Goal: Task Accomplishment & Management: Manage account settings

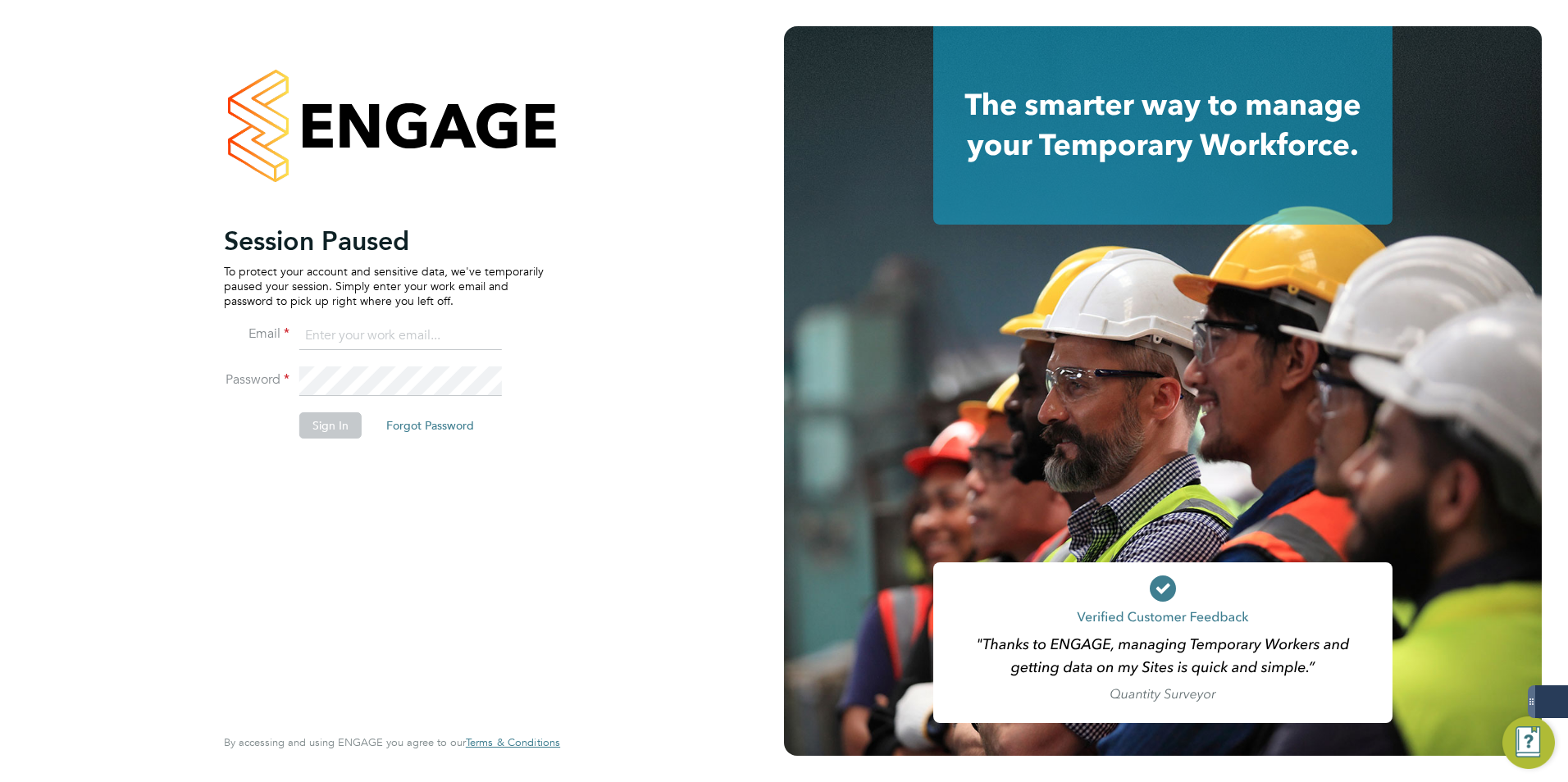
type input "michael.potts@servicecare.org.uk"
click at [381, 332] on input "michael.potts@servicecare.org.uk" at bounding box center [401, 336] width 203 height 29
click at [315, 416] on button "Sign In" at bounding box center [331, 425] width 62 height 26
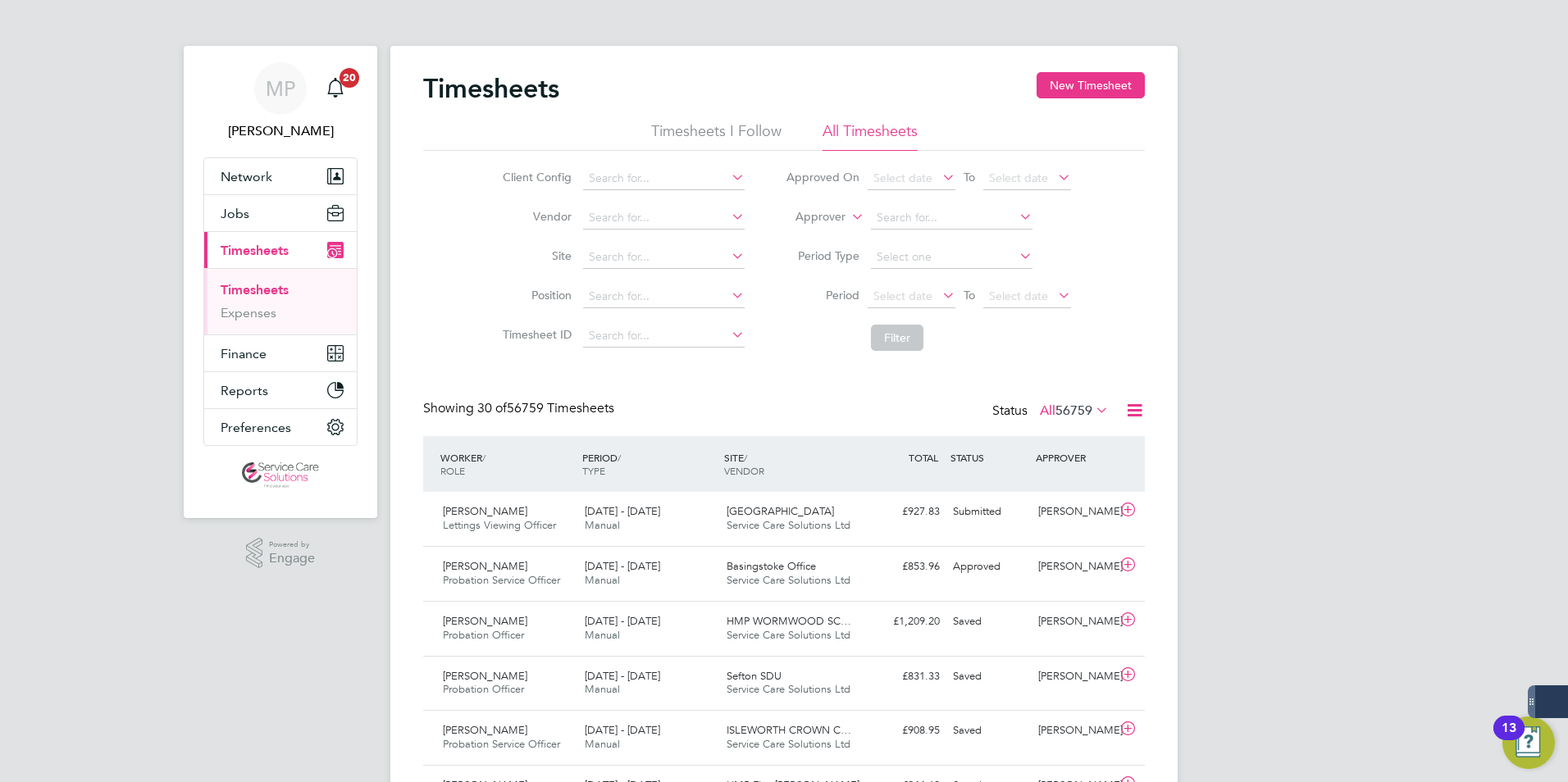
click at [847, 216] on icon at bounding box center [847, 212] width 0 height 15
click at [796, 234] on li "Worker" at bounding box center [804, 236] width 81 height 21
click at [921, 215] on input at bounding box center [952, 218] width 162 height 23
click at [921, 204] on li "Worker" at bounding box center [927, 217] width 327 height 39
click at [921, 215] on input at bounding box center [952, 218] width 162 height 23
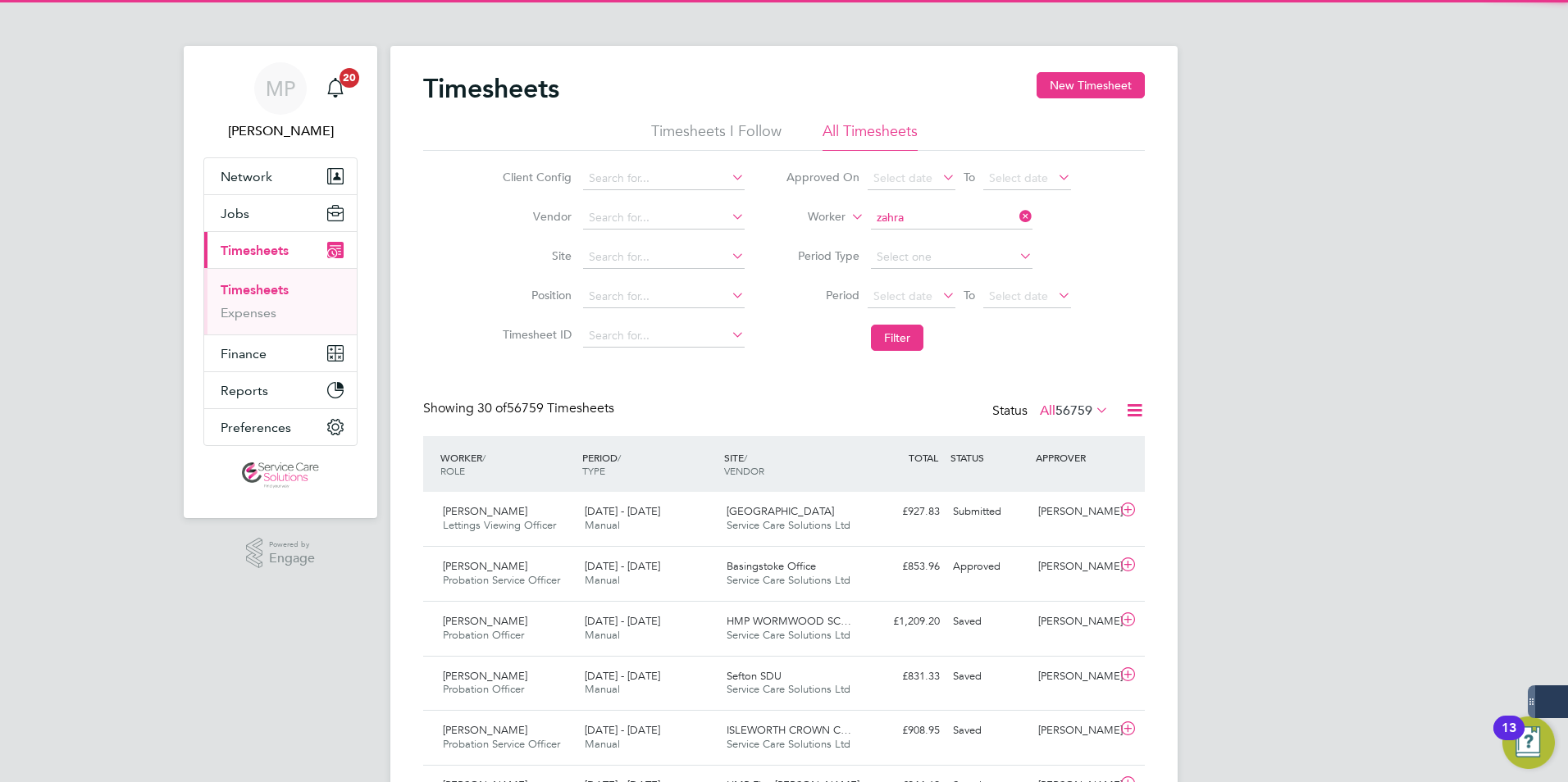
click at [929, 241] on li "Zahra Hassanali" at bounding box center [950, 240] width 163 height 22
type input "[PERSON_NAME]"
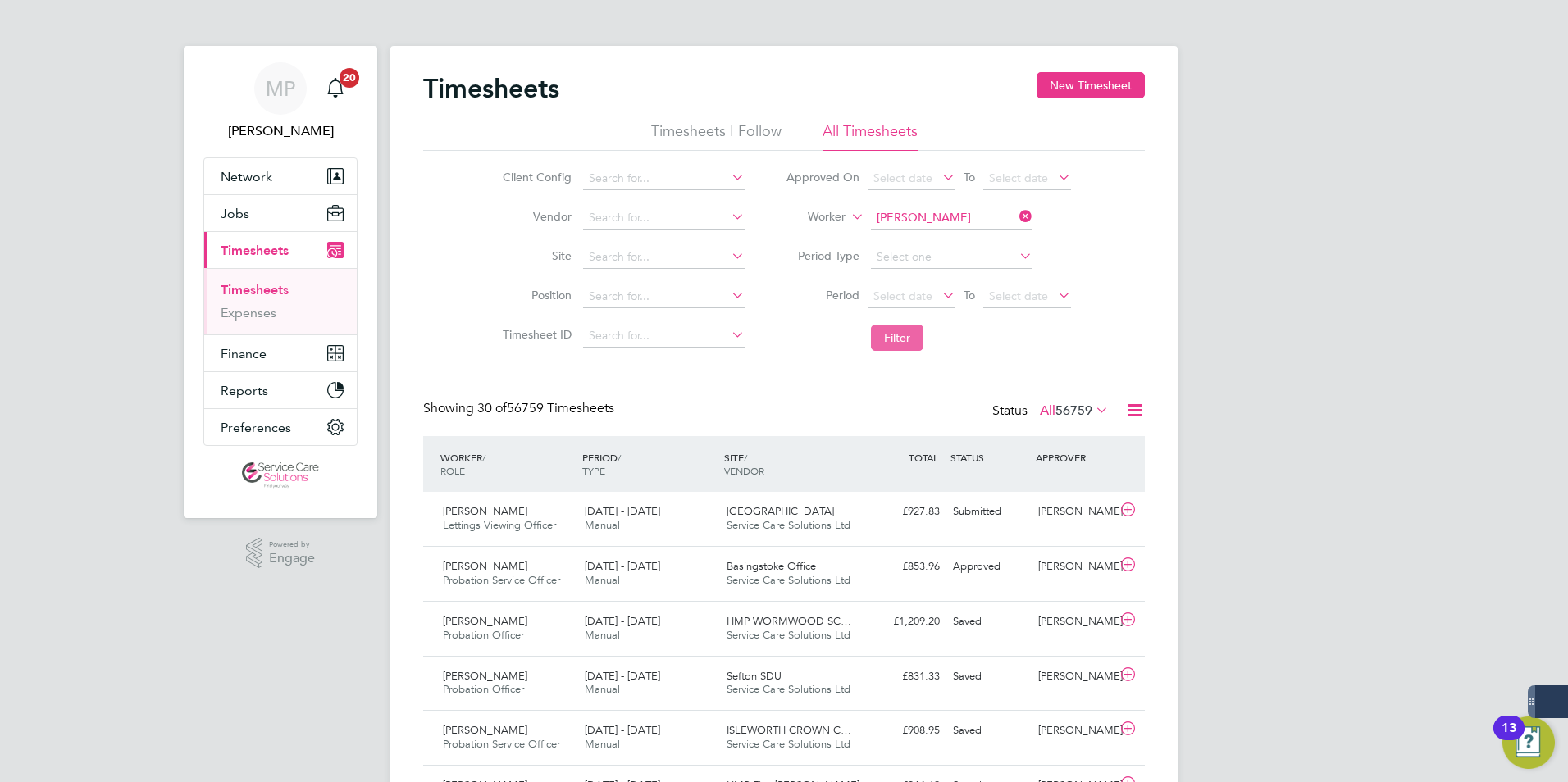
click at [894, 334] on button "Filter" at bounding box center [897, 337] width 53 height 26
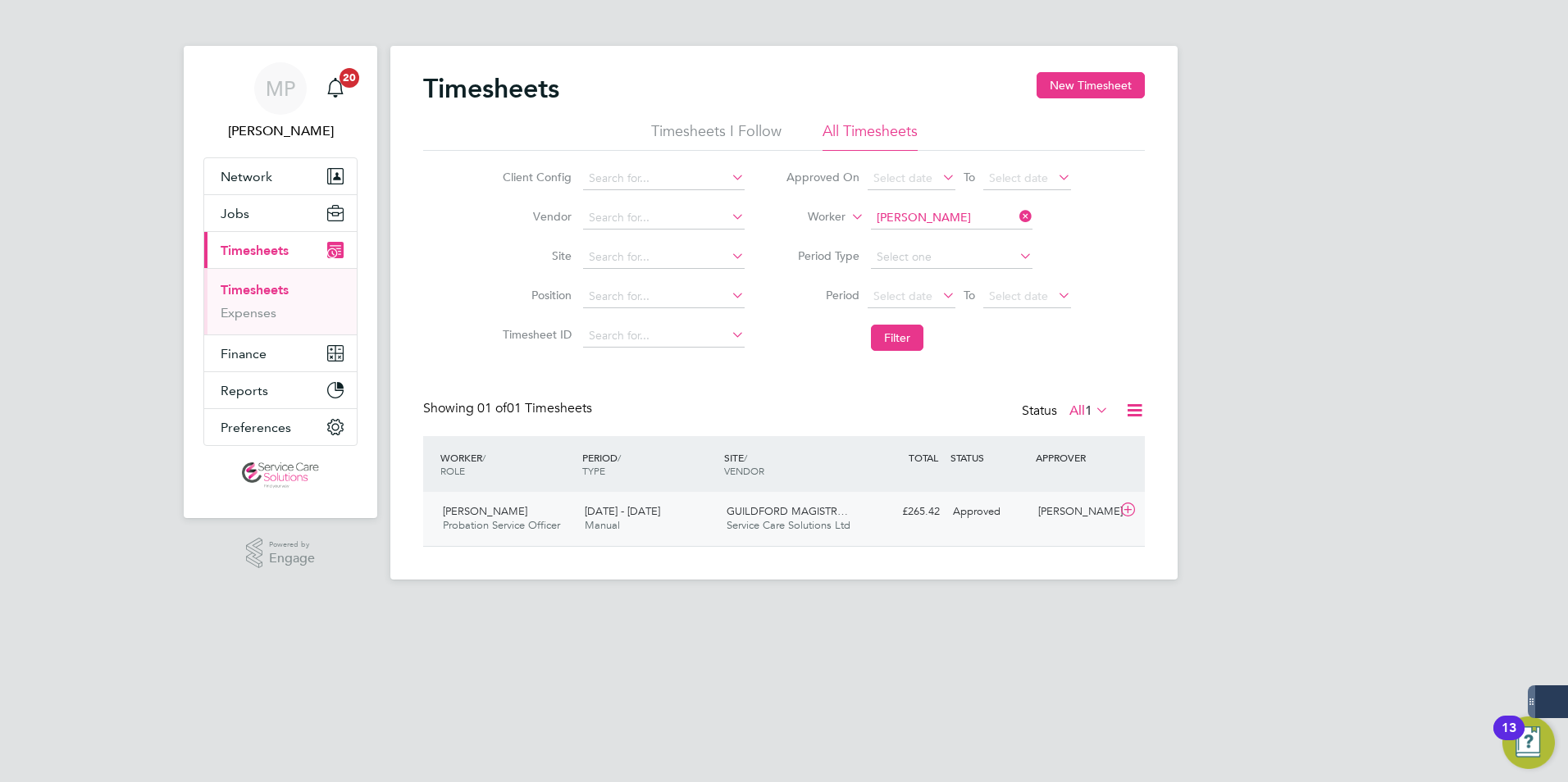
click at [811, 527] on span "Service Care Solutions Ltd" at bounding box center [788, 525] width 124 height 14
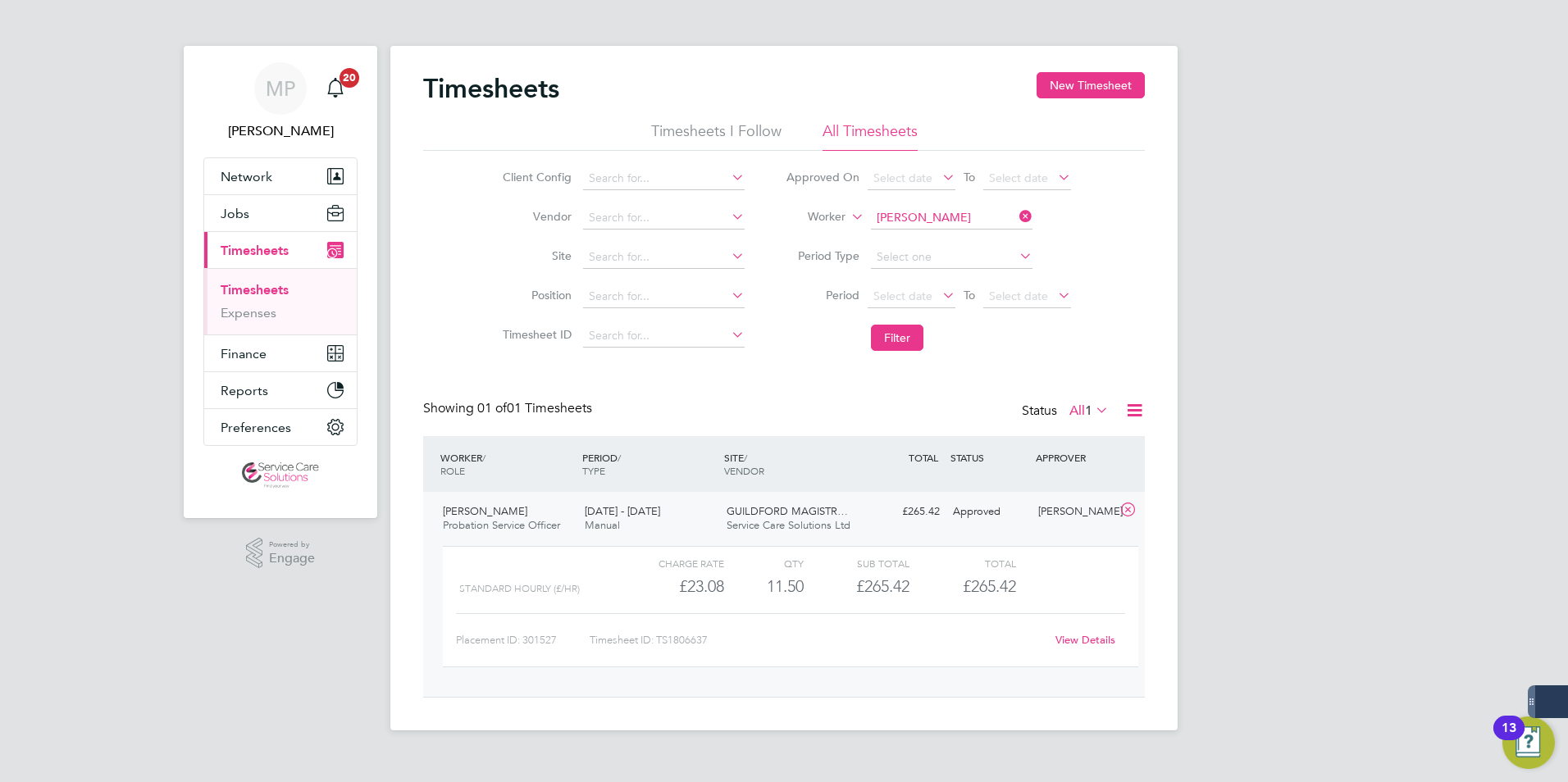
click at [1080, 645] on link "View Details" at bounding box center [1084, 640] width 59 height 14
click at [245, 215] on span "Jobs" at bounding box center [234, 214] width 28 height 16
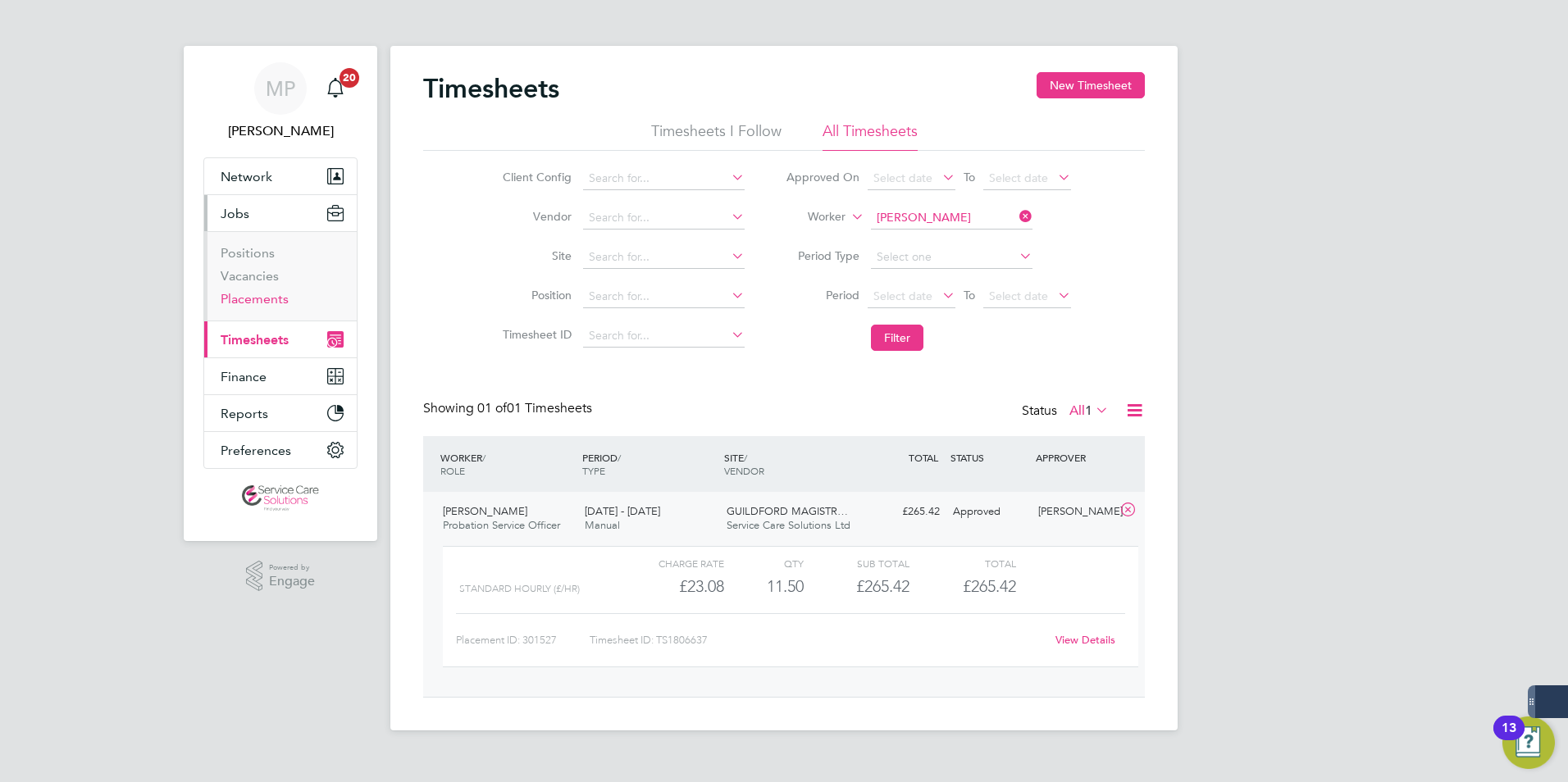
click at [270, 294] on link "Placements" at bounding box center [255, 298] width 68 height 16
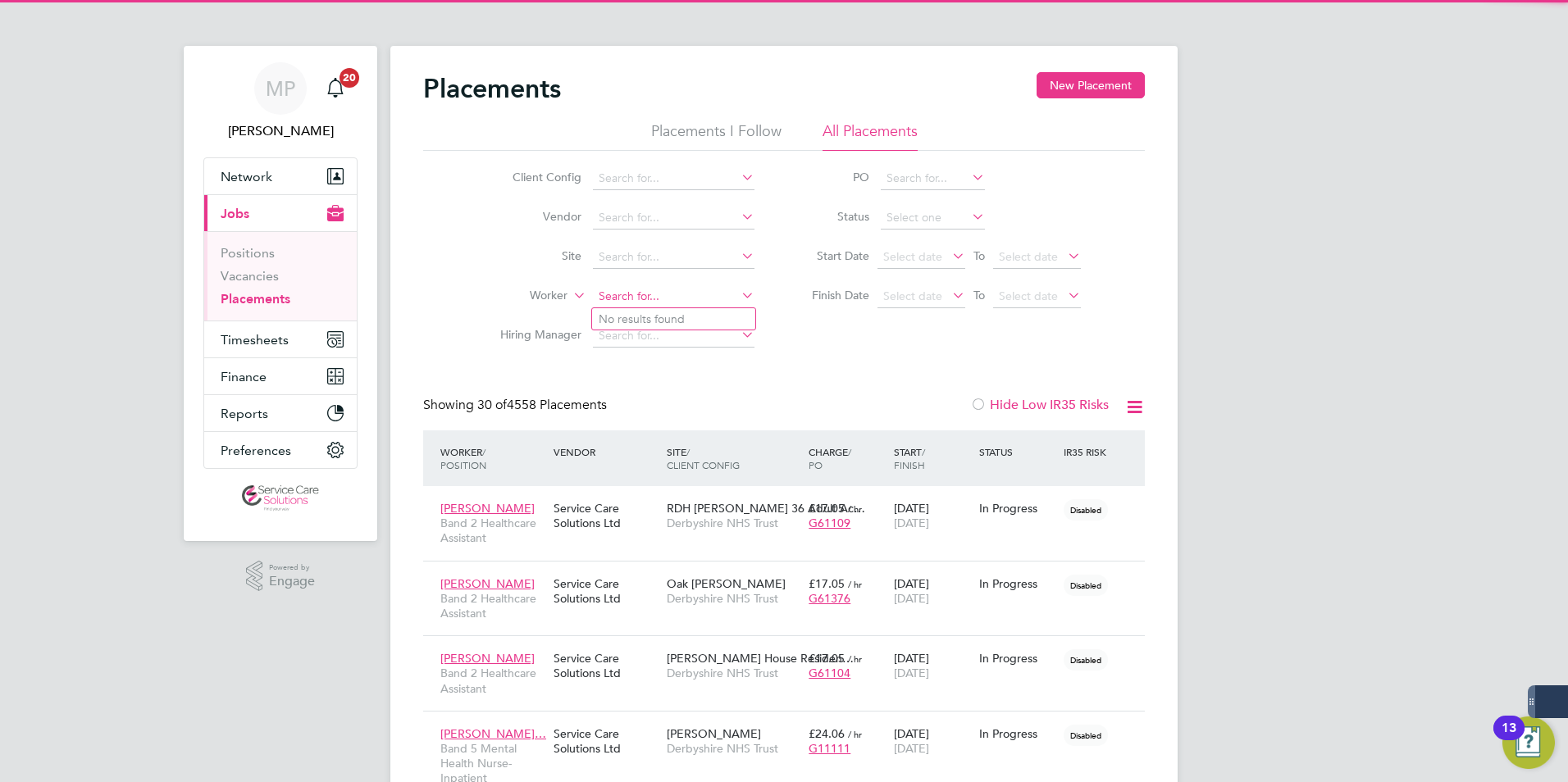
click at [621, 291] on input at bounding box center [674, 297] width 162 height 23
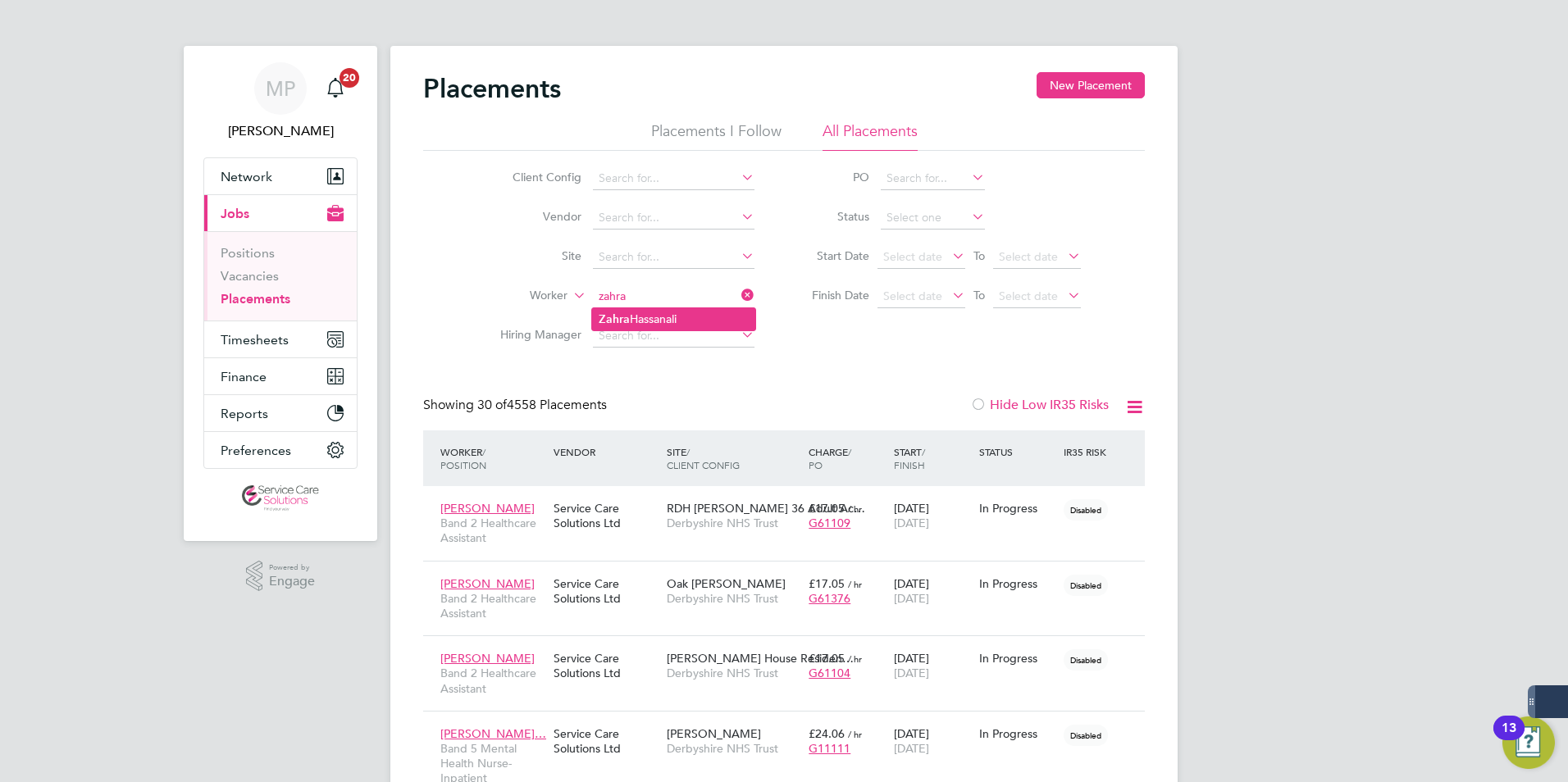
click at [655, 317] on li "Zahra Hassanali" at bounding box center [673, 319] width 163 height 22
type input "[PERSON_NAME]"
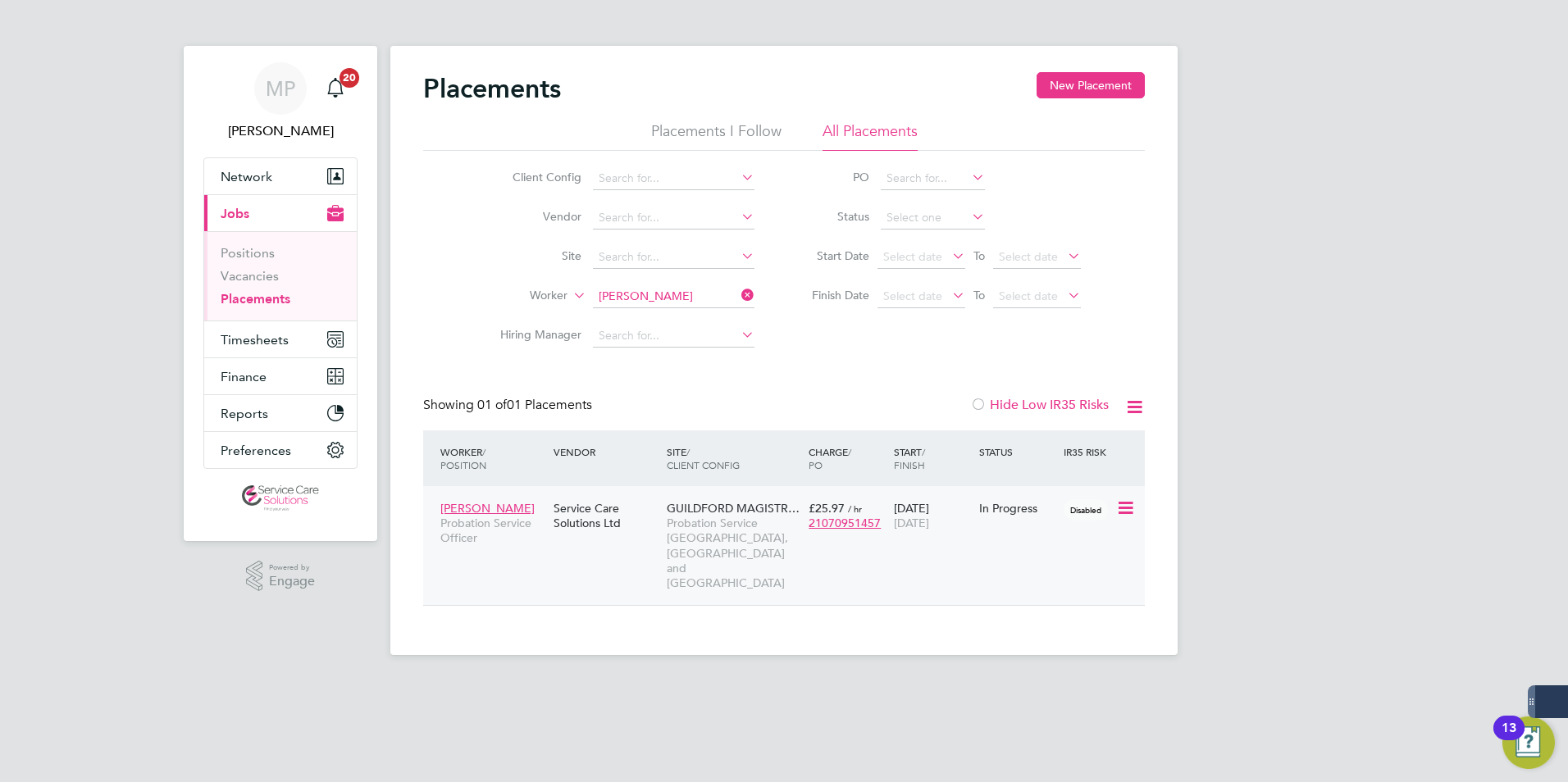
click at [963, 537] on div "18 Aug 2025 30 Nov 2025" at bounding box center [931, 515] width 85 height 46
click at [260, 337] on span "Timesheets" at bounding box center [255, 340] width 68 height 16
click at [645, 531] on div "Service Care Solutions Ltd" at bounding box center [606, 515] width 113 height 46
click at [255, 338] on span "Timesheets" at bounding box center [255, 340] width 68 height 16
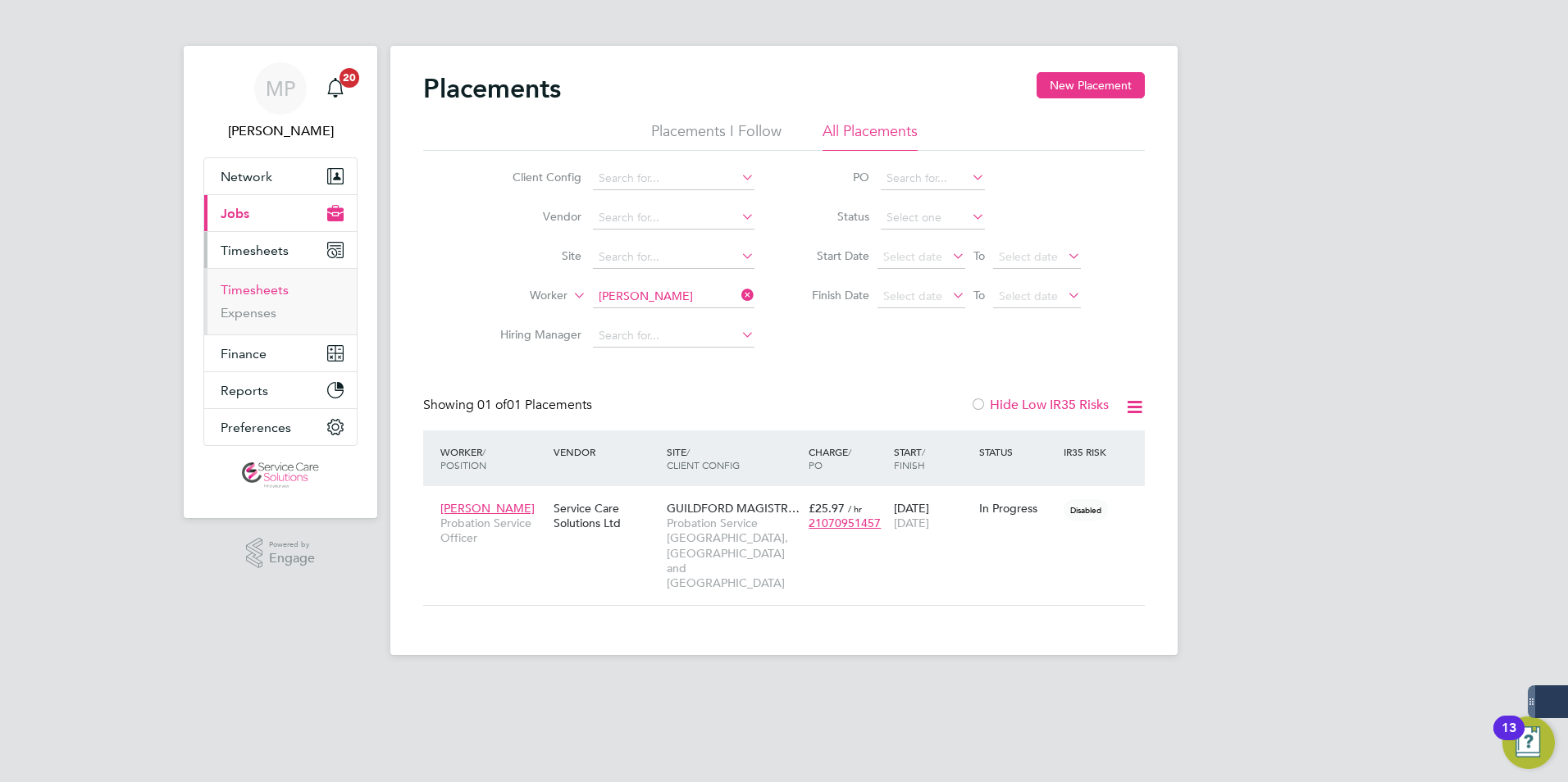
click at [259, 293] on link "Timesheets" at bounding box center [255, 290] width 68 height 16
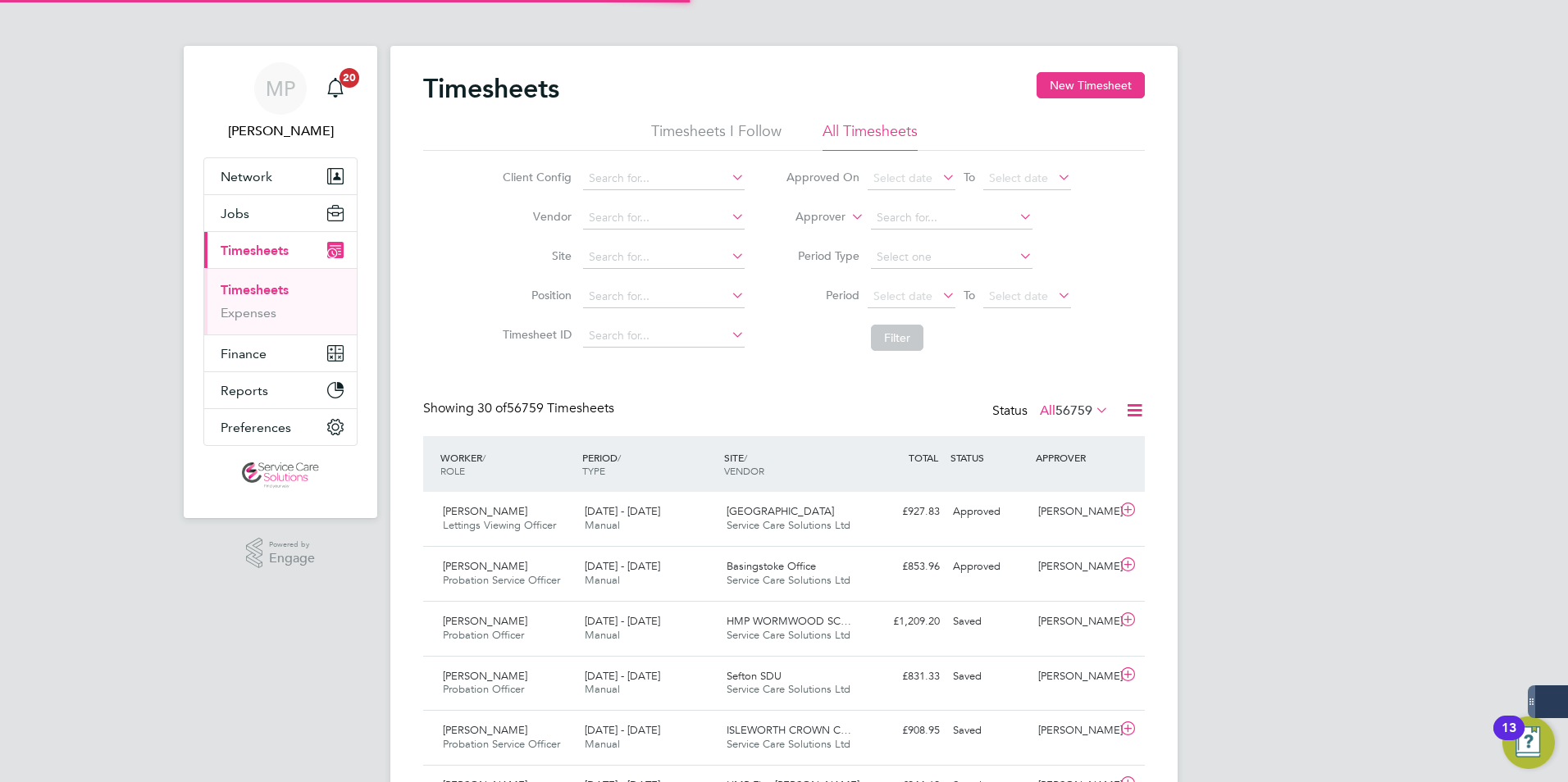
scroll to position [42, 142]
click at [1081, 87] on button "New Timesheet" at bounding box center [1090, 85] width 108 height 26
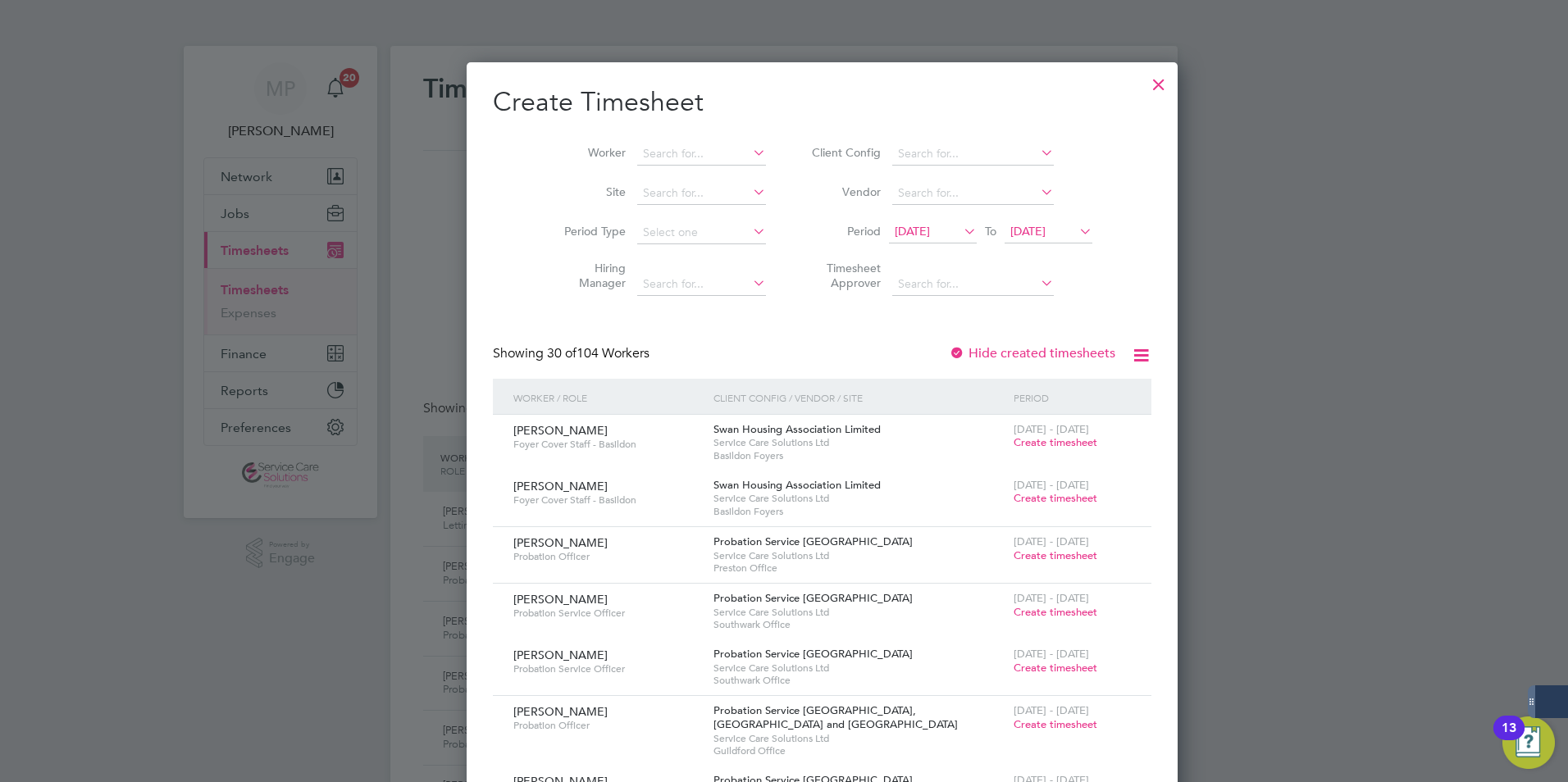
click at [960, 225] on icon at bounding box center [960, 231] width 0 height 23
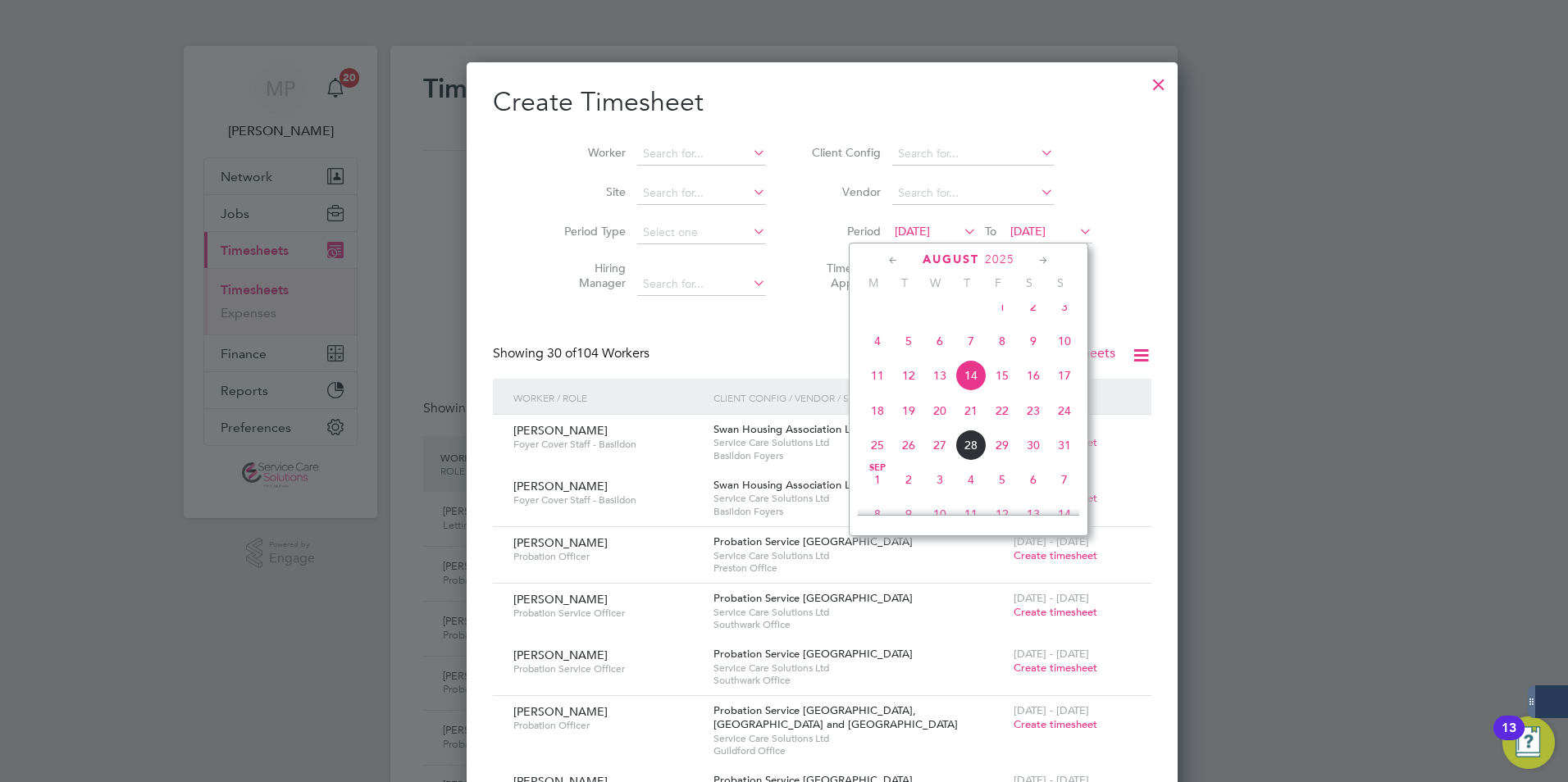
click at [869, 425] on span "18" at bounding box center [878, 411] width 31 height 31
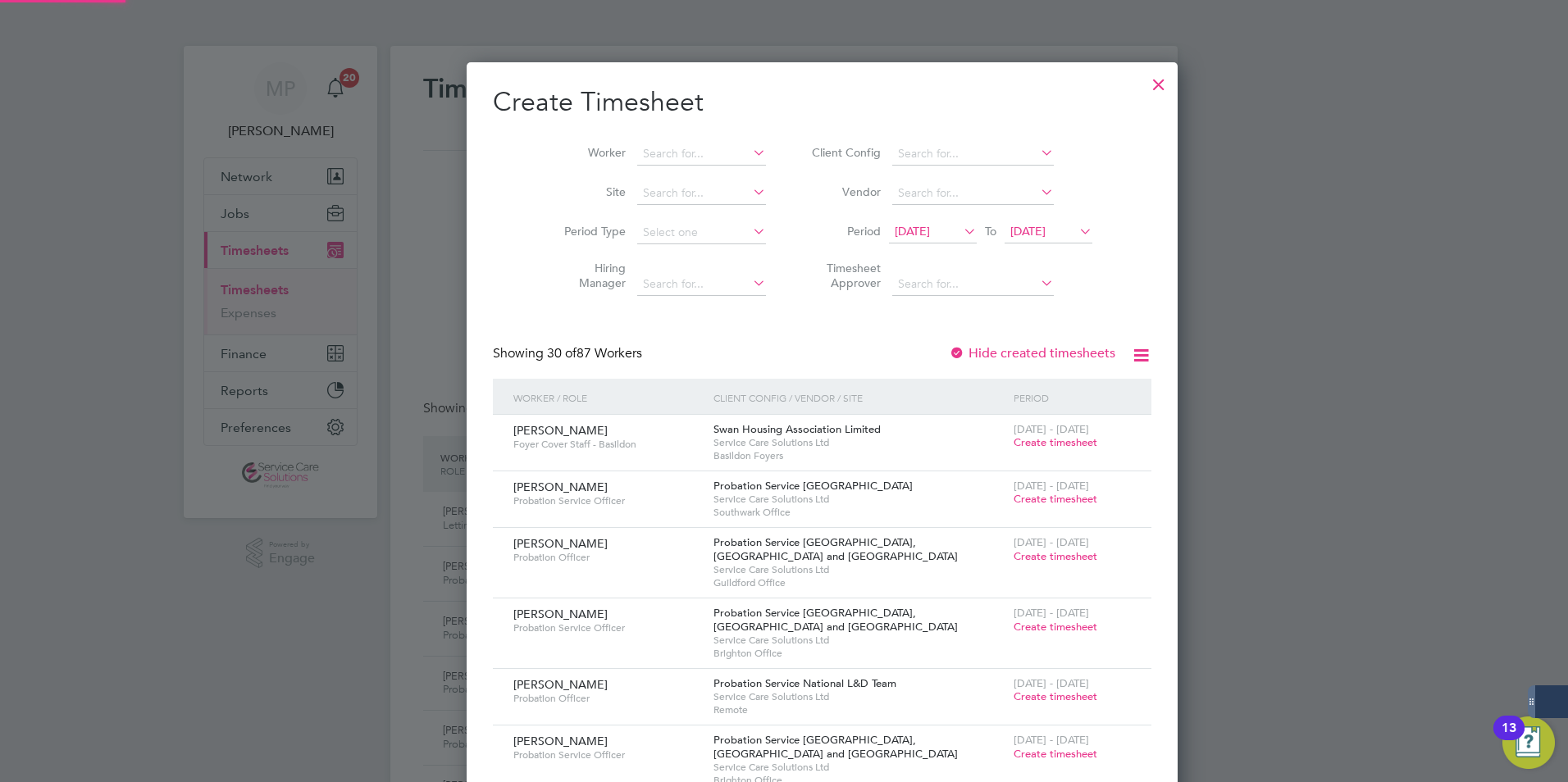
click at [1016, 228] on span "21 Aug 2025" at bounding box center [1028, 231] width 35 height 15
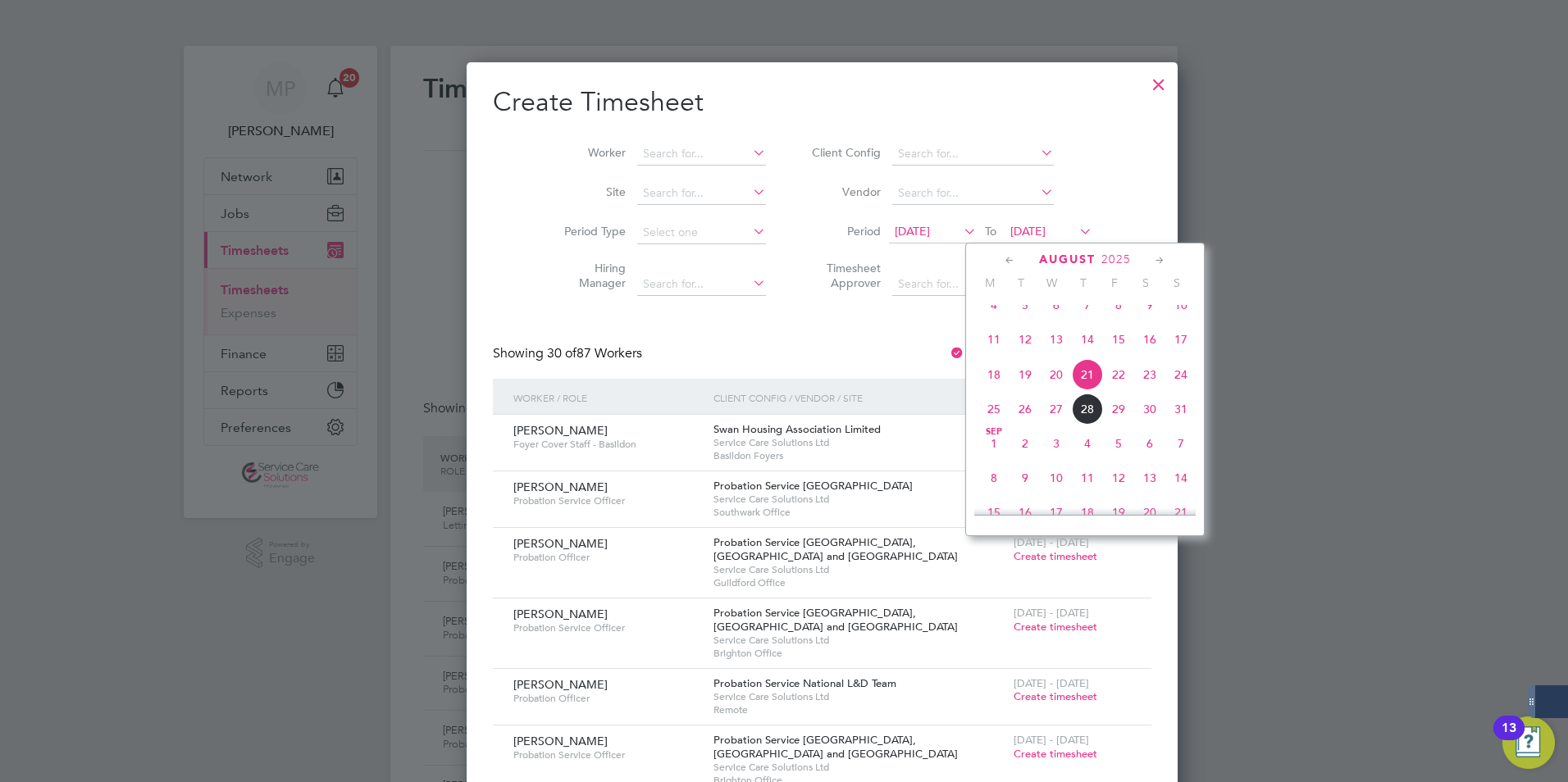
click at [1179, 389] on span "24" at bounding box center [1181, 374] width 31 height 31
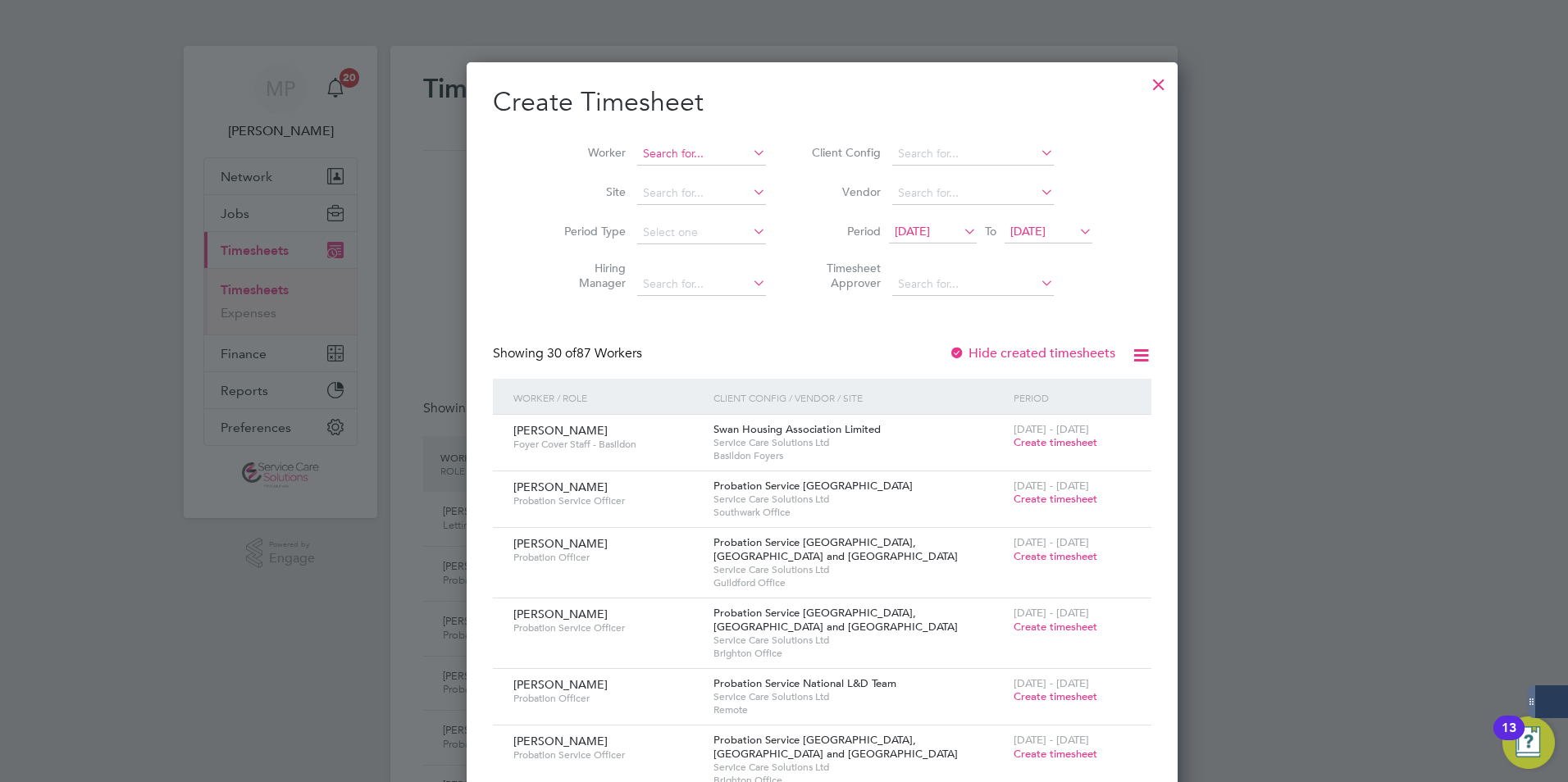
click at [670, 149] on input at bounding box center [701, 154] width 129 height 23
click at [656, 169] on li "Zahra Hassanali" at bounding box center [663, 176] width 131 height 22
type input "[PERSON_NAME]"
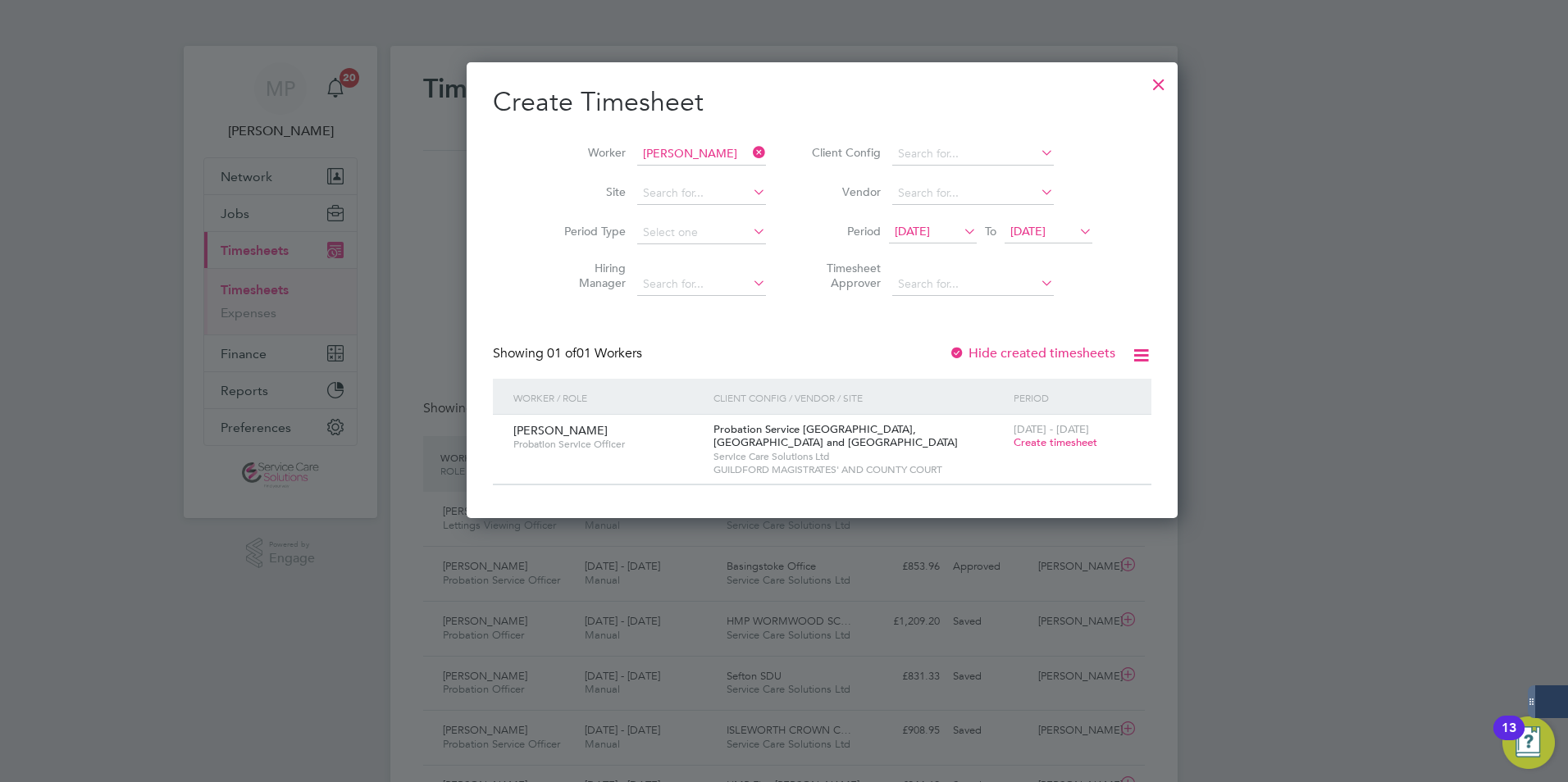
click at [1013, 444] on span "Create timesheet" at bounding box center [1055, 442] width 84 height 14
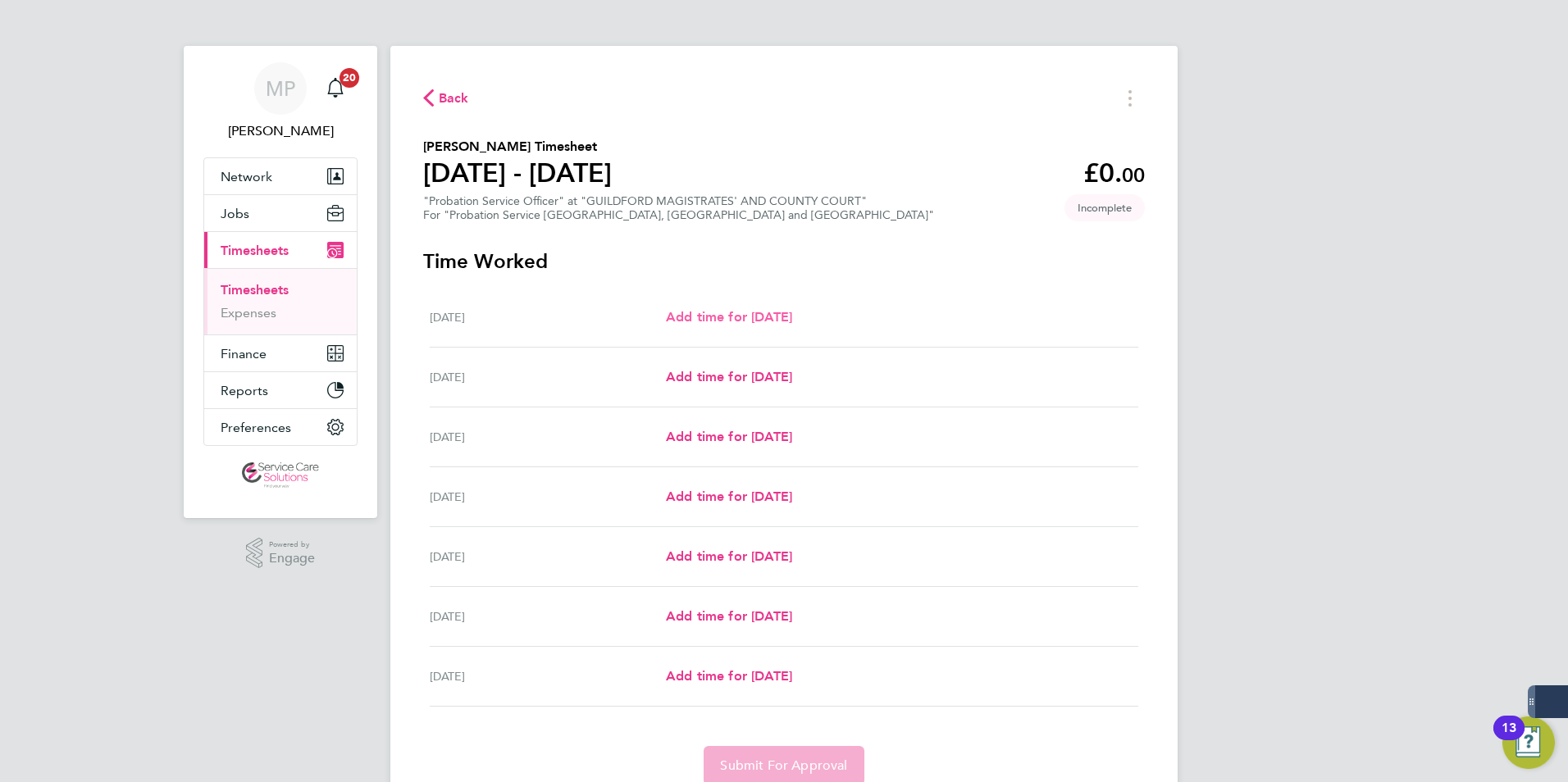
click at [733, 322] on span "Add time for Mon 18 Aug" at bounding box center [728, 317] width 126 height 16
select select "30"
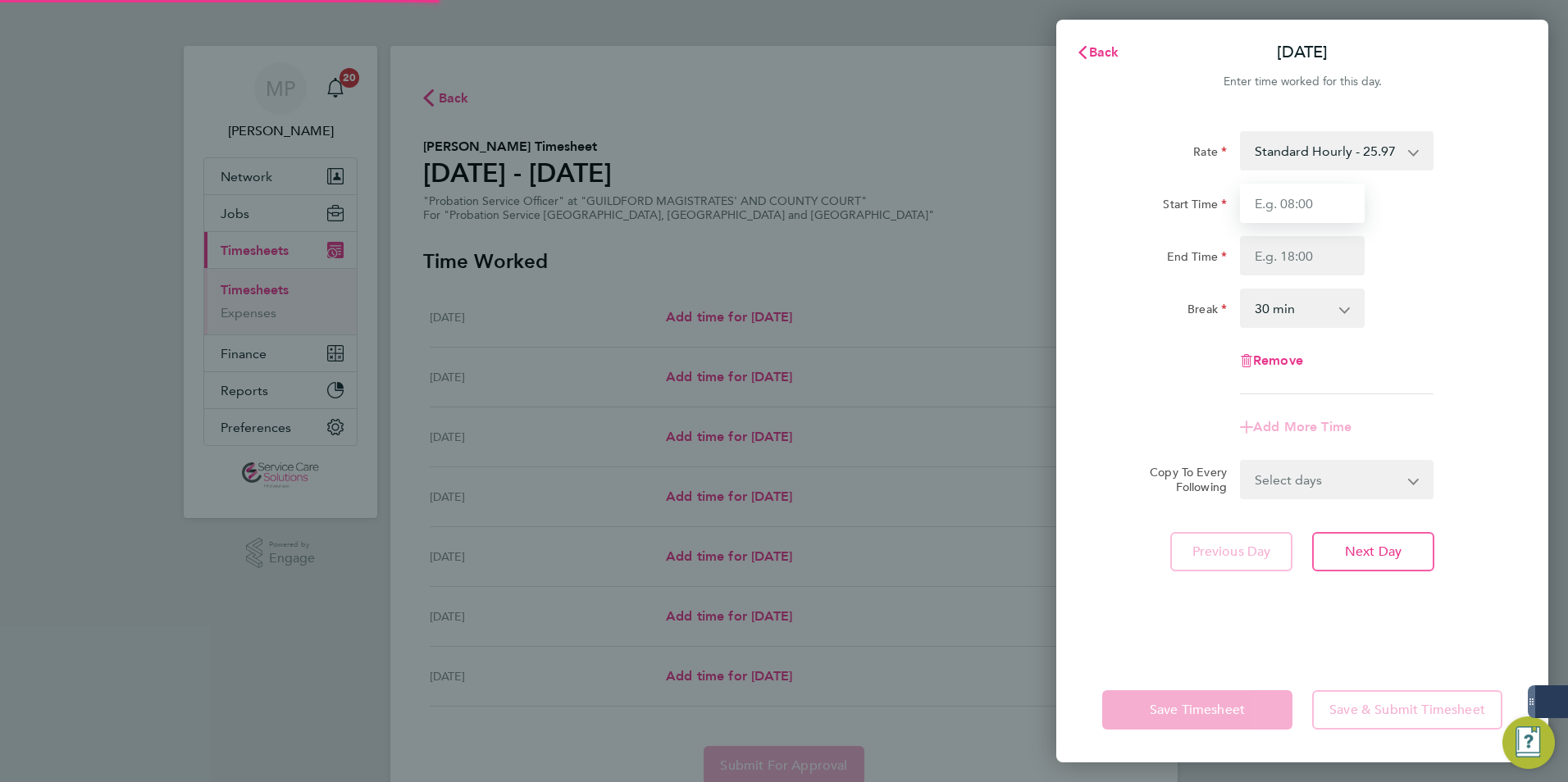
click at [1291, 218] on input "Start Time" at bounding box center [1302, 203] width 125 height 39
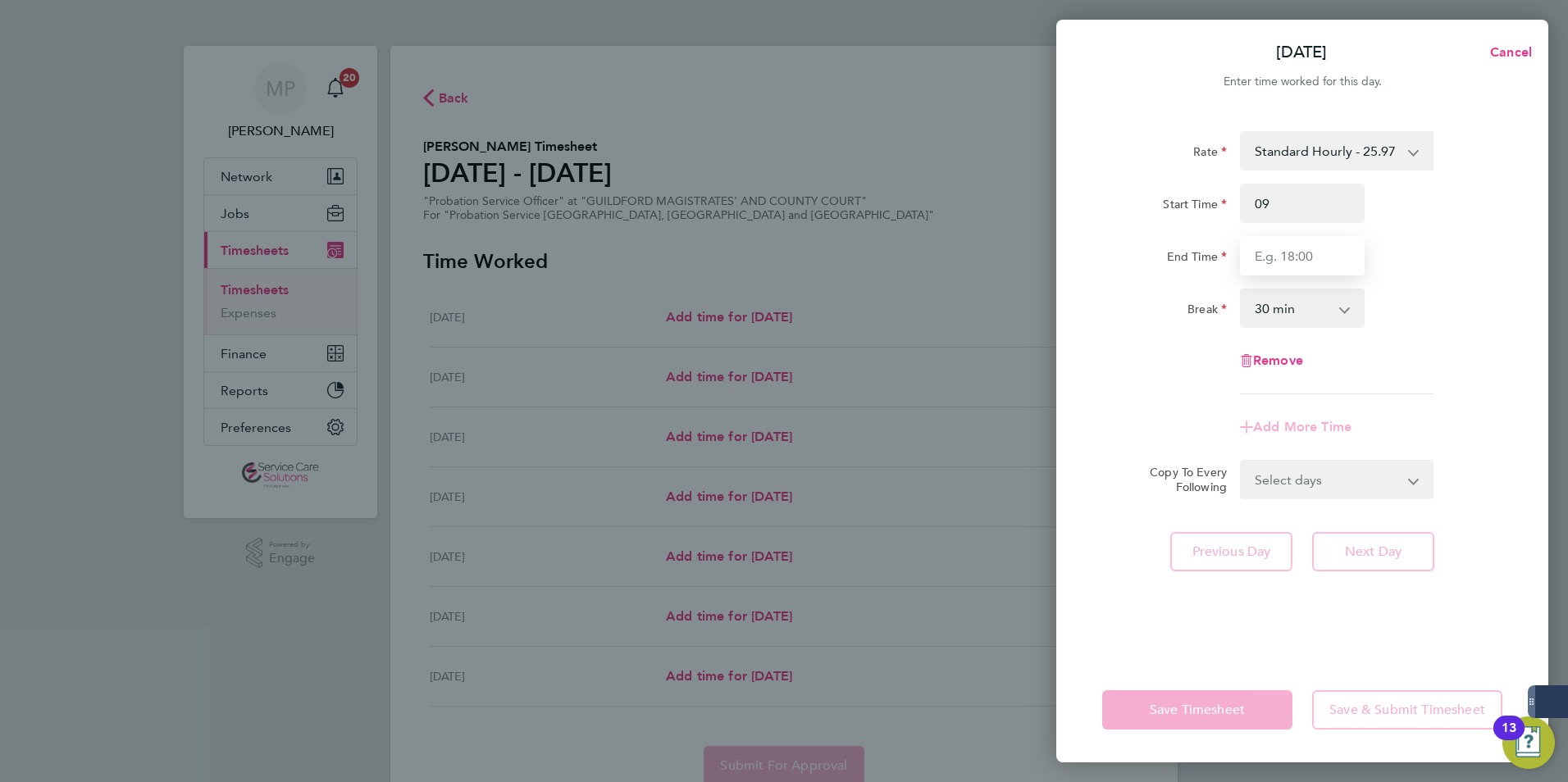
type input "09:00"
type input "13:00"
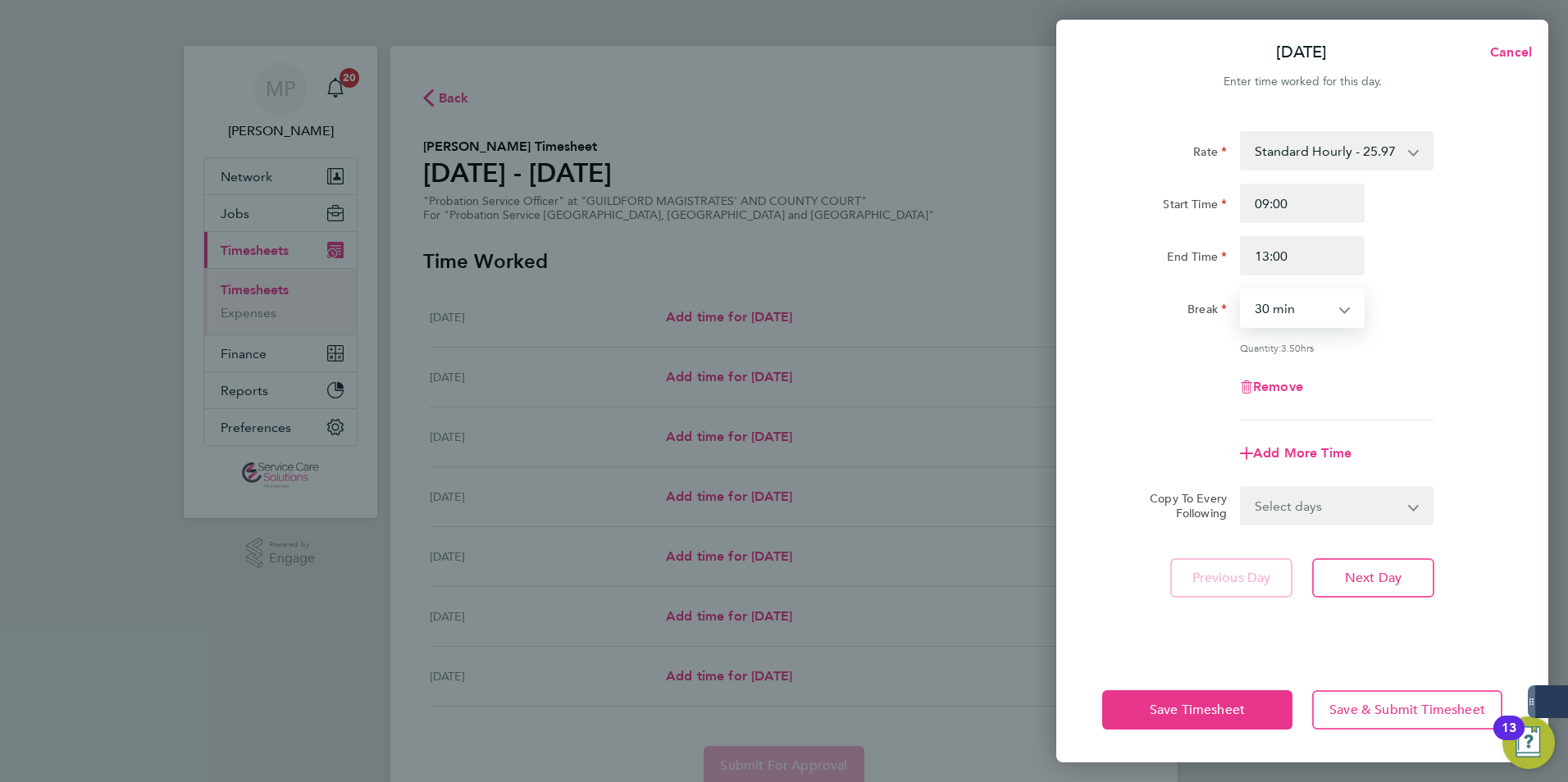
click at [1333, 312] on select "0 min 15 min 30 min 45 min 60 min 75 min 90 min" at bounding box center [1292, 308] width 101 height 36
click at [1241, 291] on select "0 min 15 min 30 min 45 min 60 min 75 min 90 min" at bounding box center [1292, 308] width 101 height 36
click at [1359, 321] on app-icon-cross-button at bounding box center [1352, 308] width 20 height 36
click at [1331, 309] on select "0 min 15 min 30 min 45 min 60 min 75 min 90 min" at bounding box center [1292, 308] width 101 height 36
select select "30"
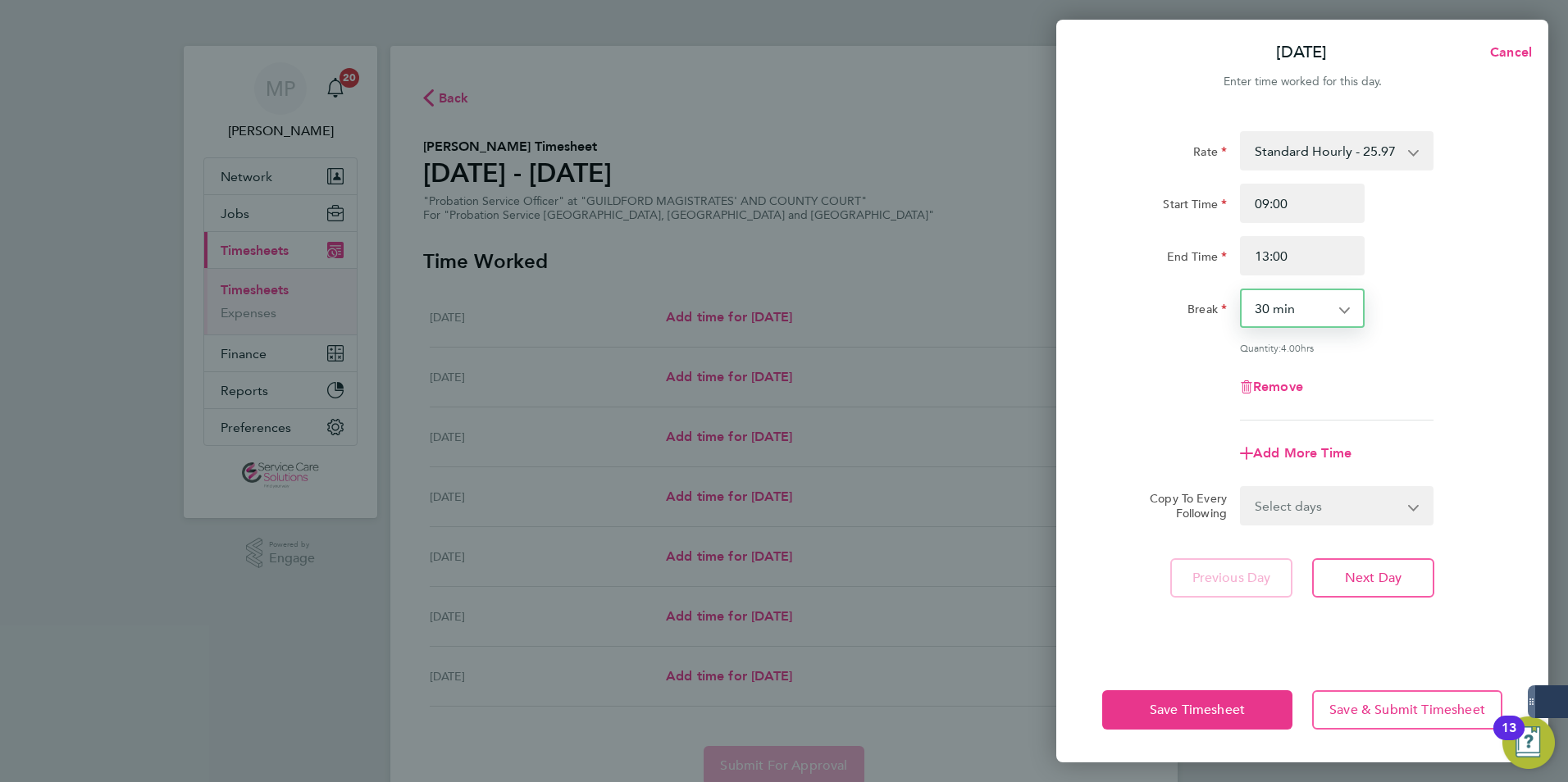
click at [1241, 291] on select "0 min 15 min 30 min 45 min 60 min 75 min 90 min" at bounding box center [1292, 308] width 101 height 36
click at [1362, 577] on span "Next Day" at bounding box center [1373, 577] width 57 height 17
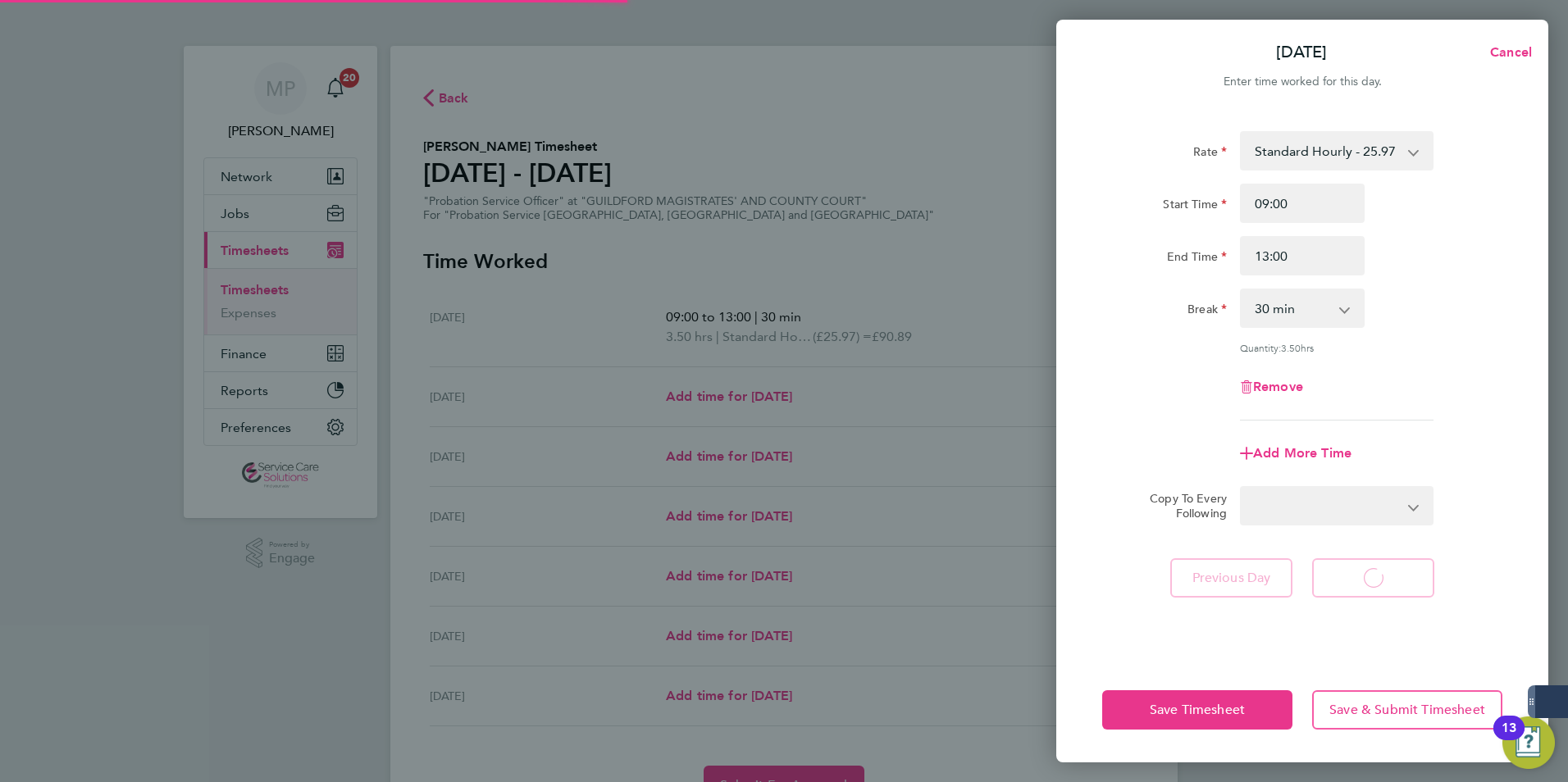
select select "30"
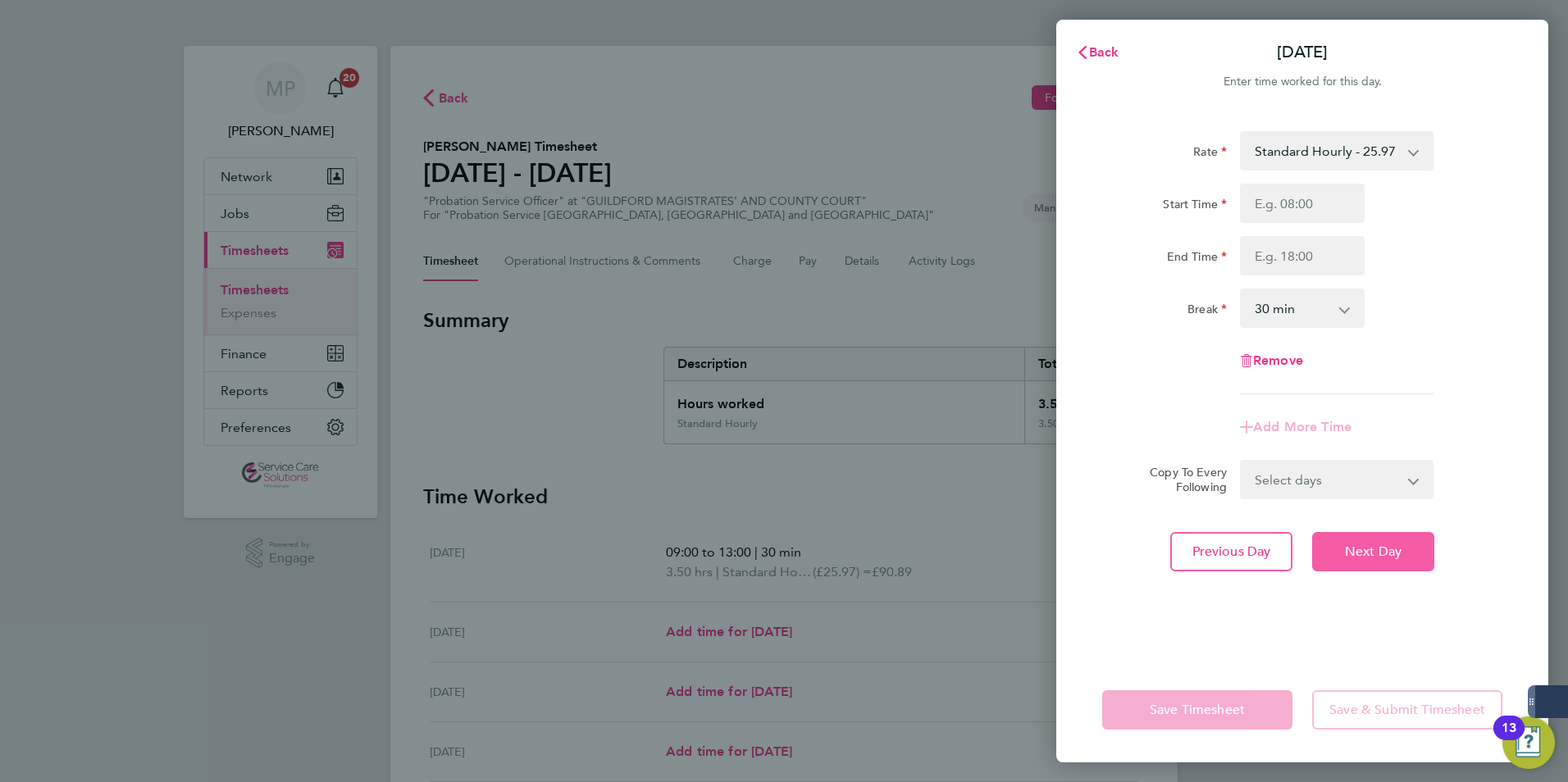
click at [1383, 551] on span "Next Day" at bounding box center [1373, 551] width 57 height 17
select select "30"
click at [1383, 551] on span "Next Day" at bounding box center [1373, 551] width 57 height 17
select select "30"
drag, startPoint x: 1309, startPoint y: 201, endPoint x: 1329, endPoint y: 204, distance: 20.2
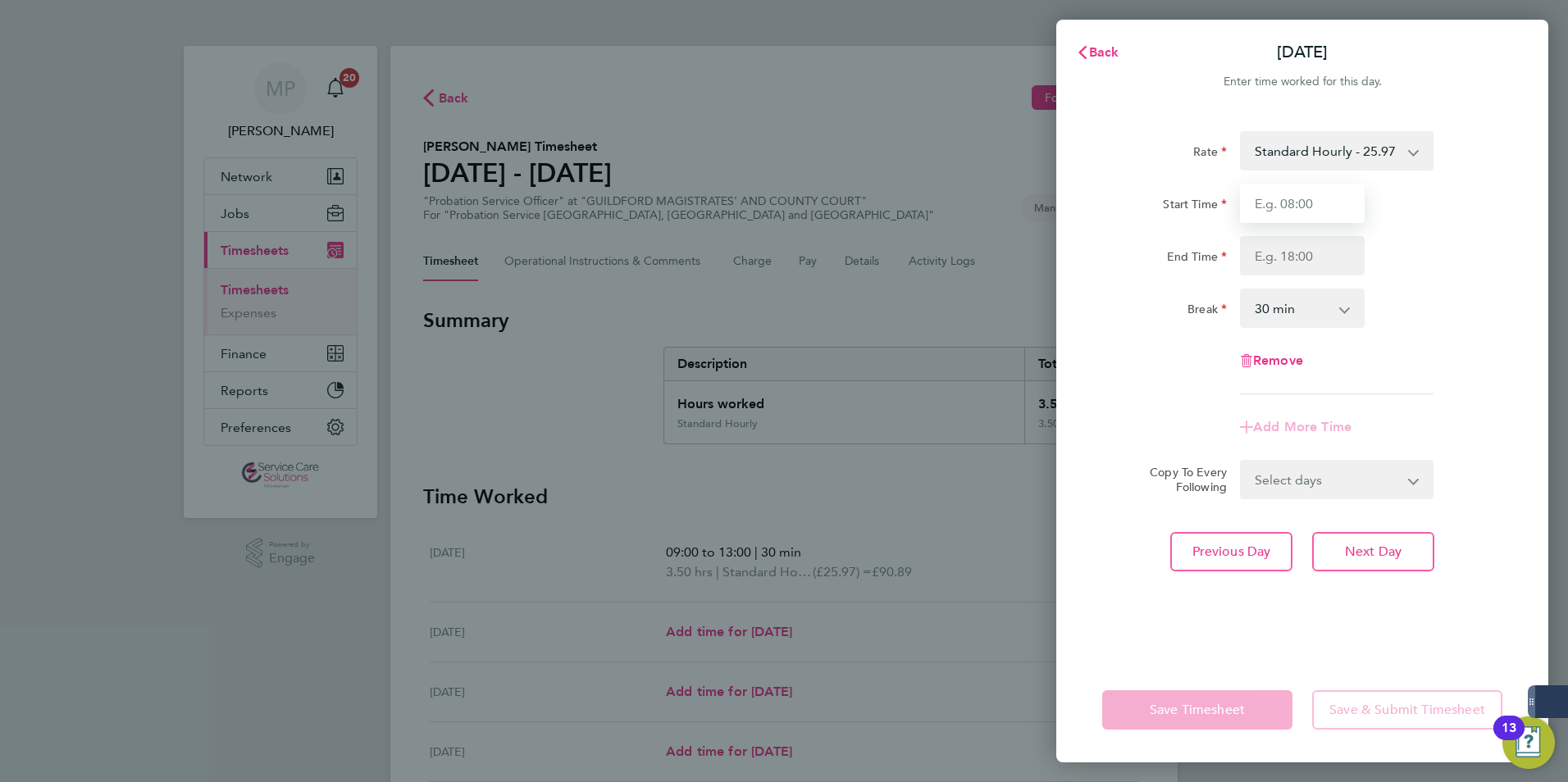
click at [1309, 201] on input "Start Time" at bounding box center [1302, 203] width 125 height 39
type input "08:30"
type input "17:00"
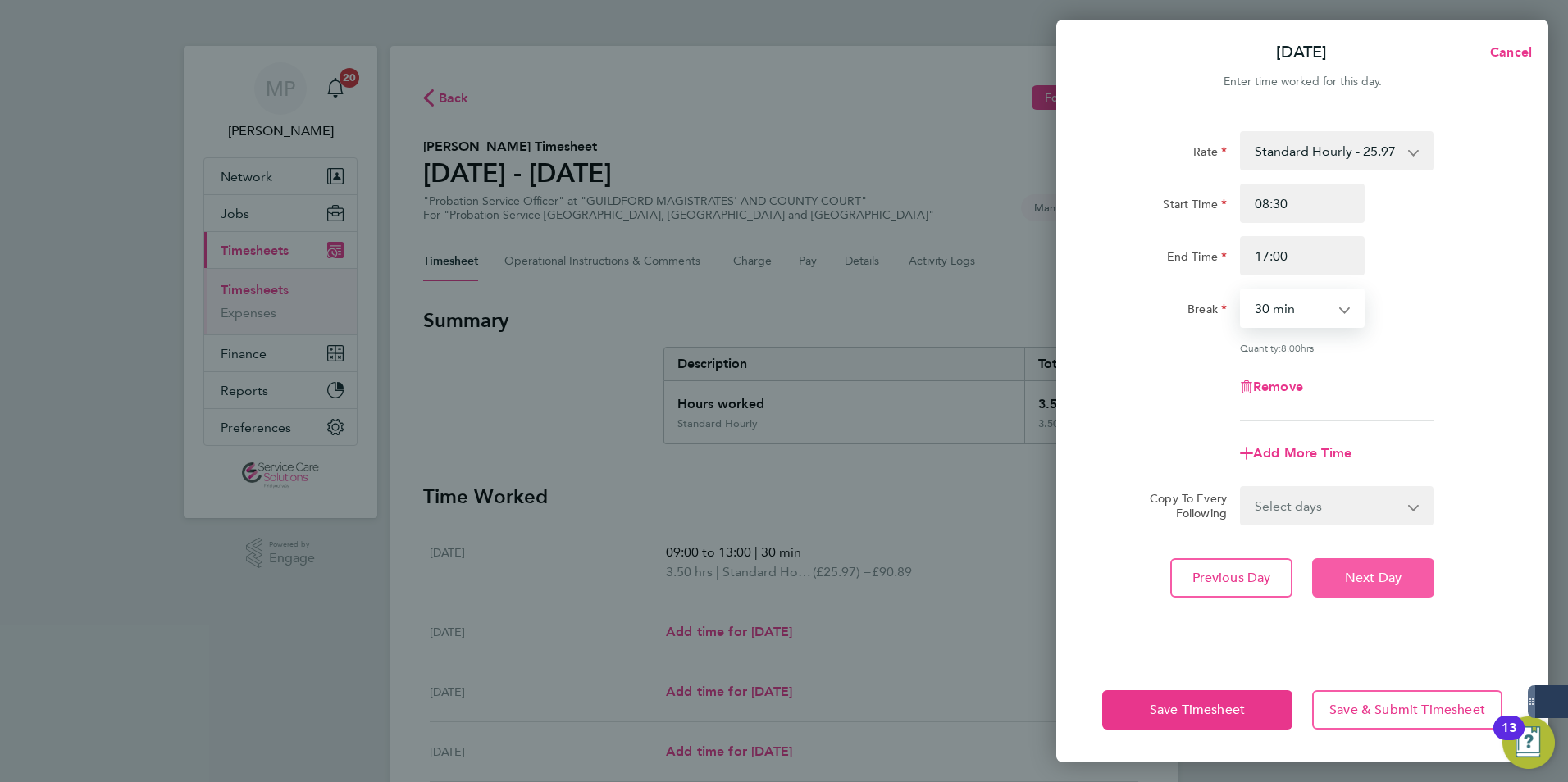
click at [1369, 584] on button "Next Day" at bounding box center [1372, 578] width 122 height 39
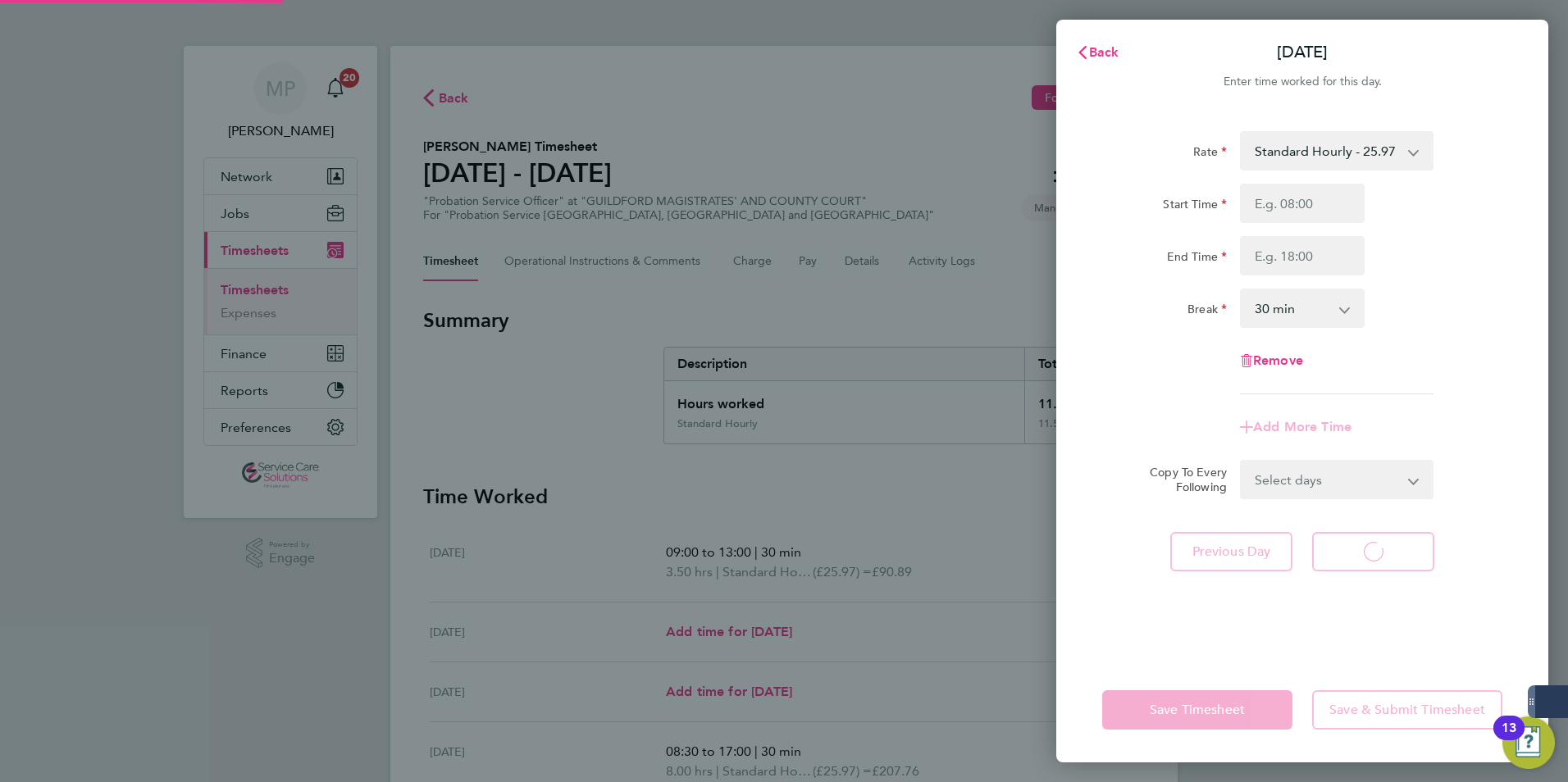
select select "30"
click at [1099, 41] on button "Back" at bounding box center [1097, 53] width 76 height 33
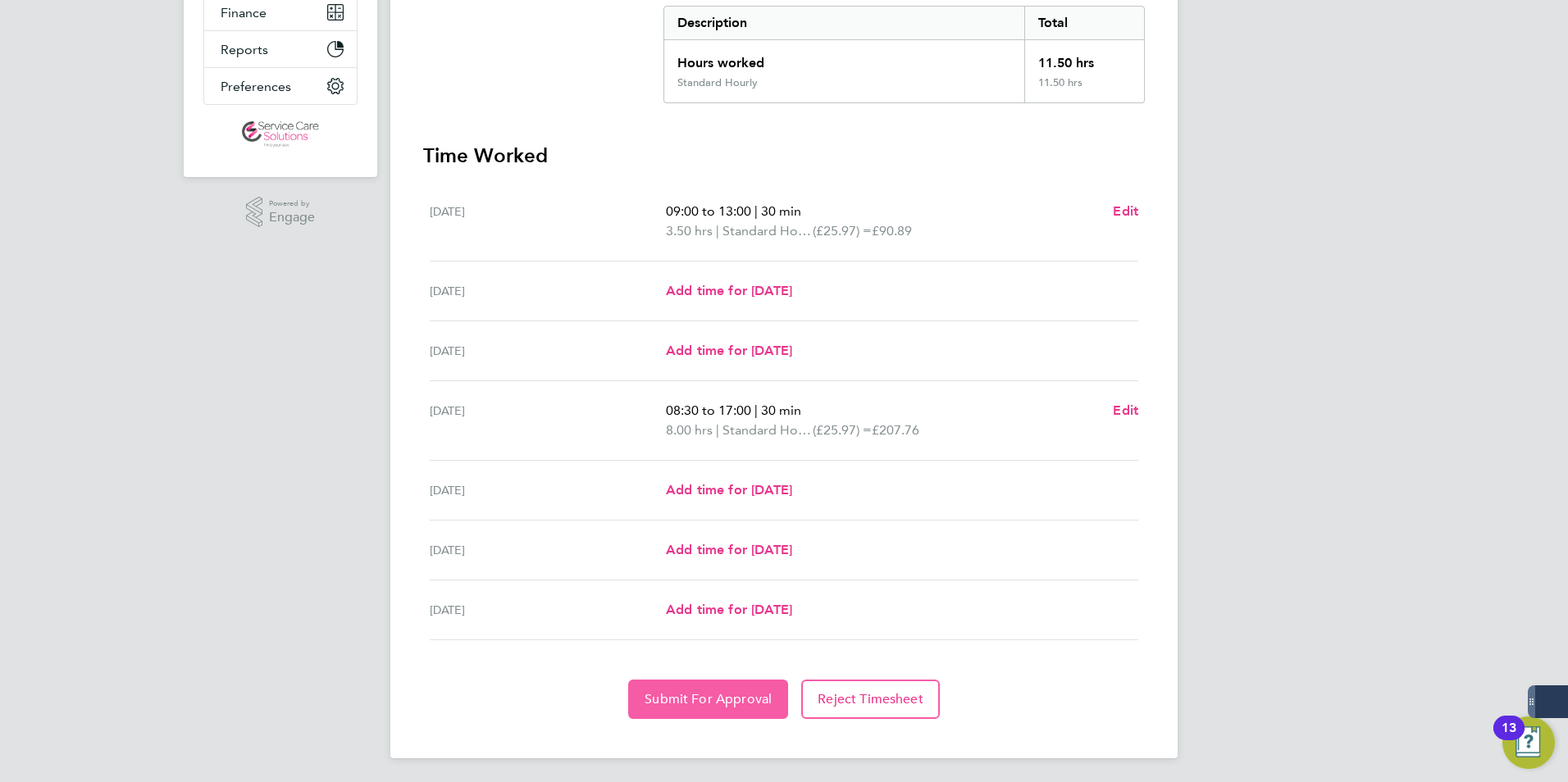
scroll to position [343, 0]
click at [757, 697] on span "Submit For Approval" at bounding box center [708, 696] width 127 height 17
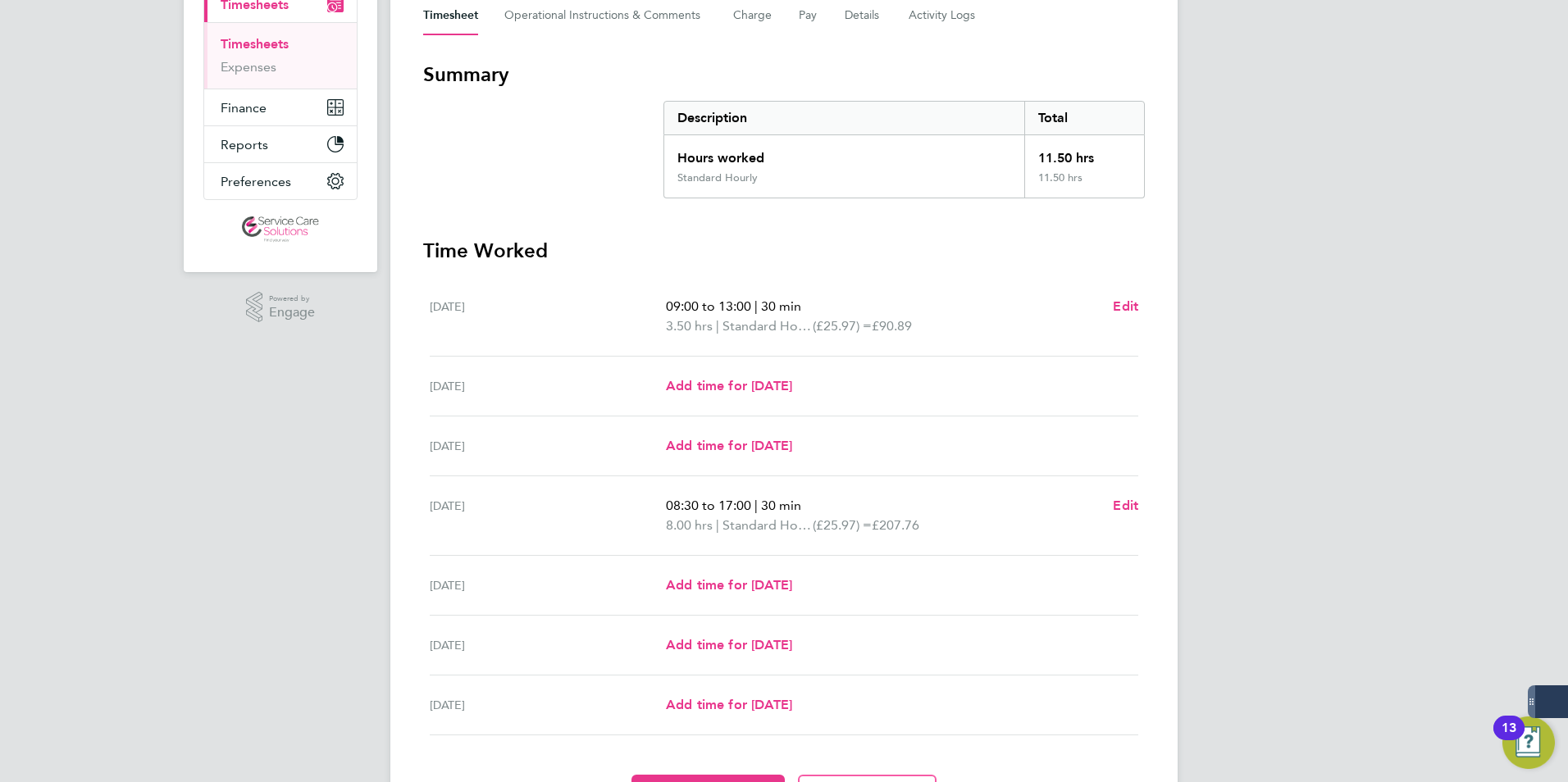
scroll to position [0, 0]
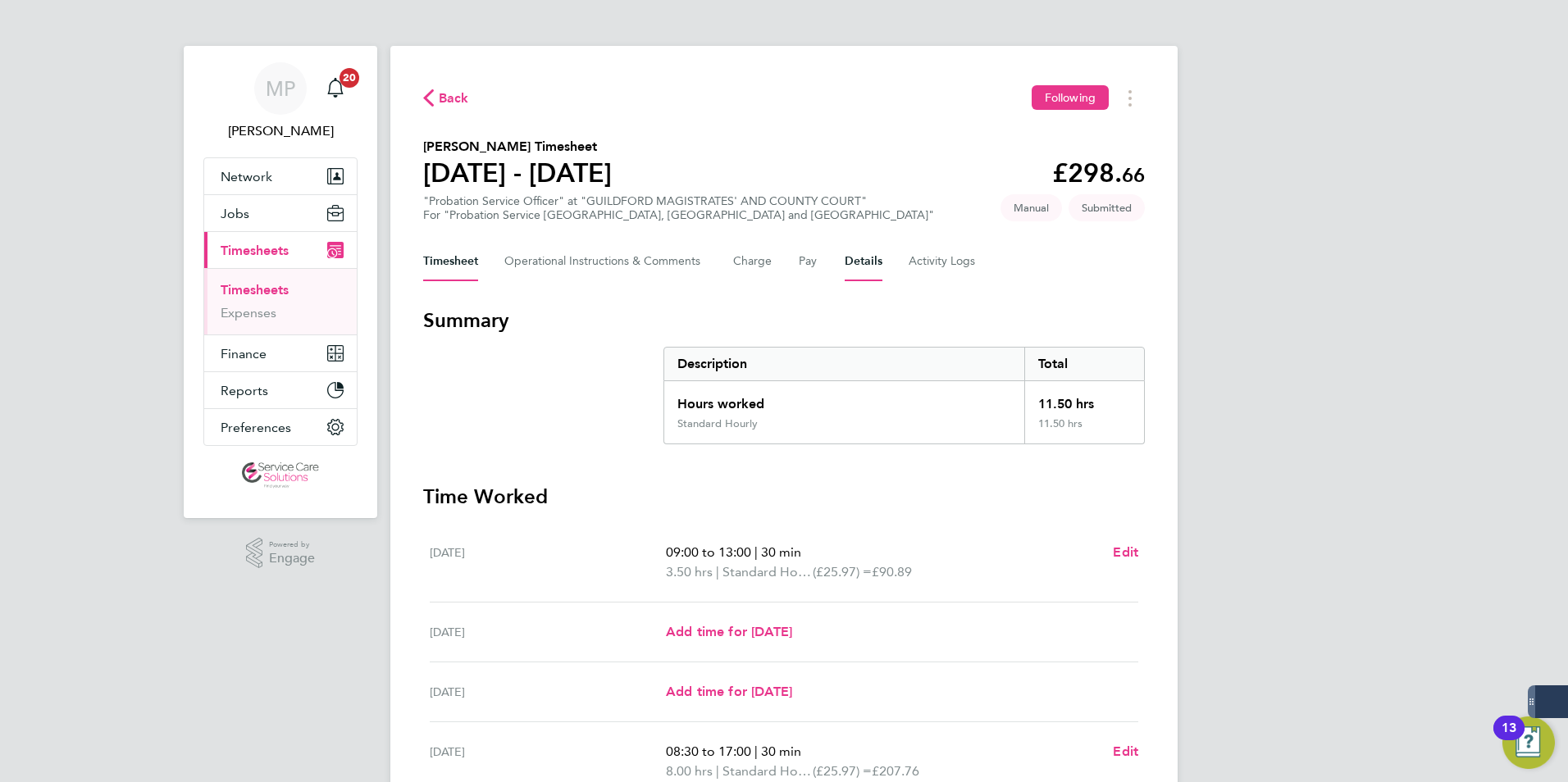
drag, startPoint x: 858, startPoint y: 267, endPoint x: 858, endPoint y: 276, distance: 9.0
click at [862, 268] on button "Details" at bounding box center [863, 261] width 38 height 39
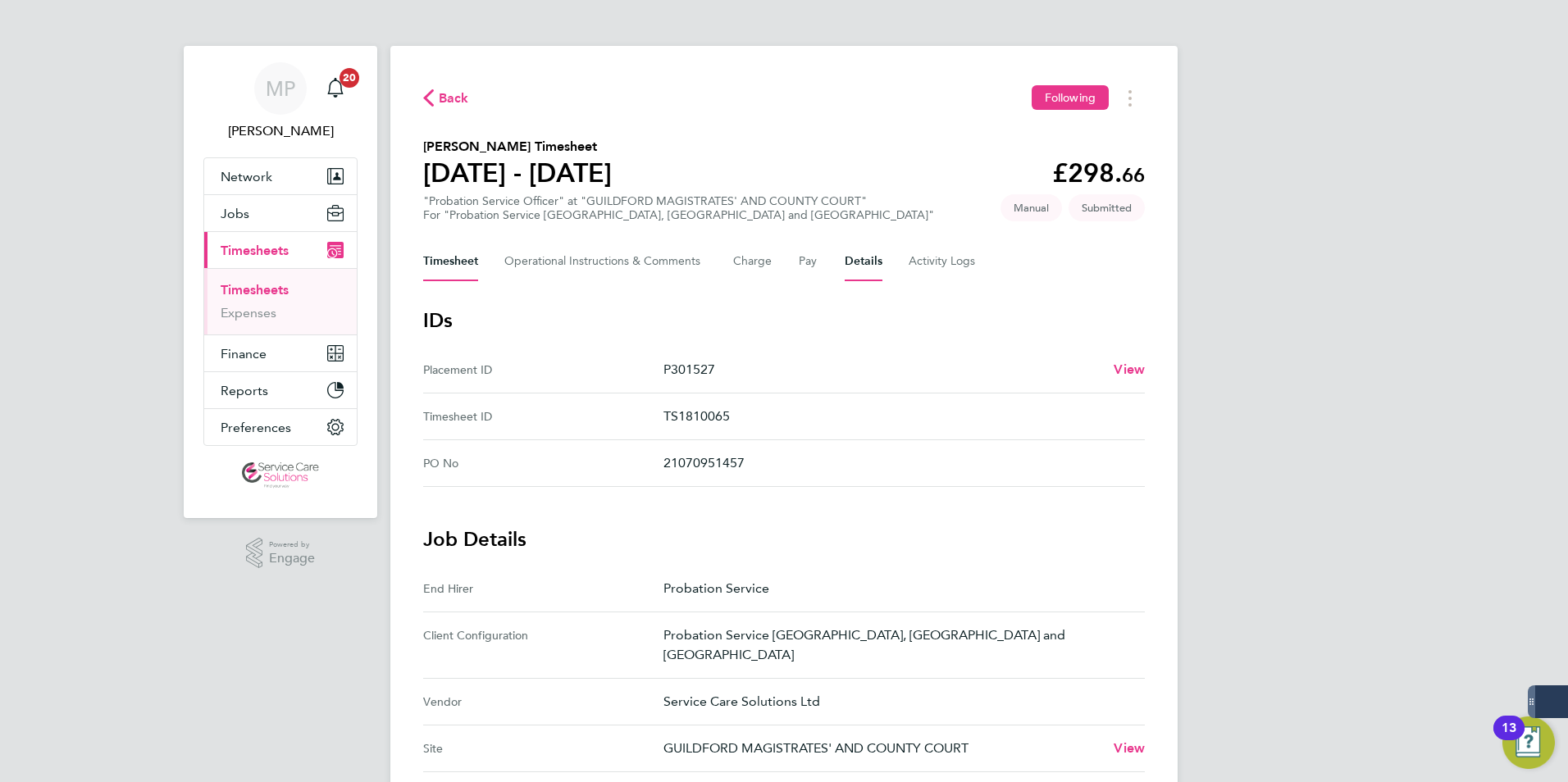
click at [445, 269] on button "Timesheet" at bounding box center [451, 261] width 55 height 39
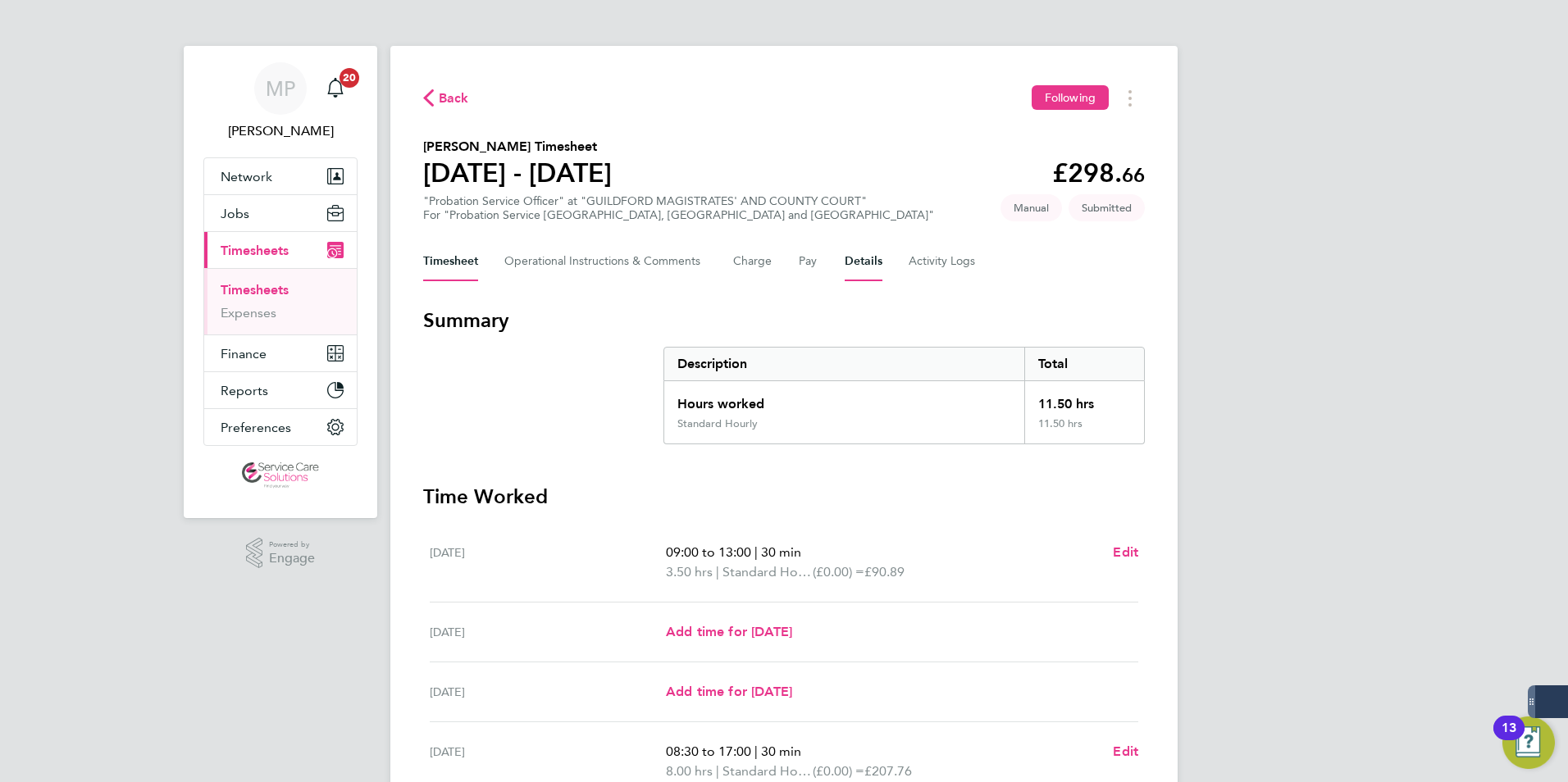
click at [862, 270] on button "Details" at bounding box center [863, 261] width 38 height 39
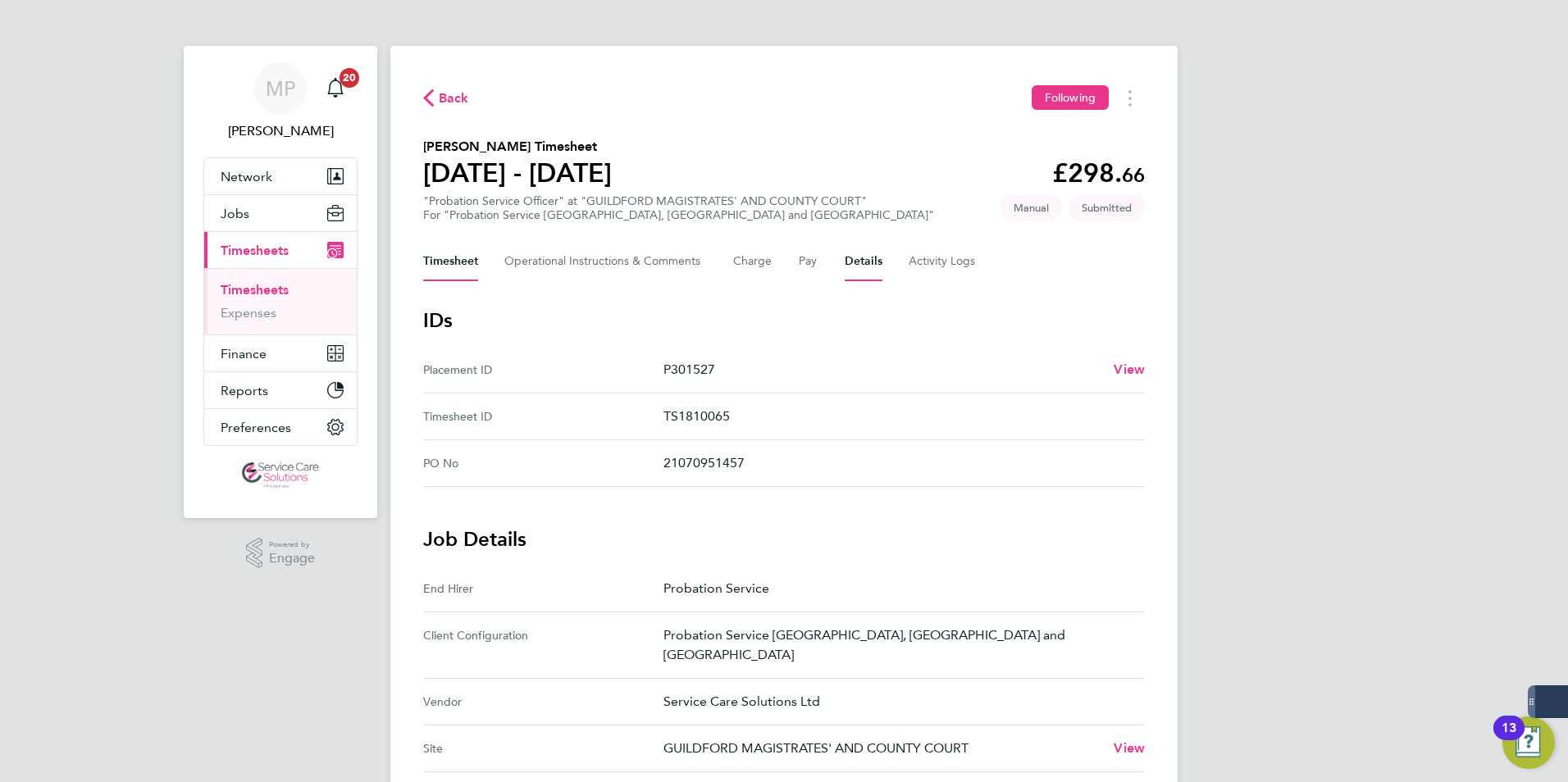
click at [440, 265] on button "Timesheet" at bounding box center [451, 261] width 55 height 39
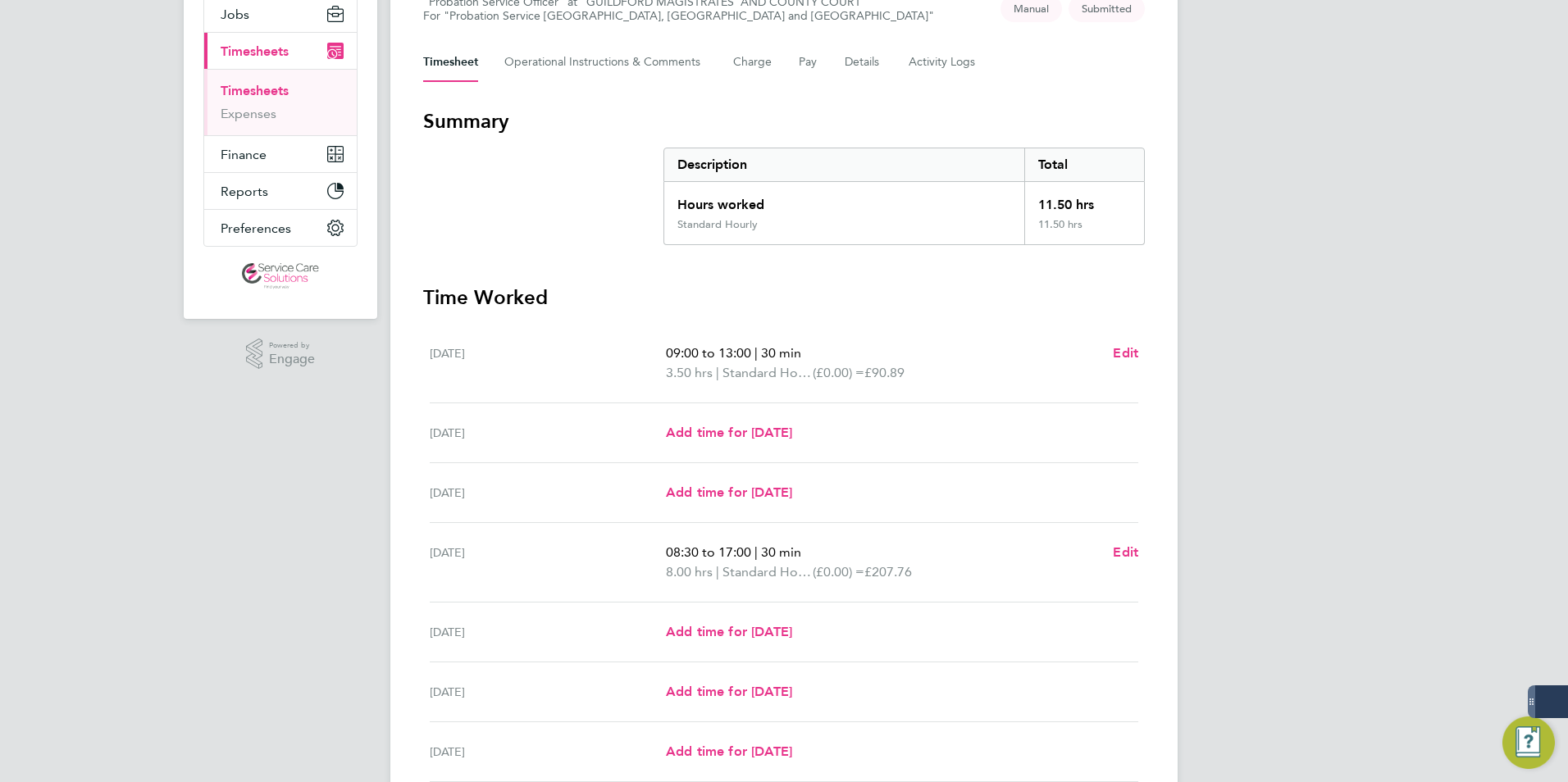
scroll to position [343, 0]
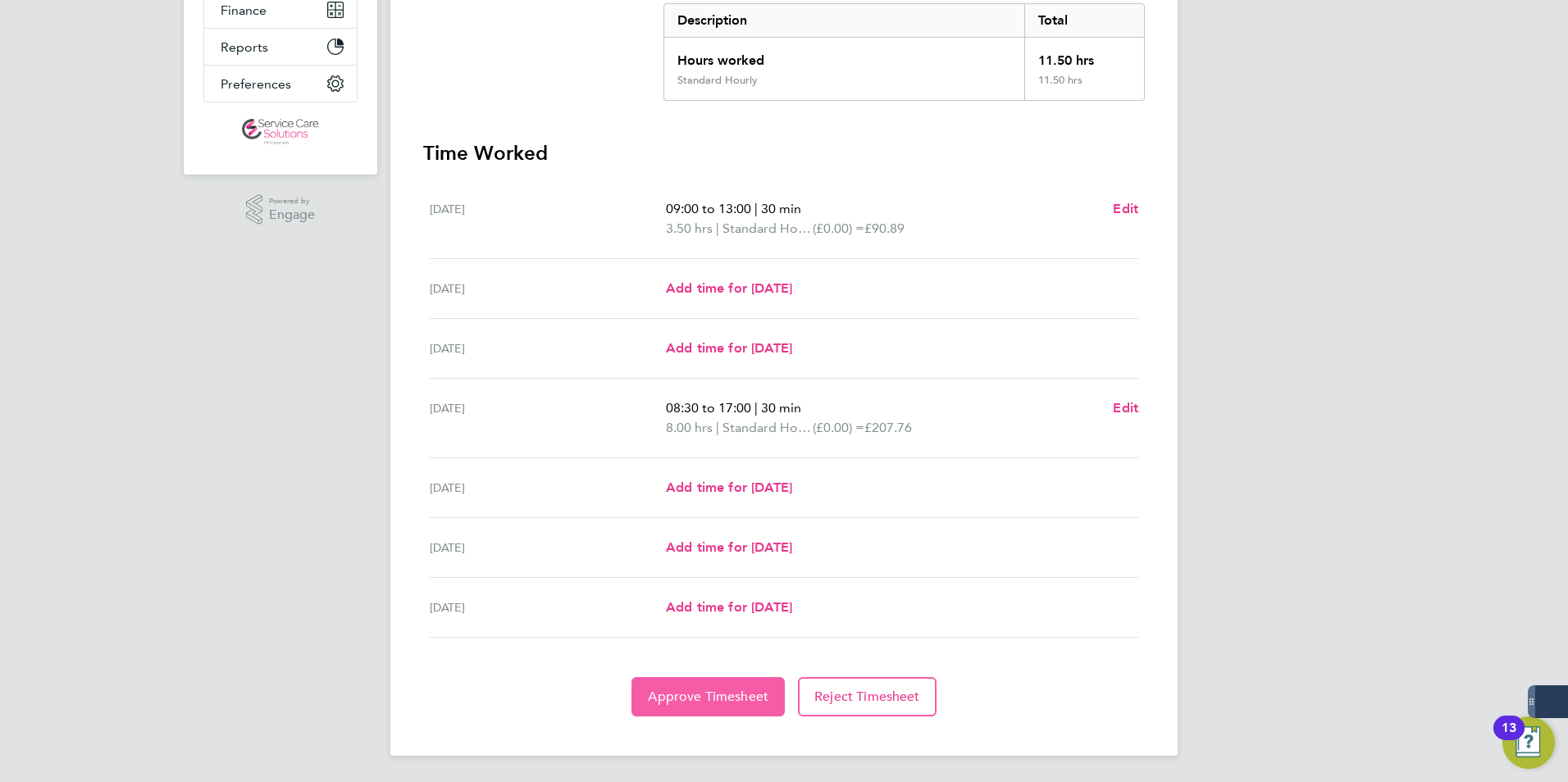
click at [722, 692] on span "Approve Timesheet" at bounding box center [708, 696] width 121 height 17
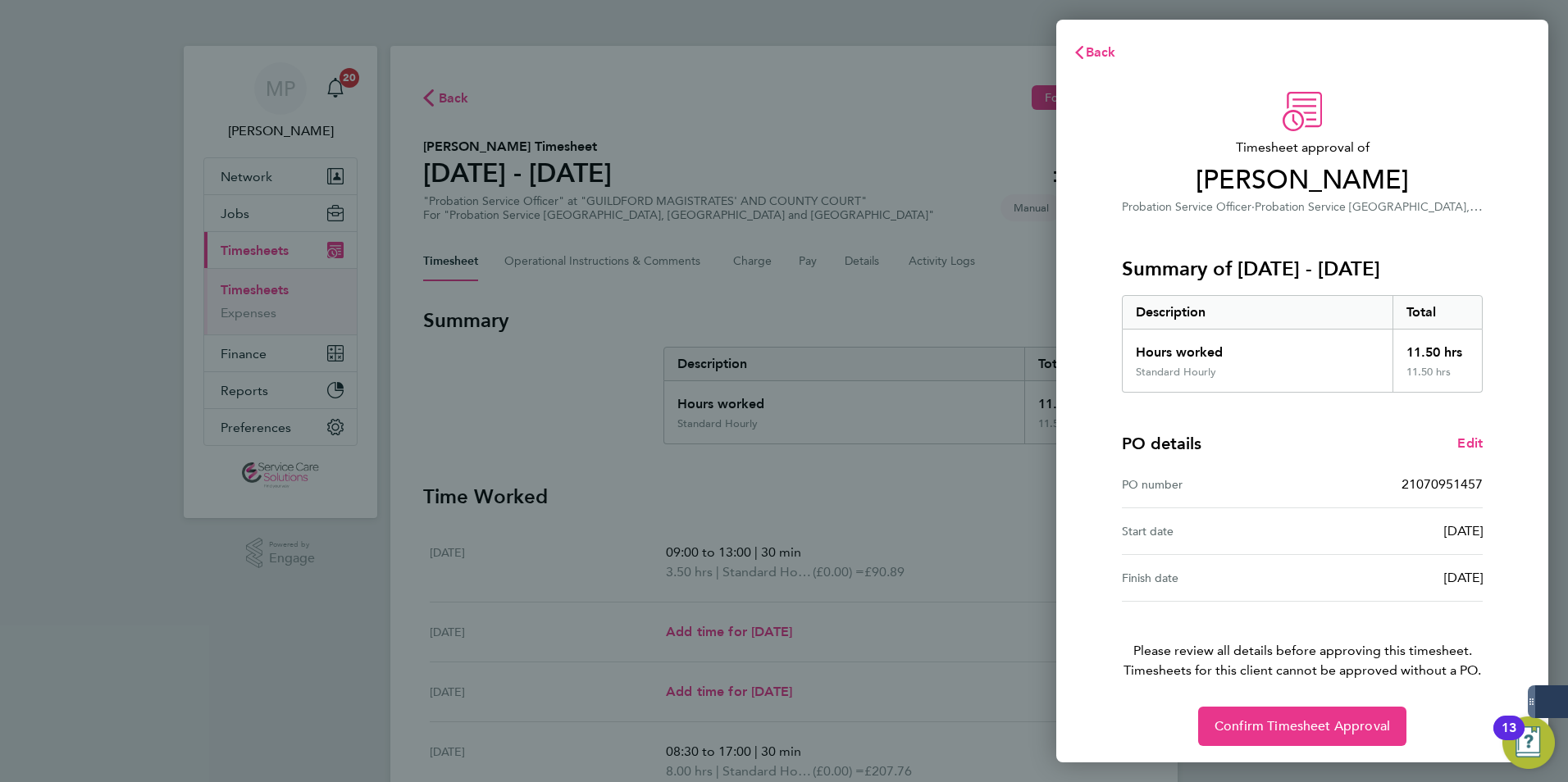
scroll to position [3, 0]
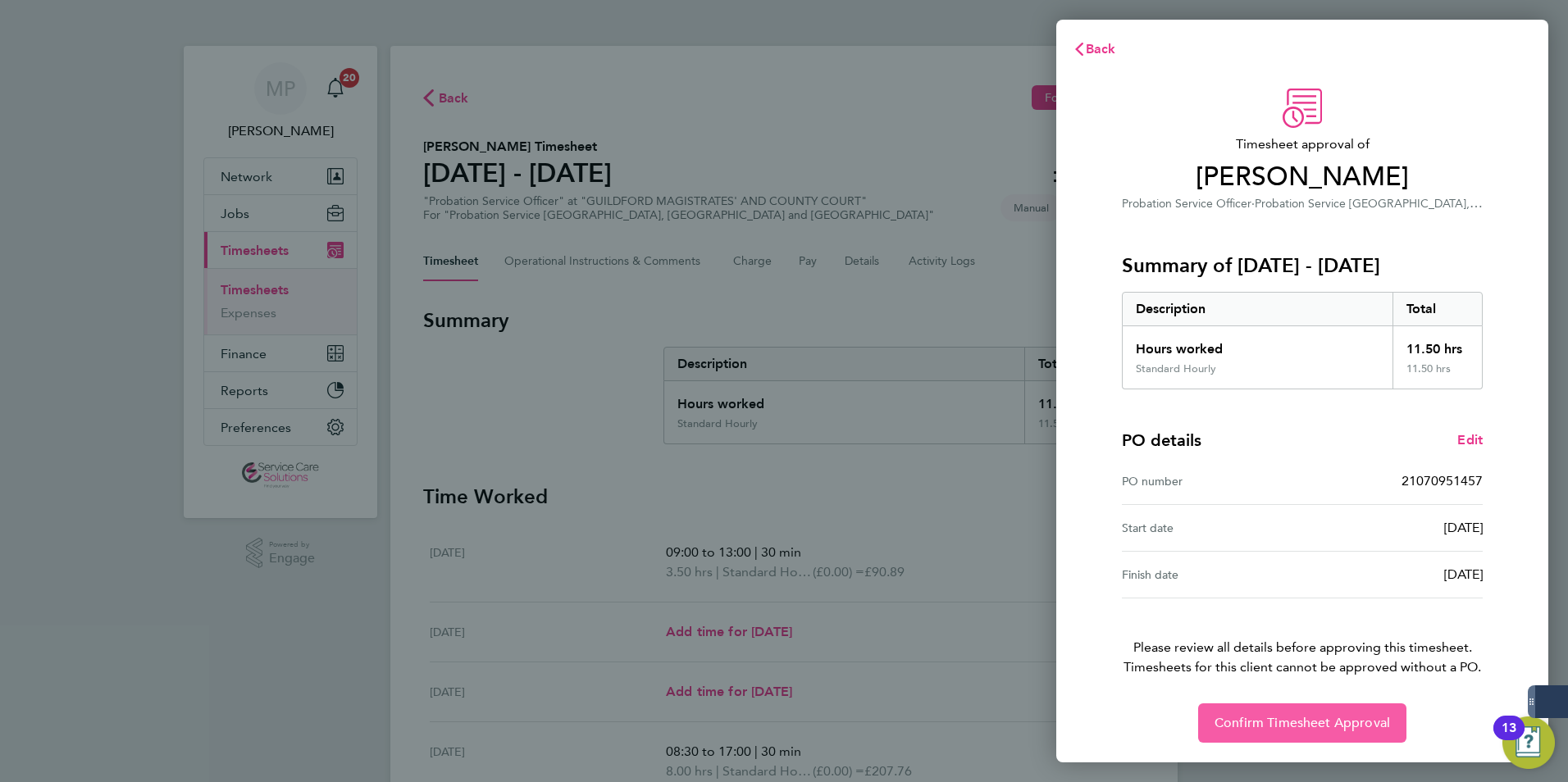
click at [1307, 727] on span "Confirm Timesheet Approval" at bounding box center [1302, 723] width 176 height 17
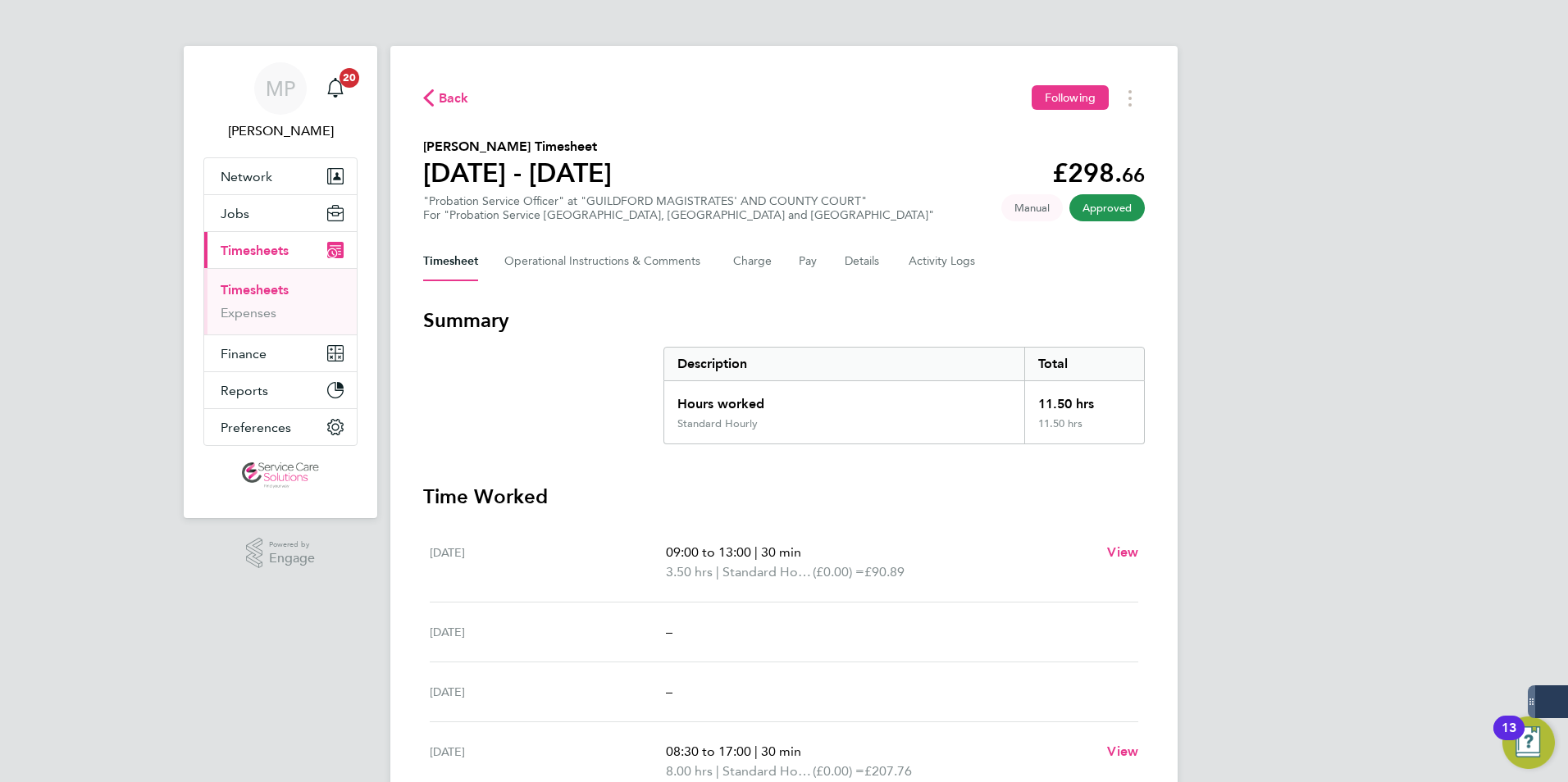
click at [241, 289] on link "Timesheets" at bounding box center [255, 290] width 68 height 16
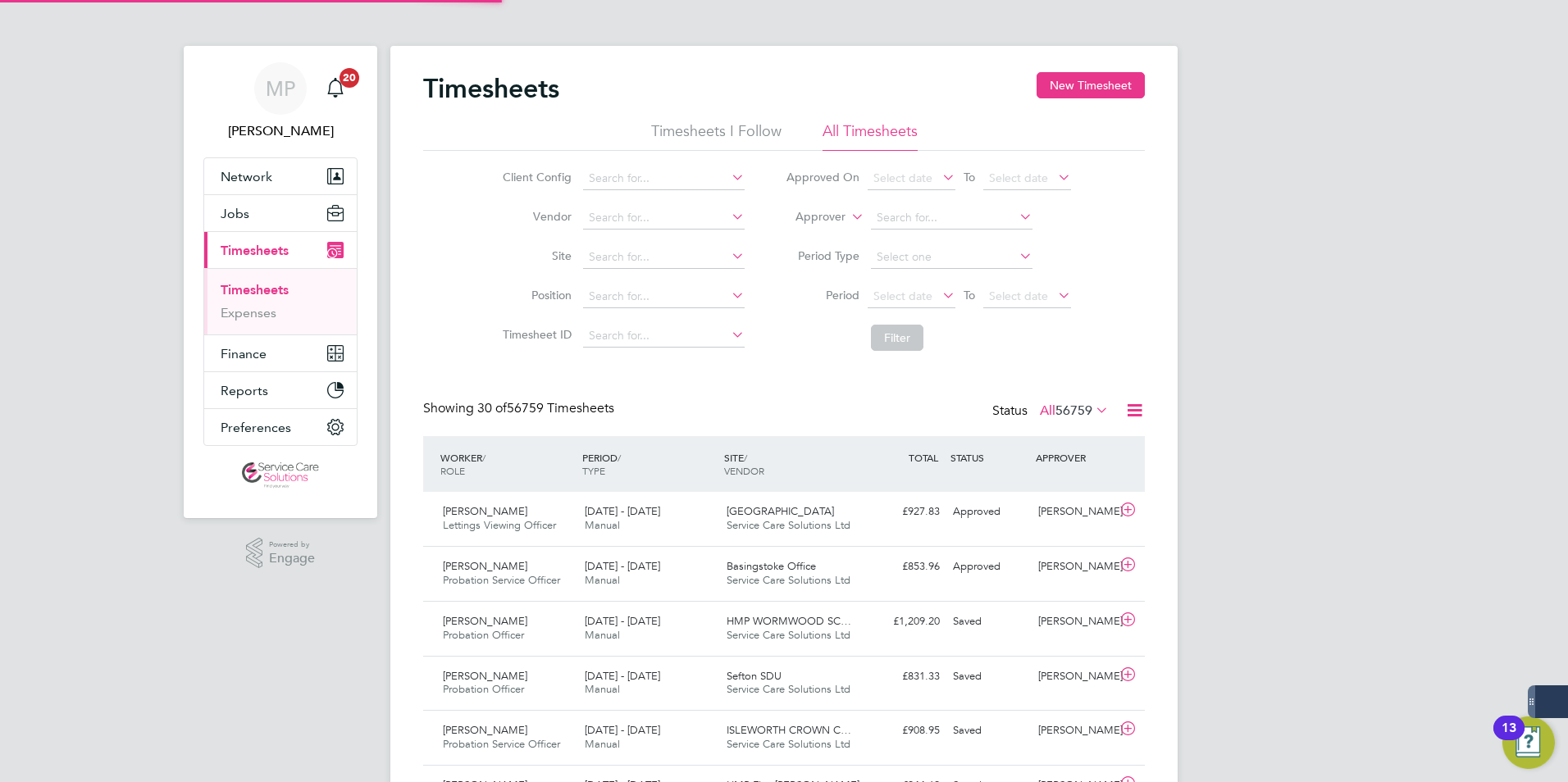
scroll to position [42, 142]
click at [847, 218] on icon at bounding box center [847, 212] width 0 height 15
click at [801, 235] on li "Worker" at bounding box center [804, 236] width 81 height 21
click at [901, 216] on input at bounding box center [952, 218] width 162 height 23
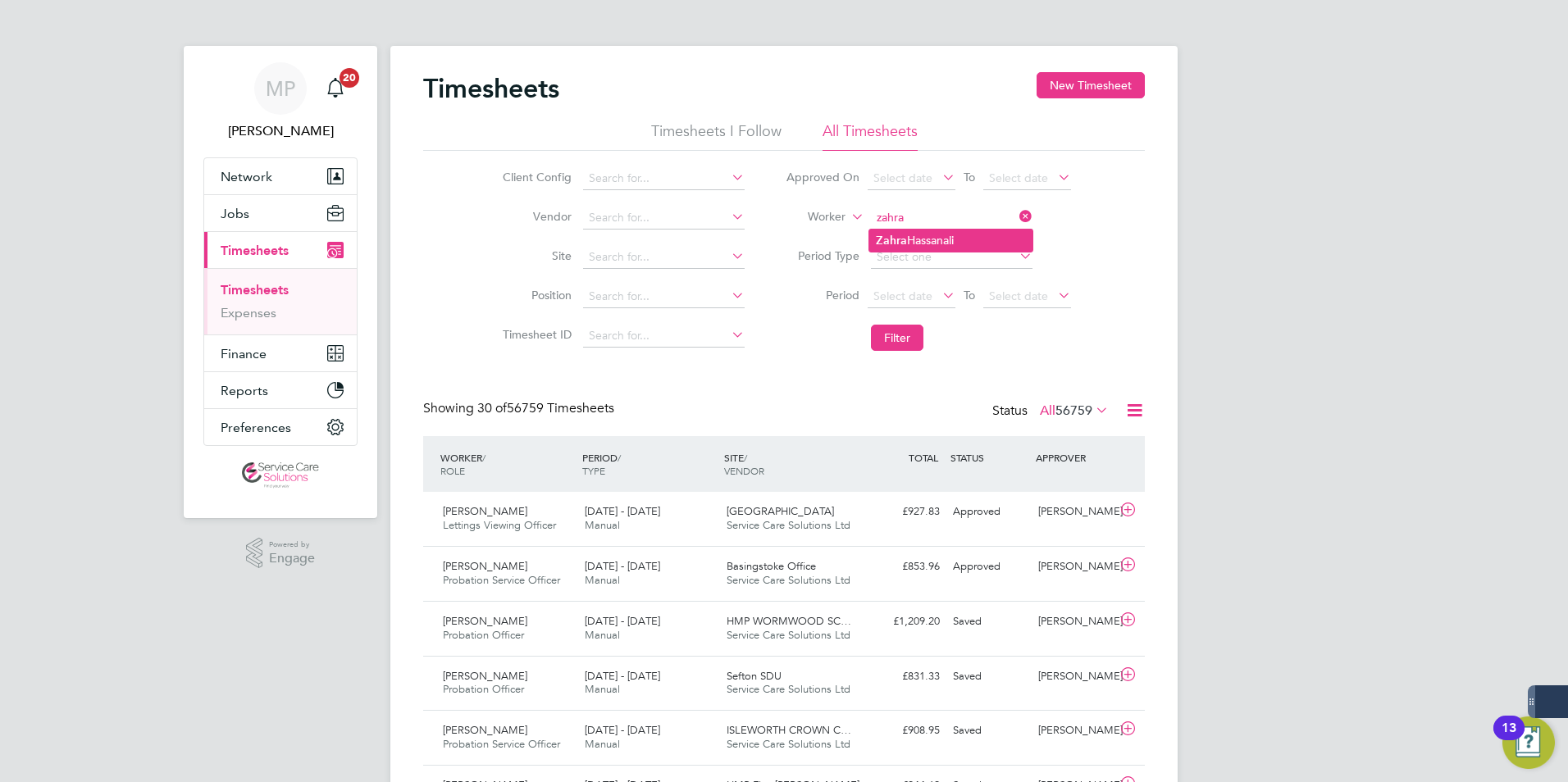
click at [929, 241] on li "Zahra Hassanali" at bounding box center [950, 240] width 163 height 22
type input "Zahra Hassanali"
click at [899, 341] on button "Filter" at bounding box center [897, 337] width 53 height 26
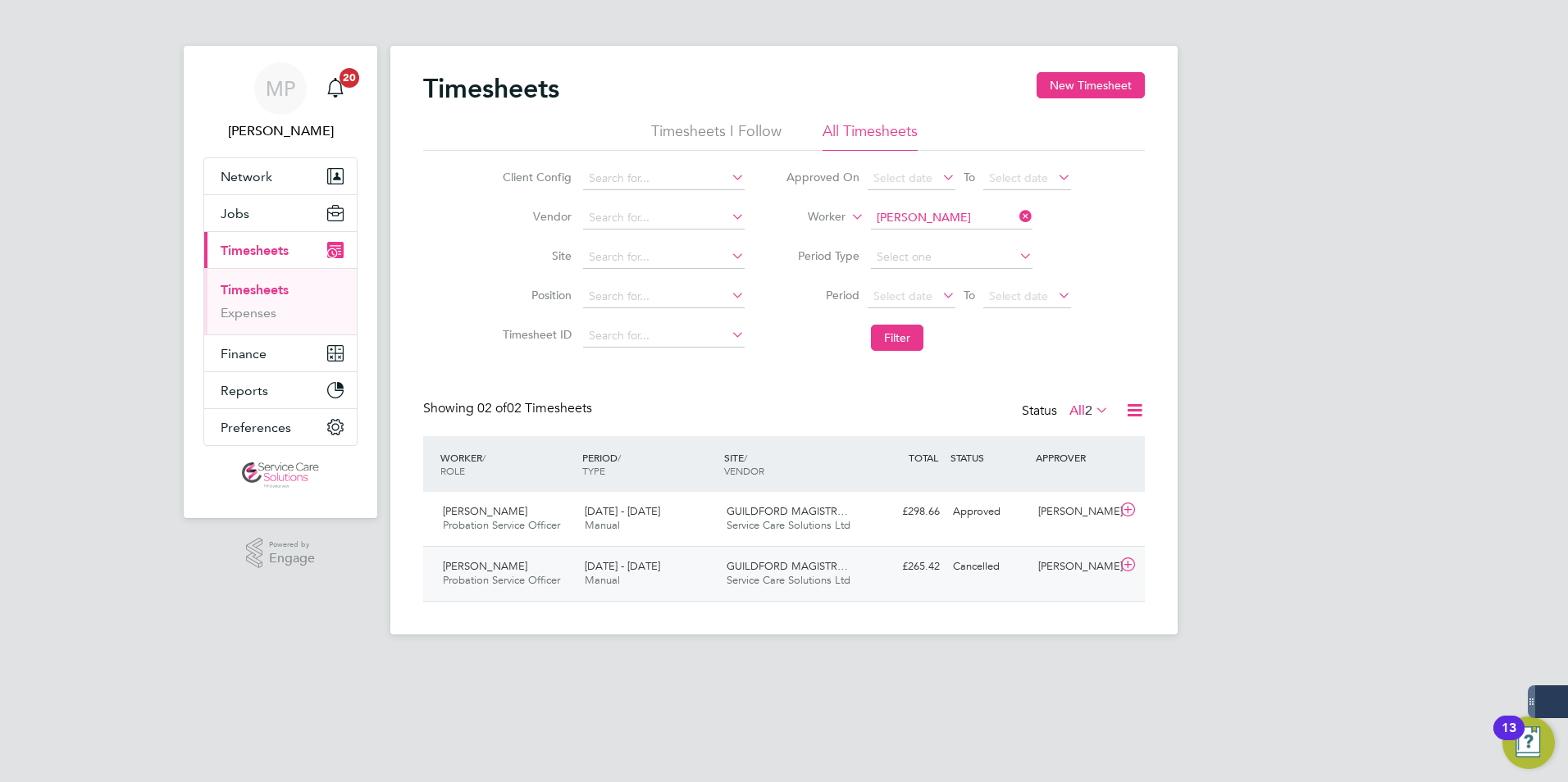
click at [860, 580] on div "GUILDFORD MAGISTR… Service Care Solutions Ltd" at bounding box center [790, 574] width 141 height 41
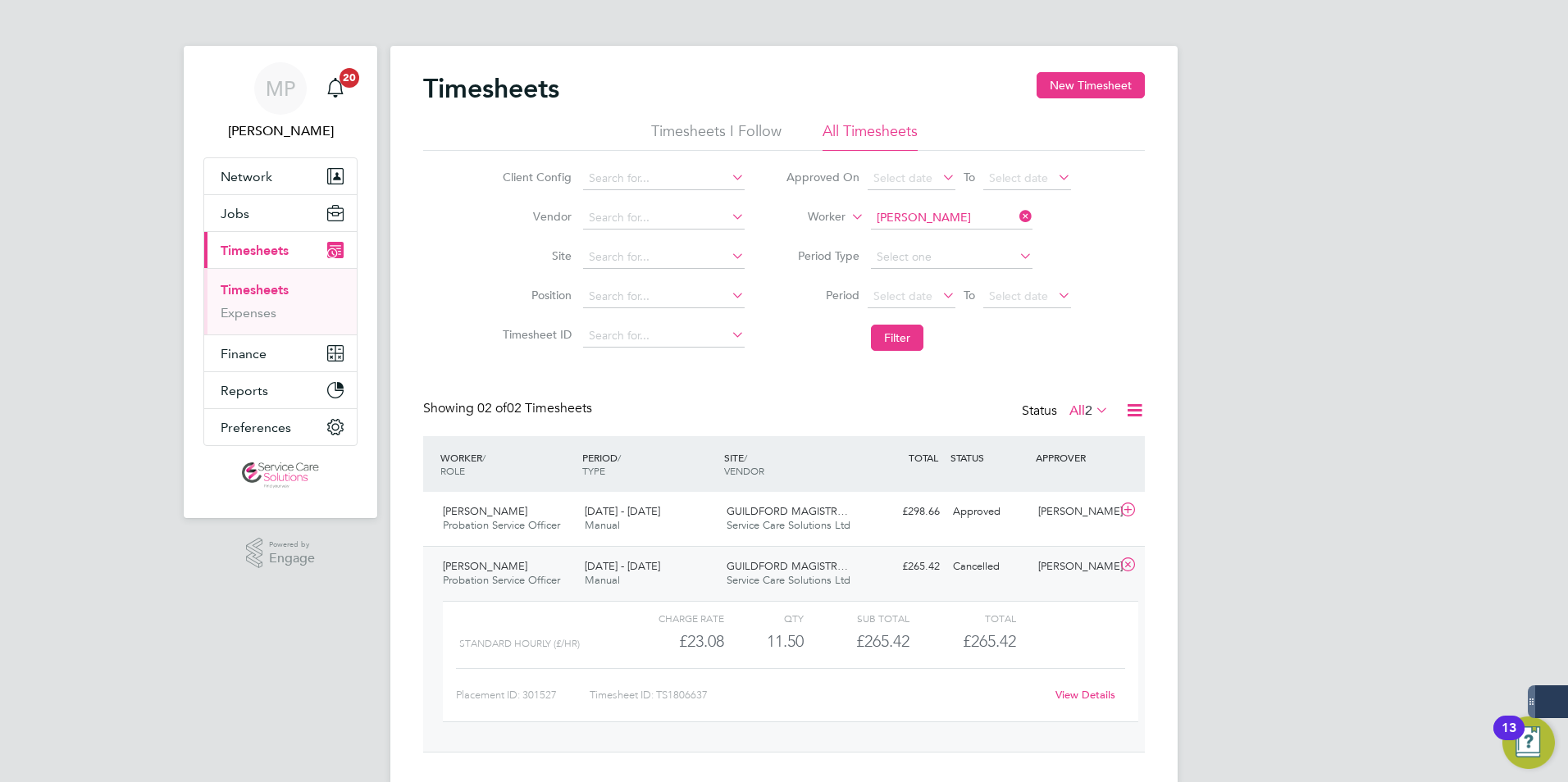
click at [1076, 692] on link "View Details" at bounding box center [1084, 694] width 59 height 14
click at [942, 520] on div "£298.66 Approved" at bounding box center [903, 512] width 85 height 27
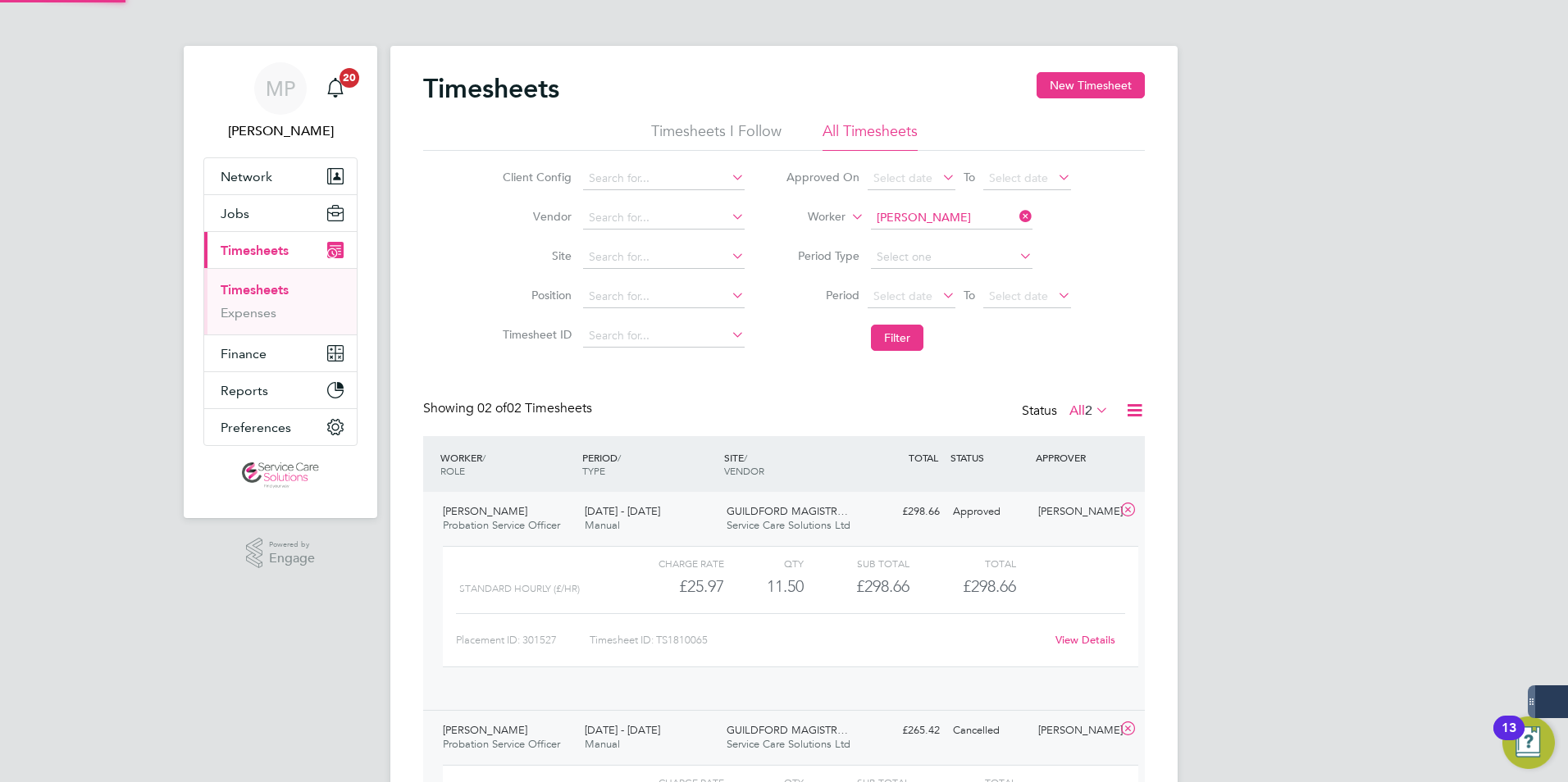
scroll to position [28, 160]
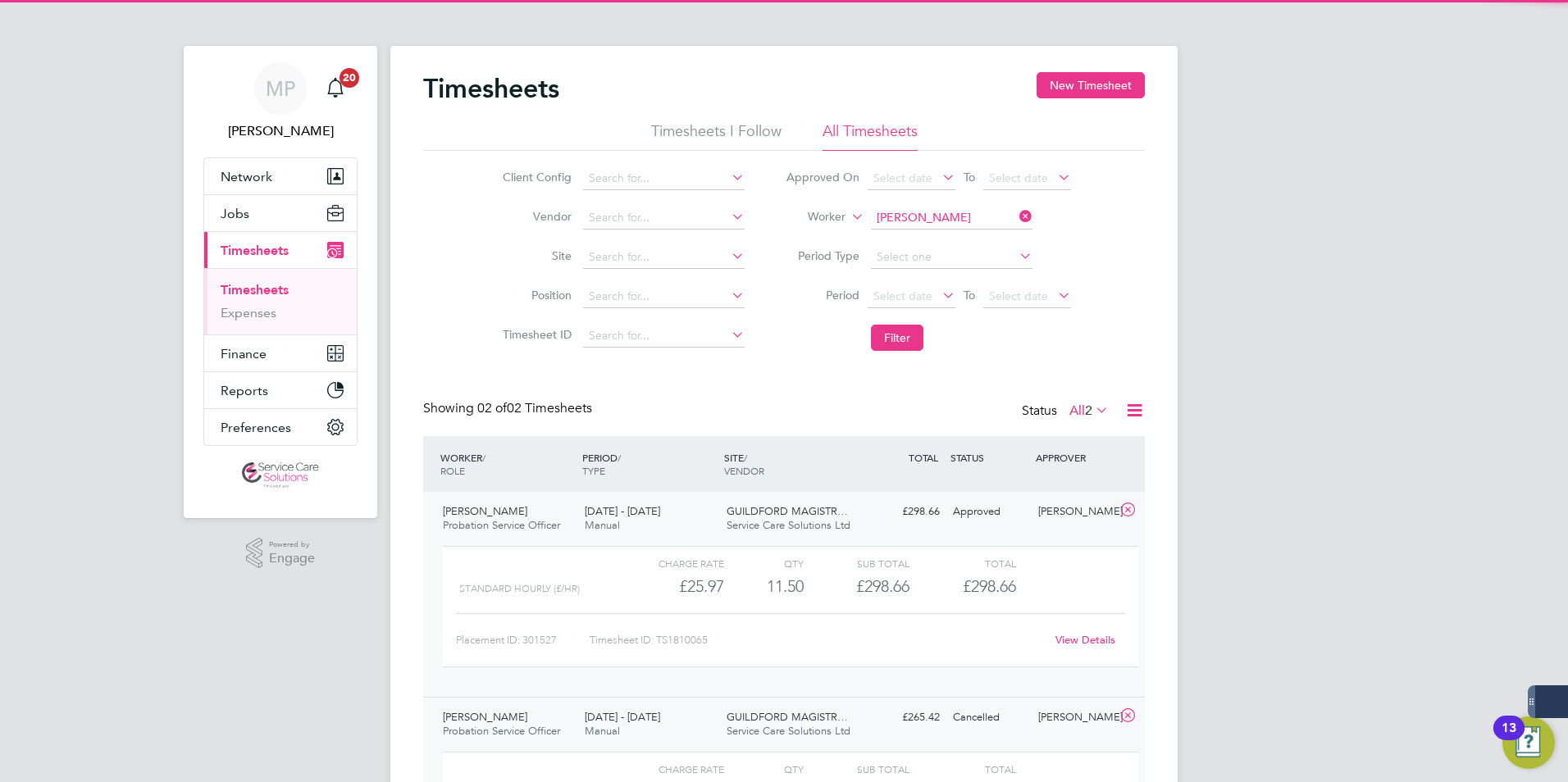
click at [1083, 636] on link "View Details" at bounding box center [1084, 640] width 59 height 14
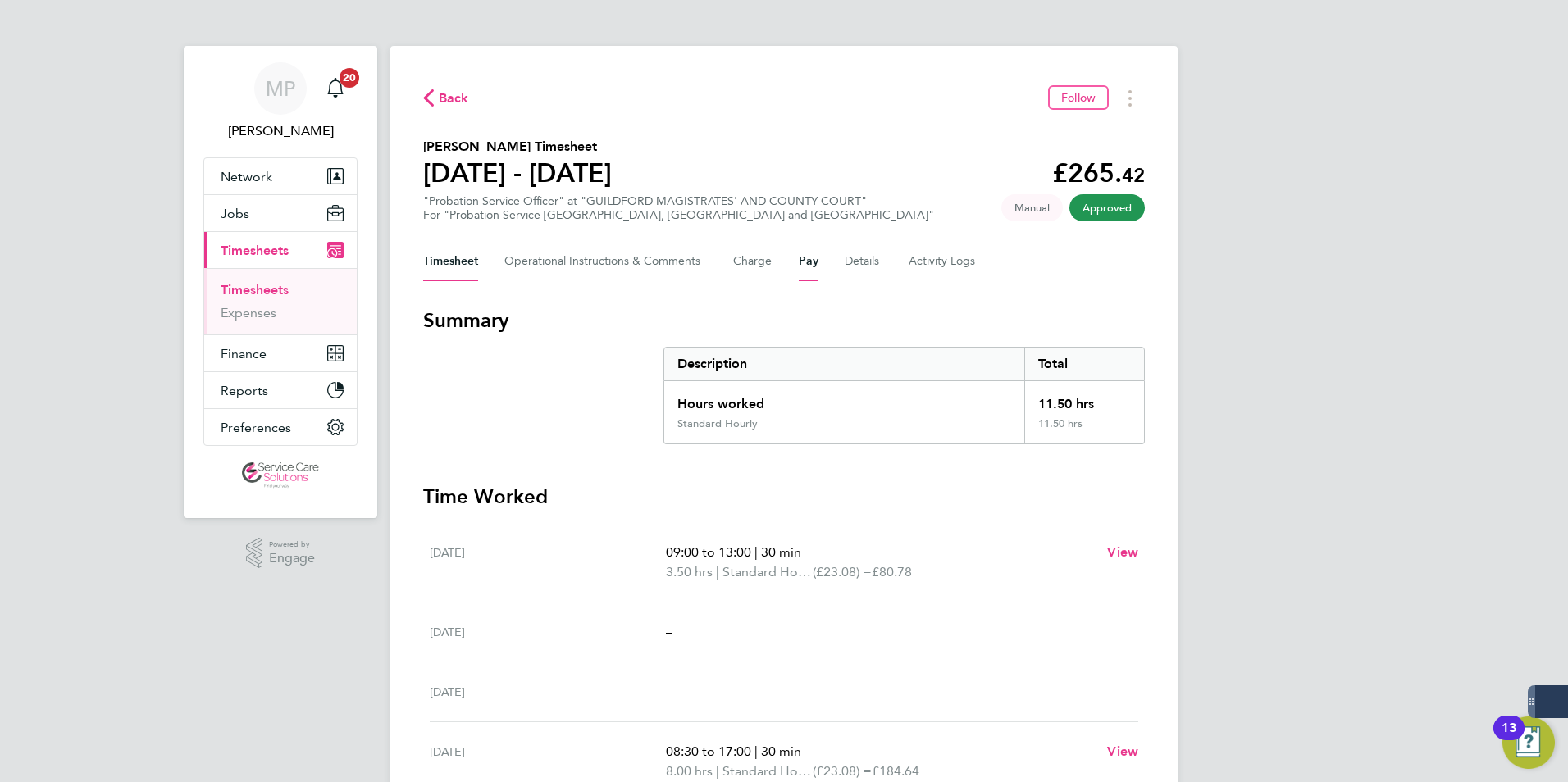
click at [810, 260] on button "Pay" at bounding box center [808, 261] width 20 height 39
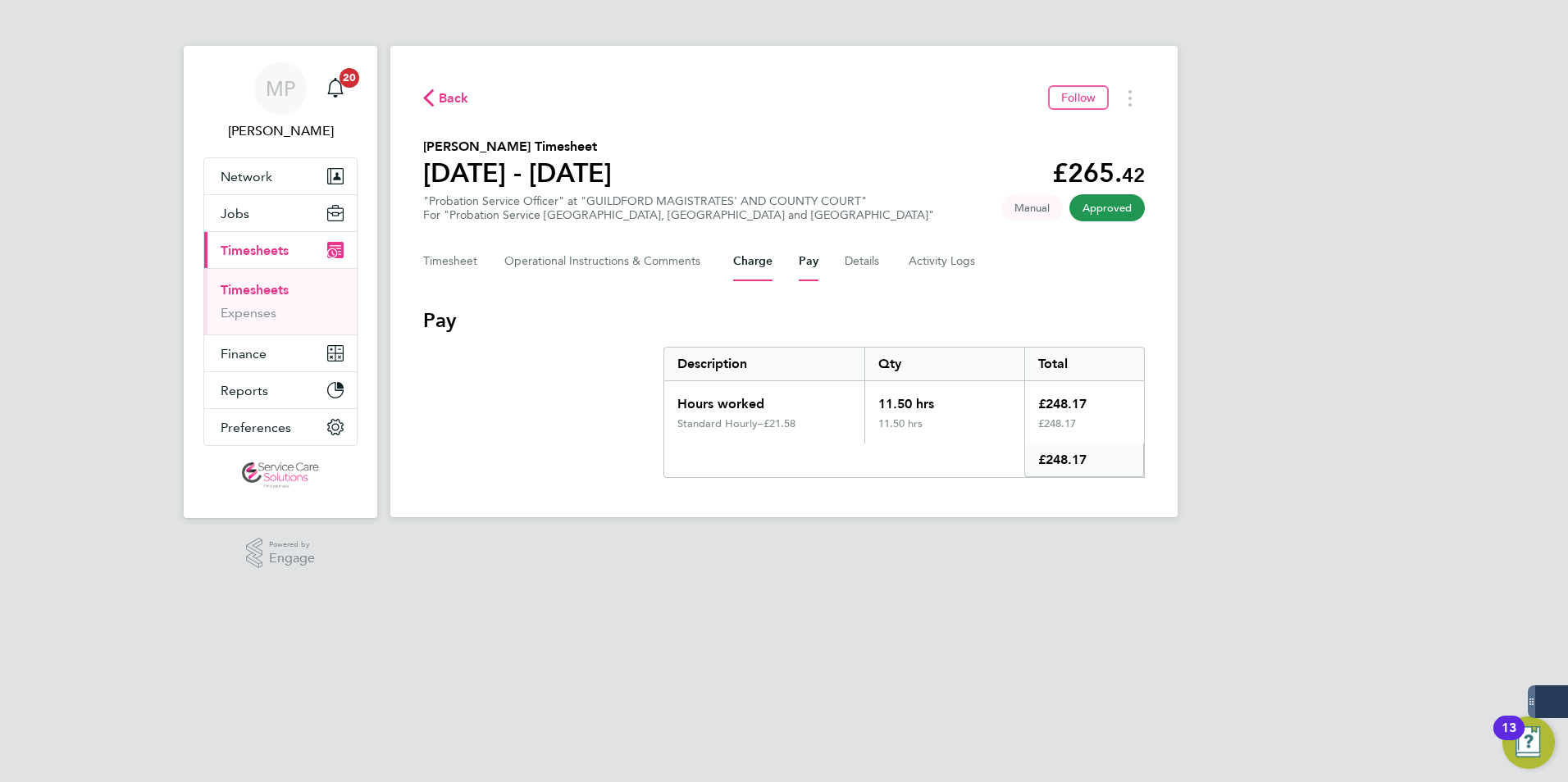
click at [744, 254] on button "Charge" at bounding box center [753, 261] width 39 height 39
click at [462, 260] on button "Timesheet" at bounding box center [451, 261] width 55 height 39
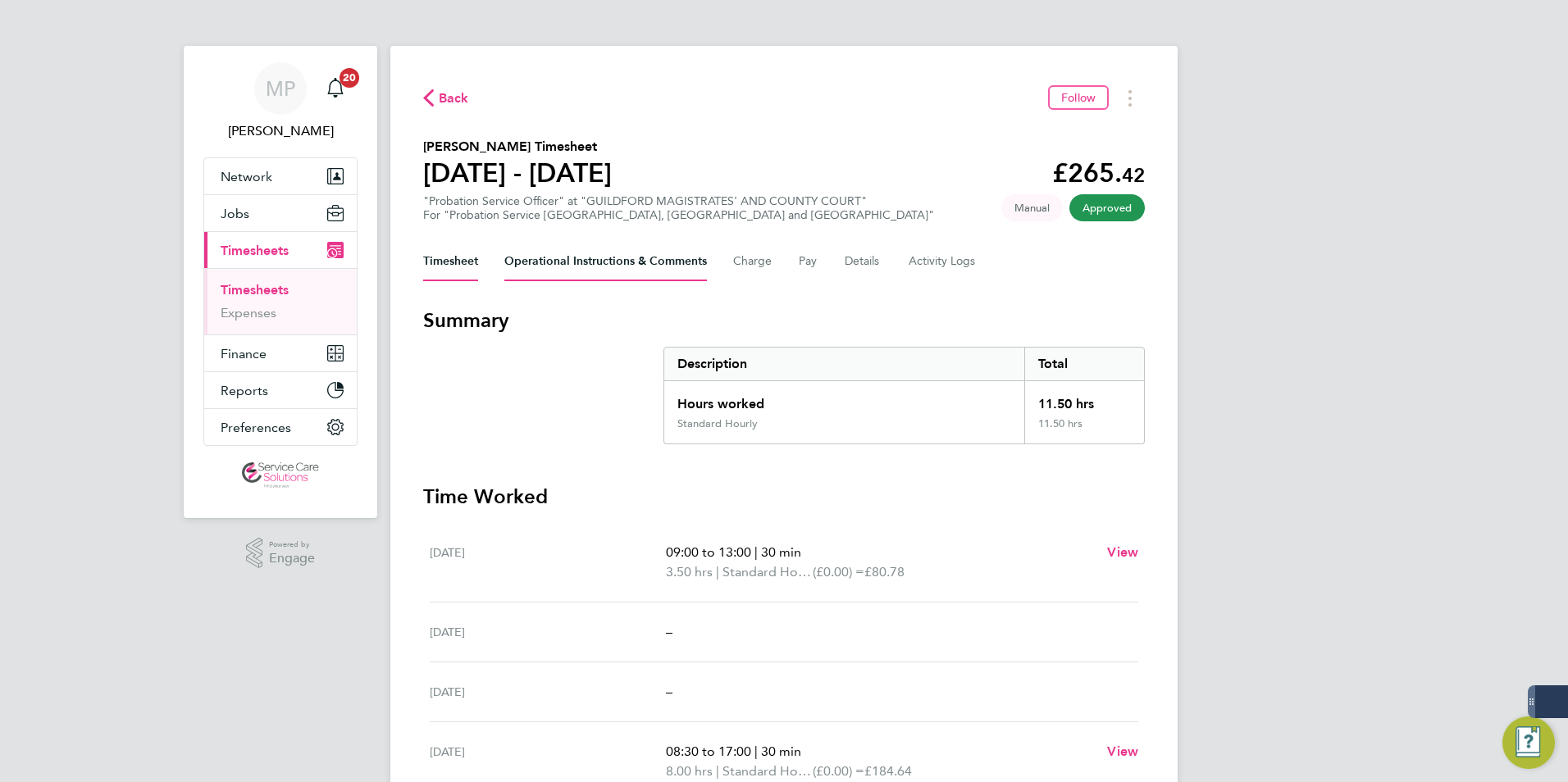
drag, startPoint x: 554, startPoint y: 255, endPoint x: 608, endPoint y: 254, distance: 54.0
click at [557, 255] on Comments-tab "Operational Instructions & Comments" at bounding box center [606, 261] width 203 height 39
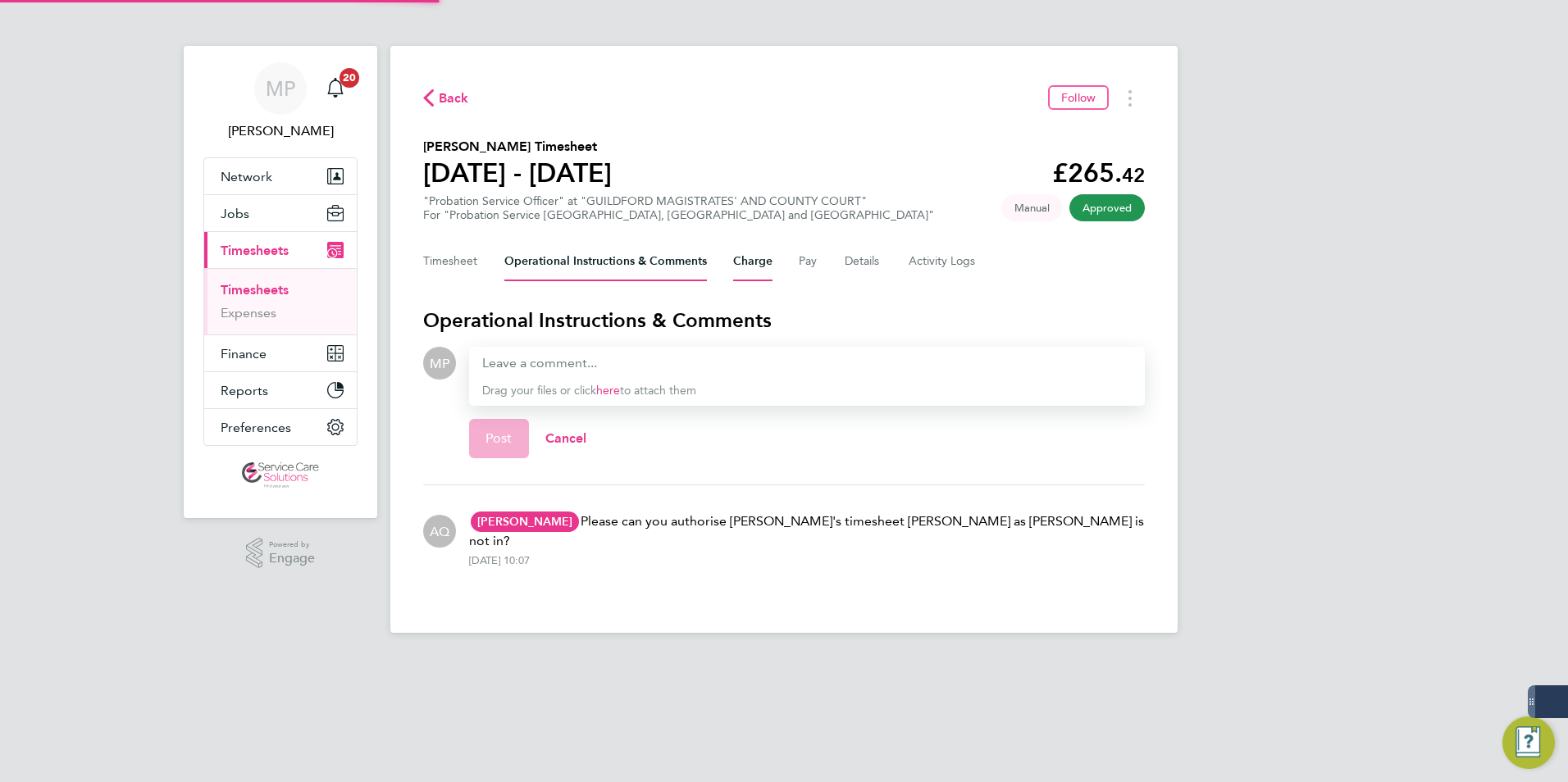
click at [752, 258] on button "Charge" at bounding box center [753, 261] width 39 height 39
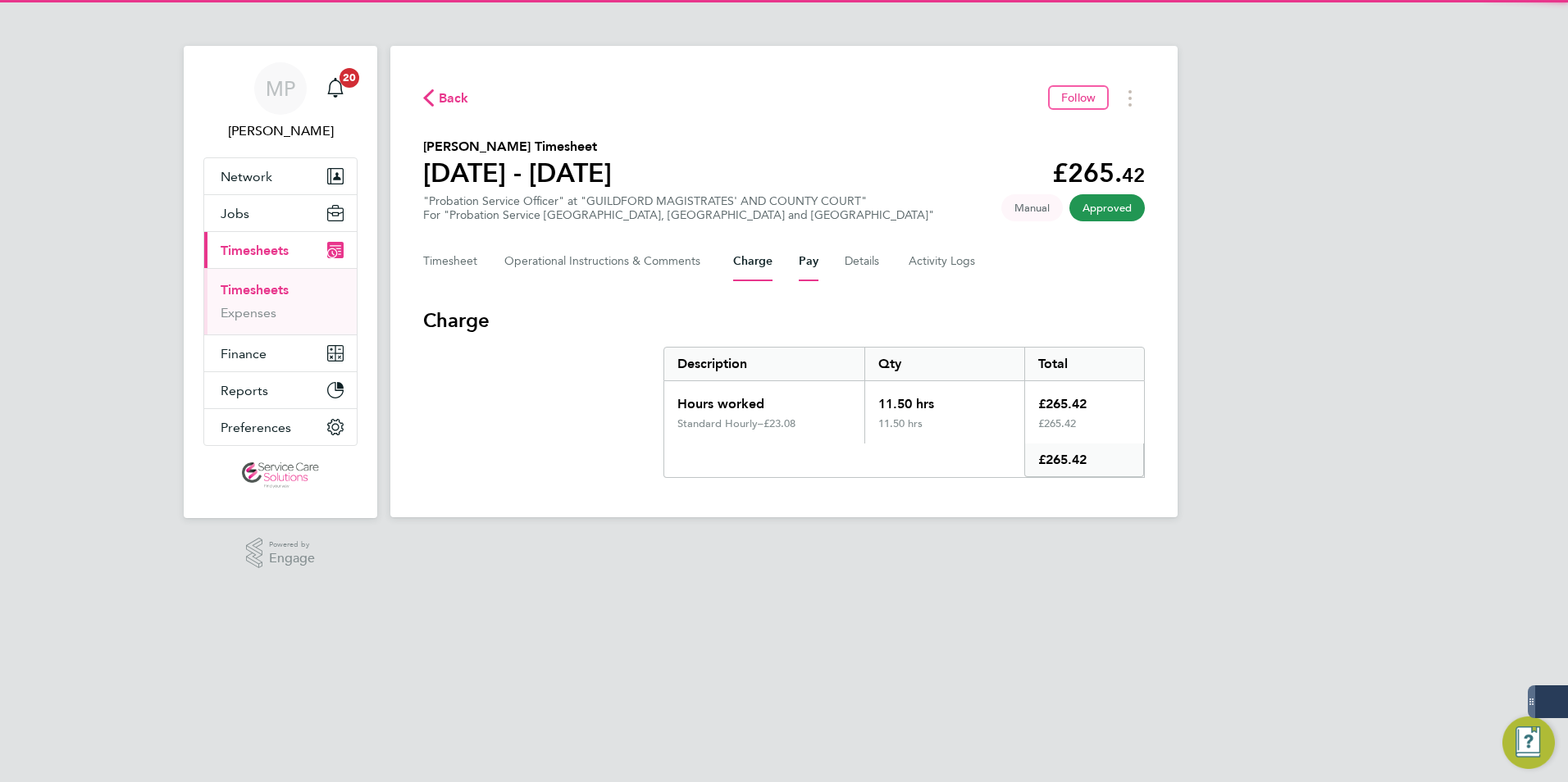
click at [808, 257] on button "Pay" at bounding box center [808, 261] width 20 height 39
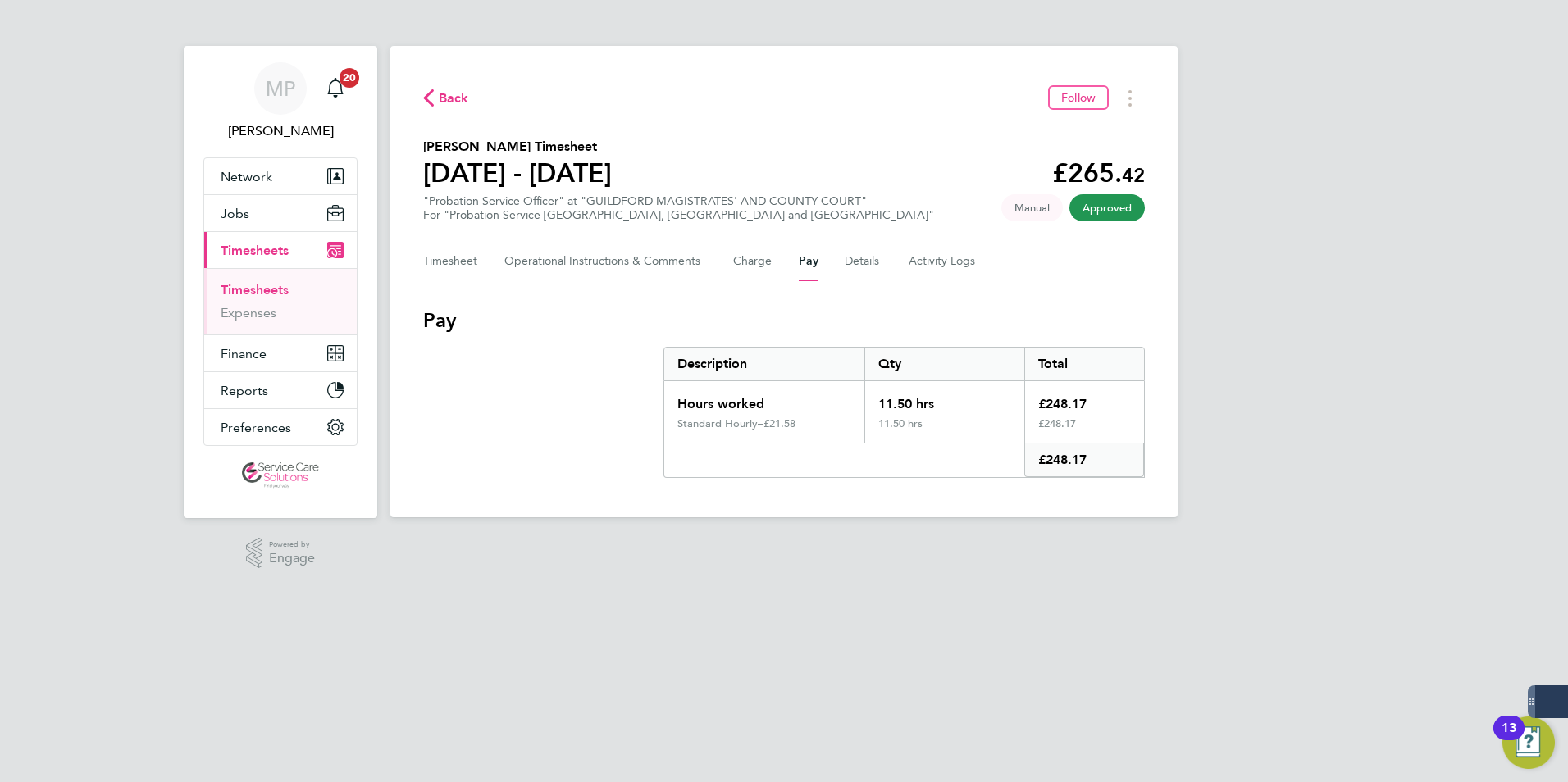
click at [430, 97] on icon "button" at bounding box center [428, 98] width 11 height 18
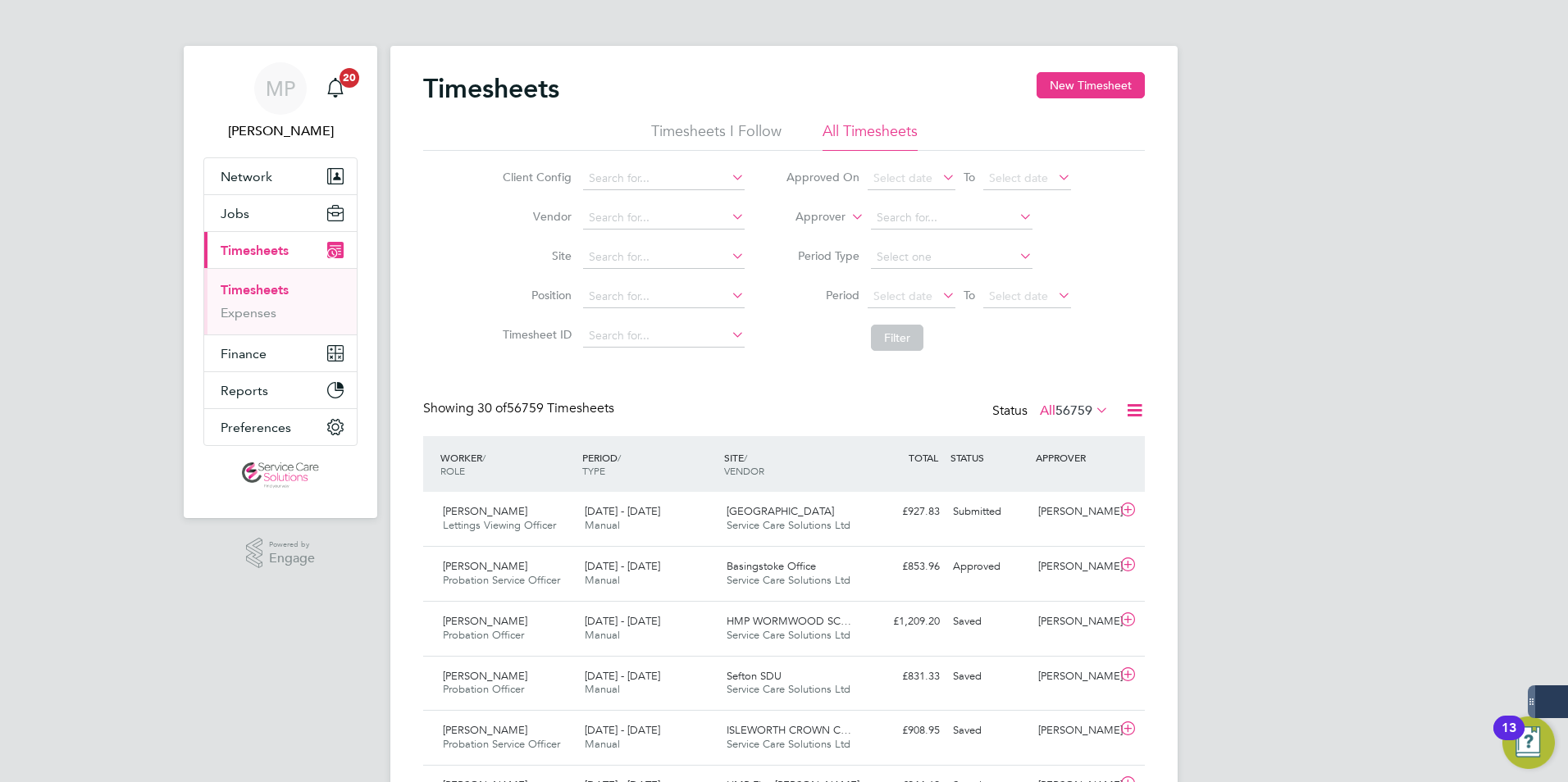
click at [847, 214] on icon at bounding box center [847, 212] width 0 height 15
drag, startPoint x: 830, startPoint y: 231, endPoint x: 868, endPoint y: 220, distance: 39.6
click at [832, 231] on li "Worker" at bounding box center [804, 236] width 81 height 21
click at [875, 218] on input at bounding box center [952, 218] width 162 height 23
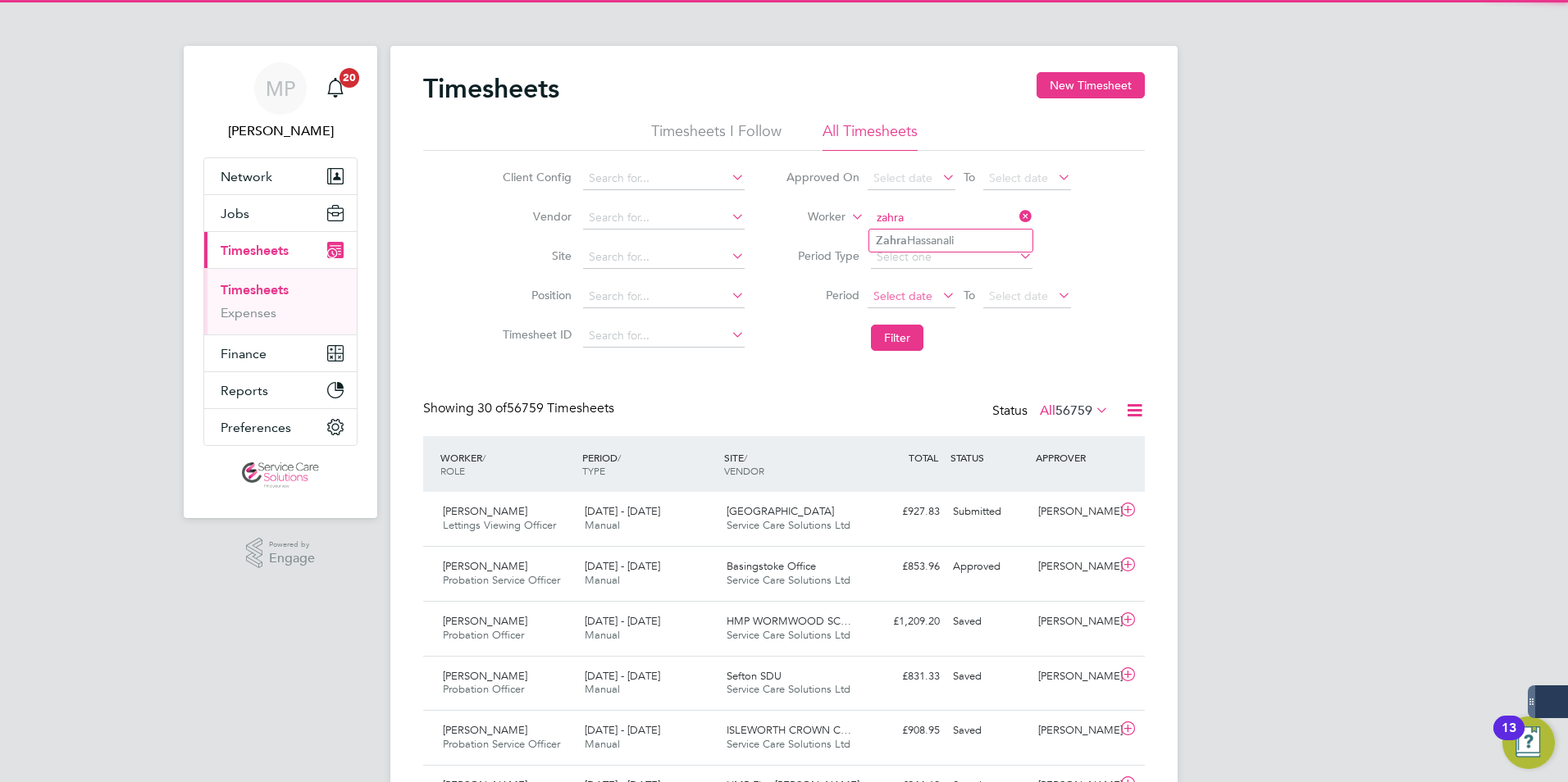
drag, startPoint x: 891, startPoint y: 239, endPoint x: 901, endPoint y: 304, distance: 65.8
click at [893, 241] on b "Zahra" at bounding box center [891, 241] width 31 height 14
type input "[PERSON_NAME]"
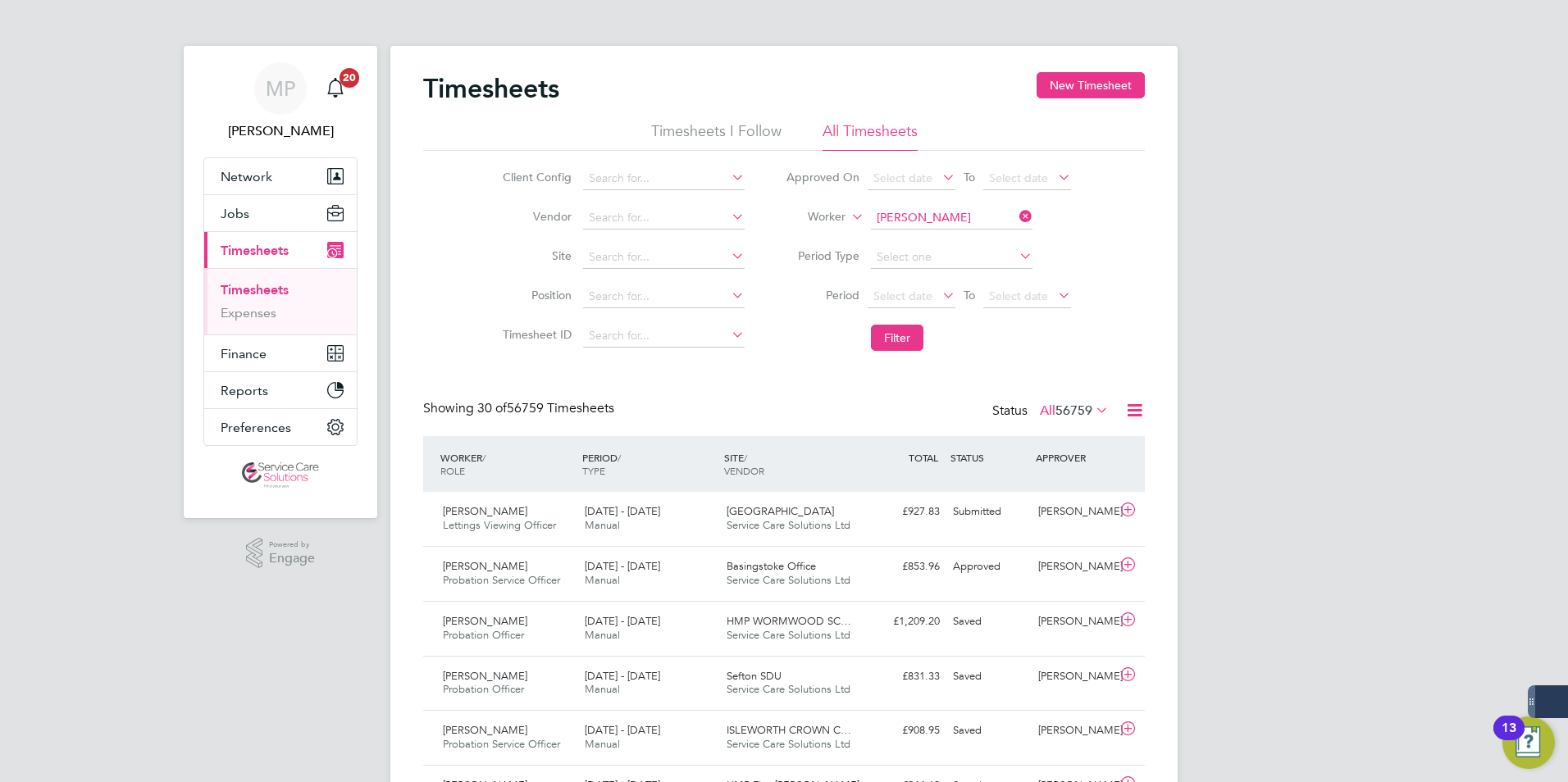
drag, startPoint x: 896, startPoint y: 332, endPoint x: 846, endPoint y: 334, distance: 50.0
click at [896, 332] on button "Filter" at bounding box center [897, 337] width 53 height 26
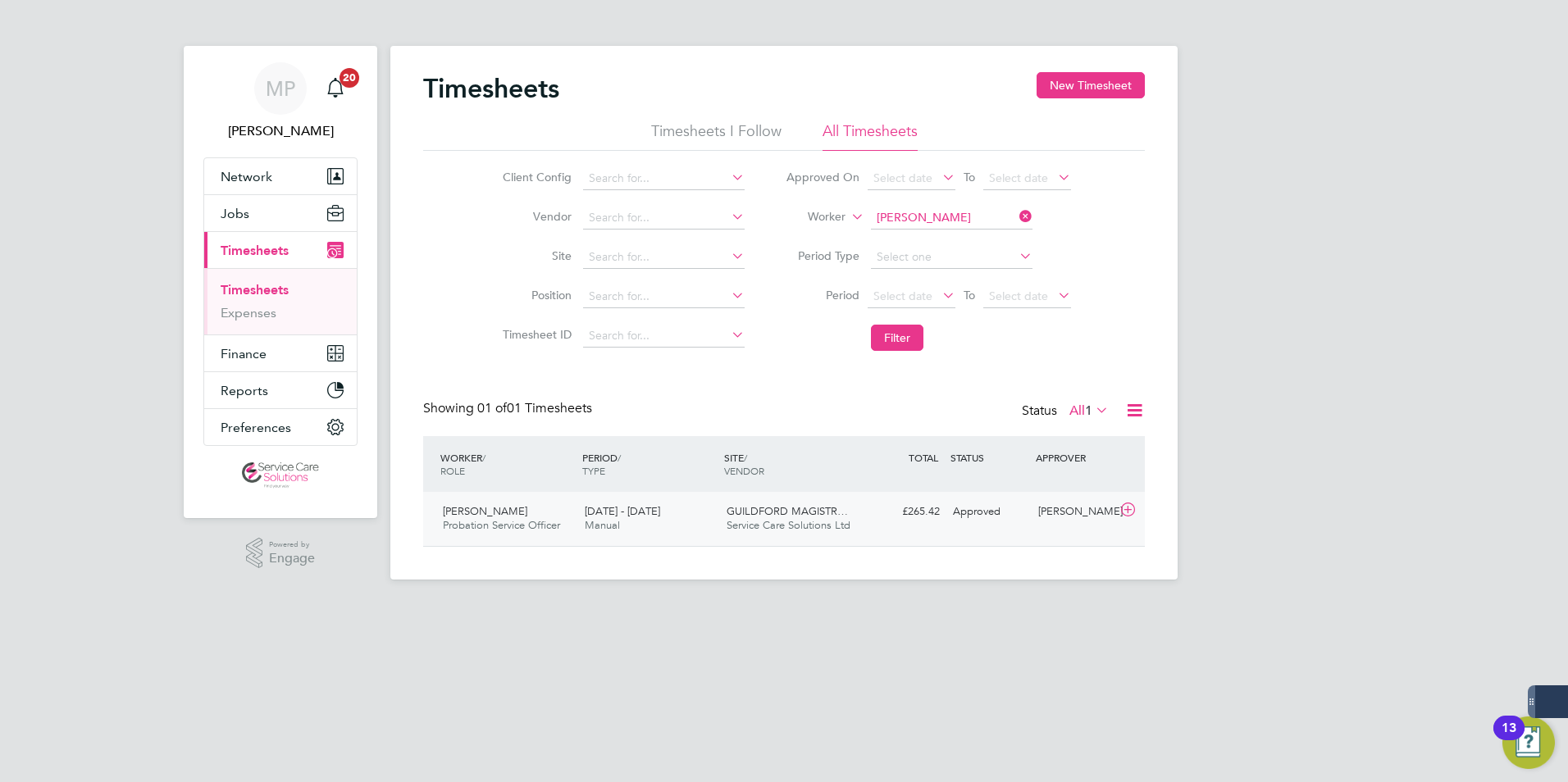
click at [898, 532] on div "Zahra Hassanali Probation Service Officer 18 - 24 Aug 2025 18 - 24 Aug 2025 Man…" at bounding box center [784, 518] width 722 height 54
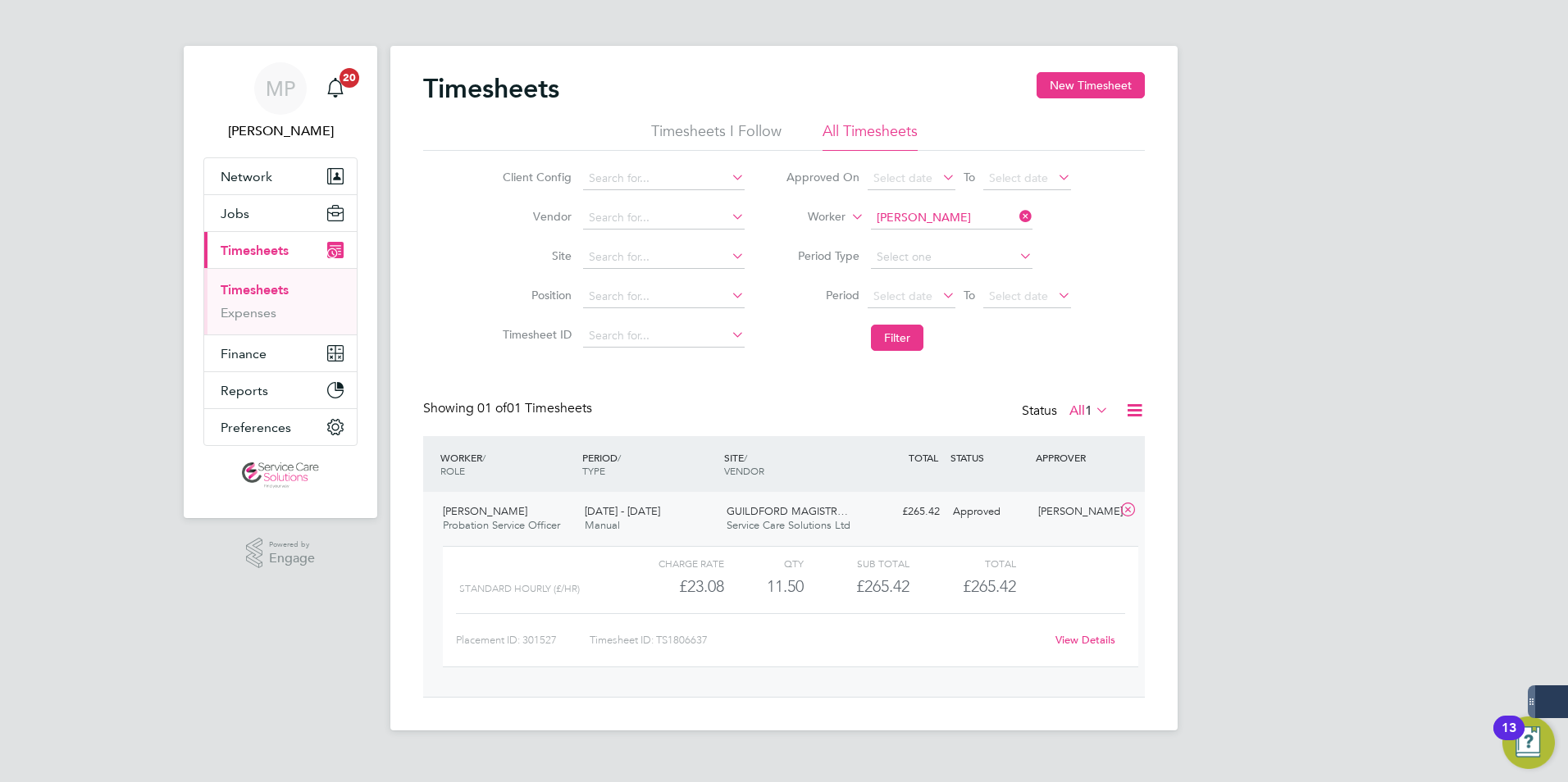
click at [1074, 643] on link "View Details" at bounding box center [1084, 640] width 59 height 14
click at [908, 332] on button "Filter" at bounding box center [897, 337] width 53 height 26
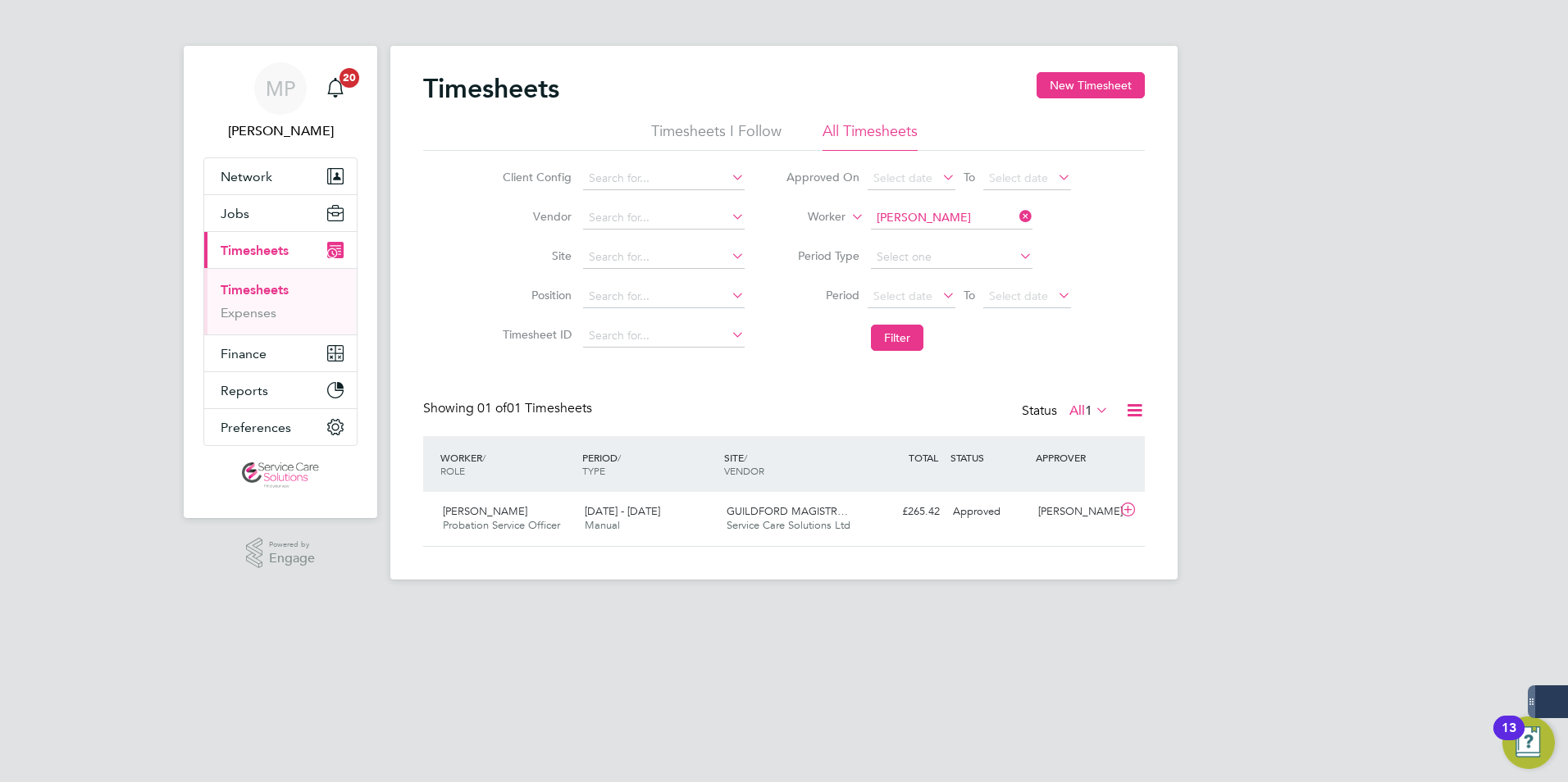
scroll to position [42, 142]
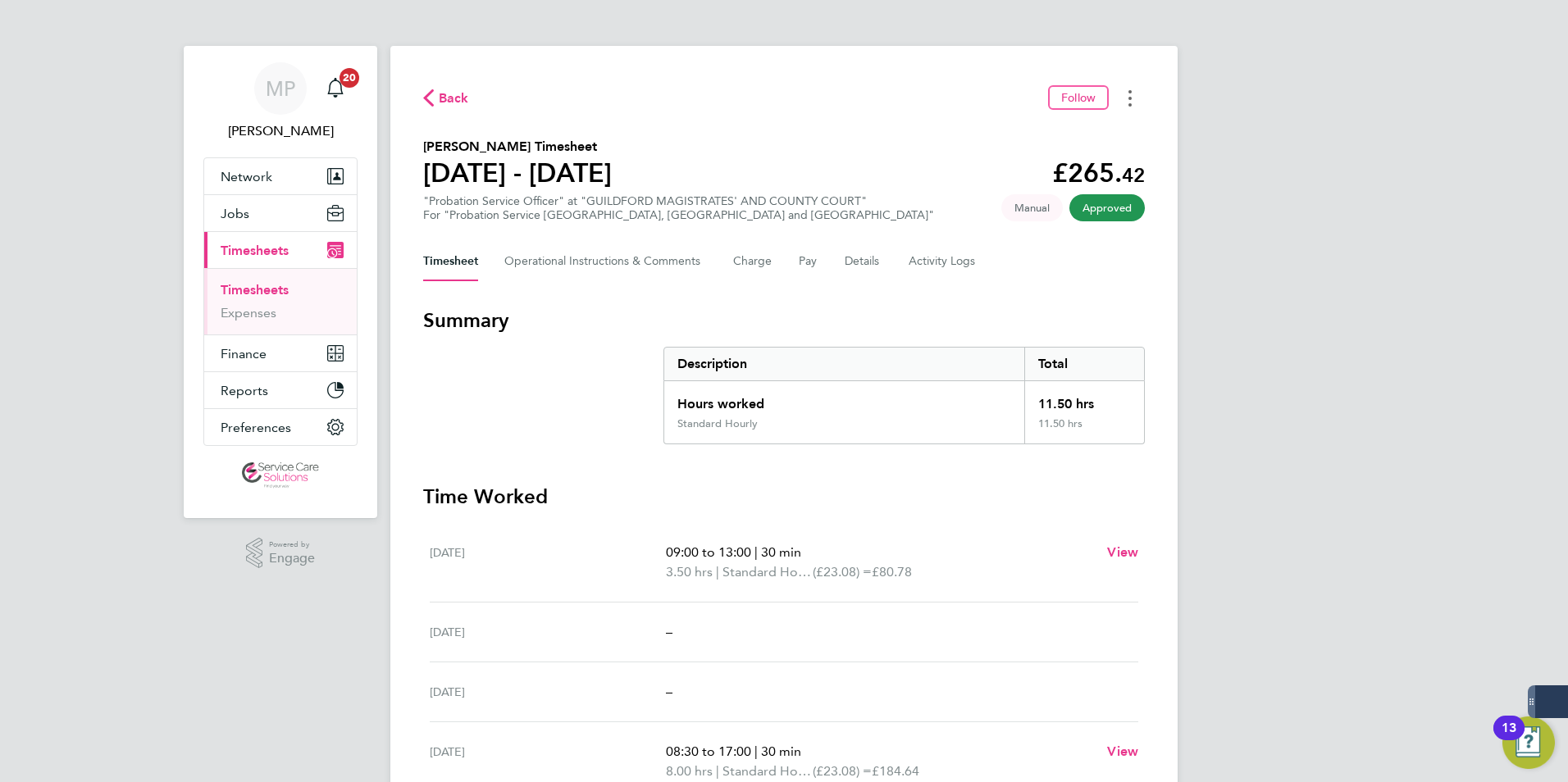
click at [1130, 104] on circle "Timesheets Menu" at bounding box center [1129, 104] width 3 height 3
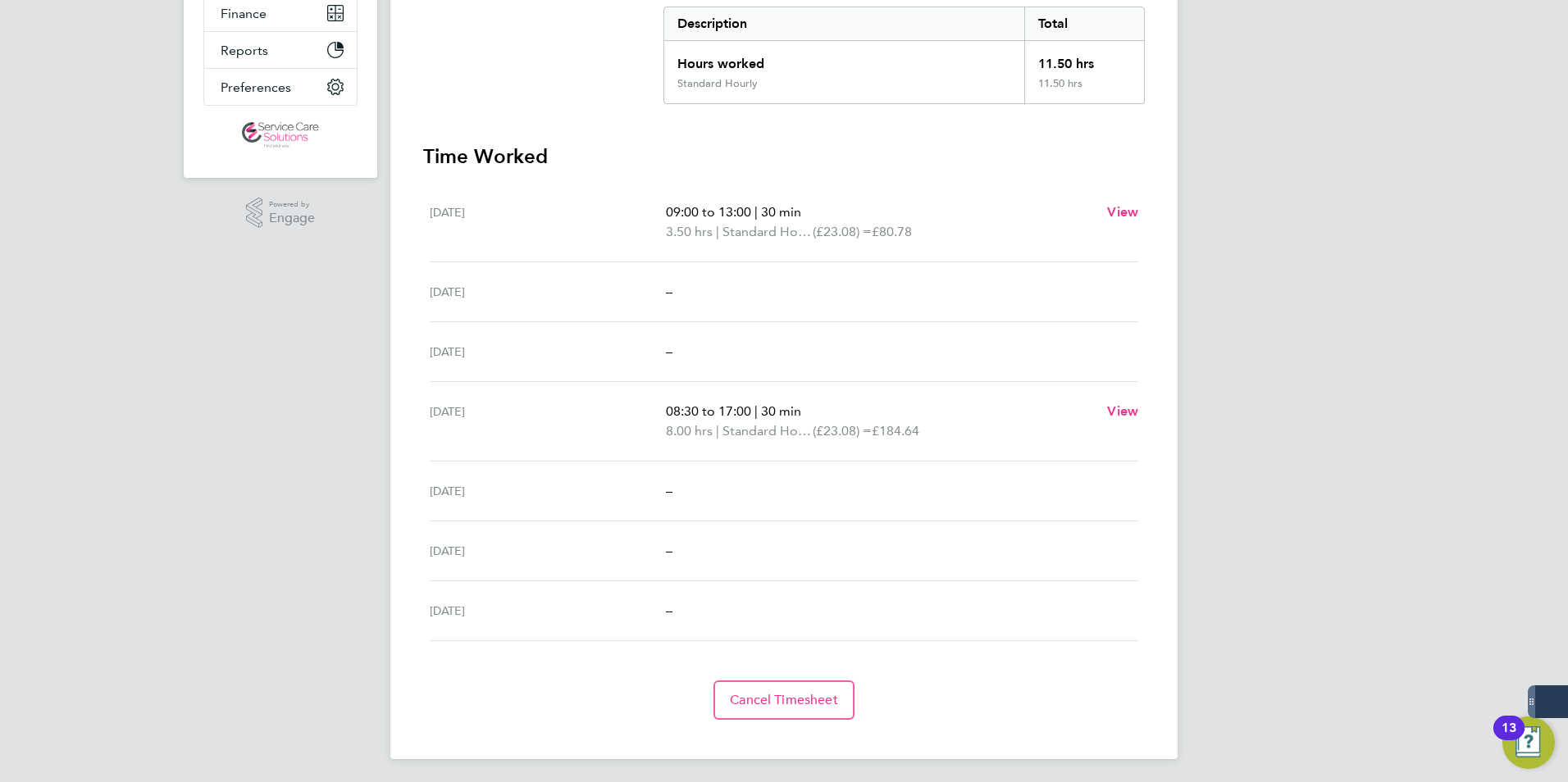
scroll to position [343, 0]
click at [778, 700] on span "Cancel Timesheet" at bounding box center [783, 696] width 108 height 17
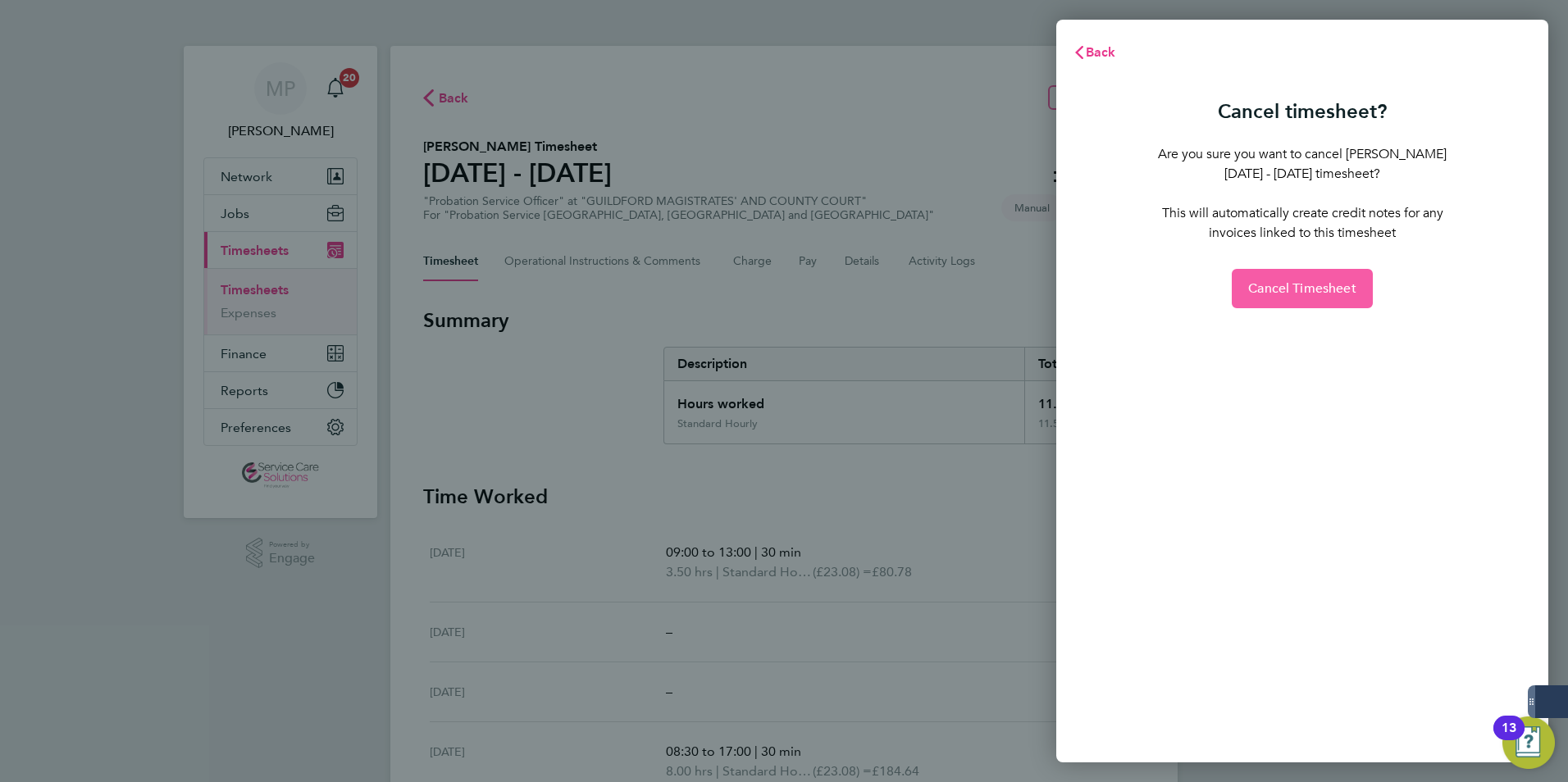
drag, startPoint x: 1284, startPoint y: 294, endPoint x: 1106, endPoint y: 296, distance: 178.0
click at [1283, 294] on span "Cancel Timesheet" at bounding box center [1302, 289] width 108 height 17
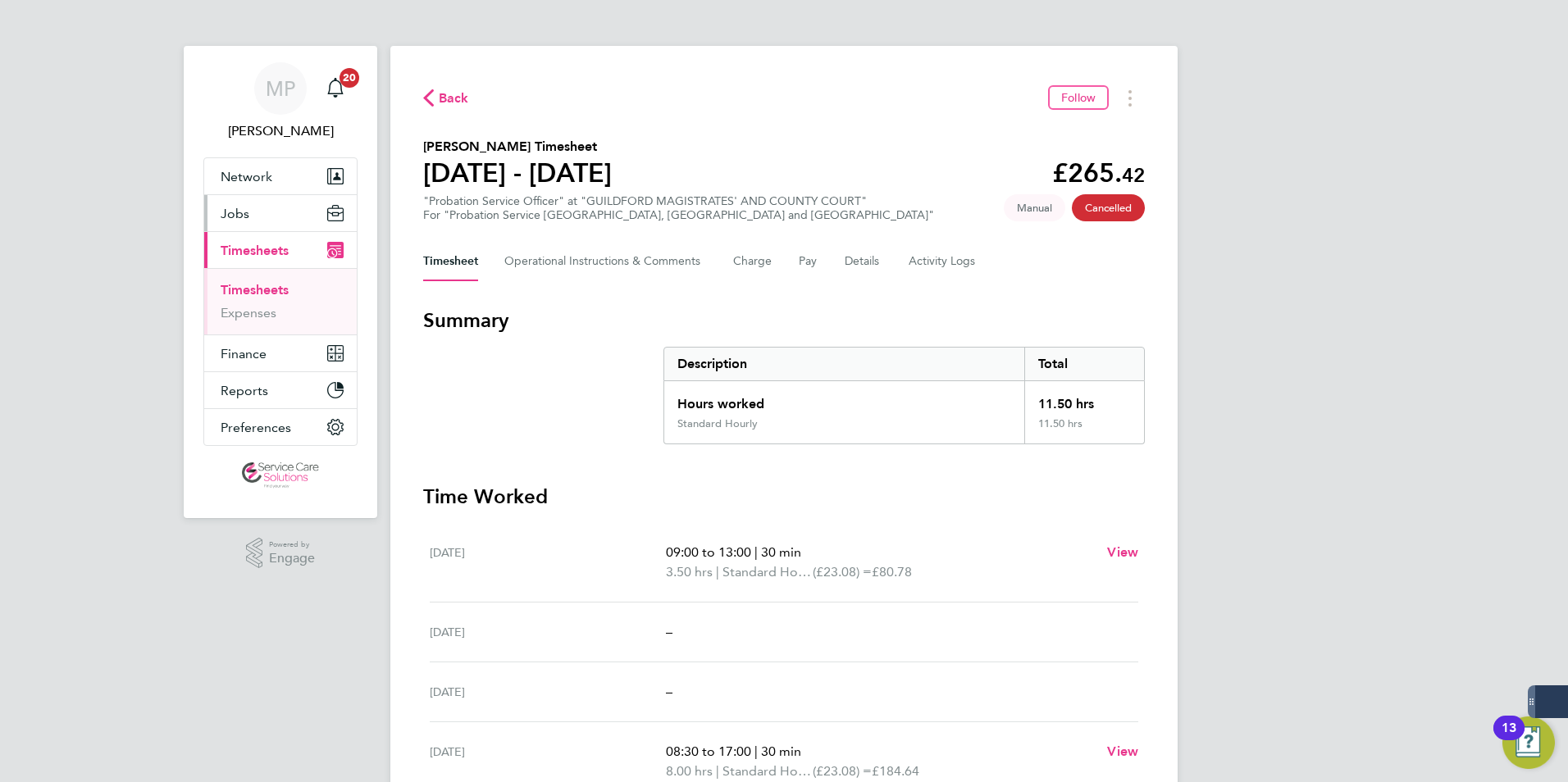
click at [234, 213] on span "Jobs" at bounding box center [234, 214] width 28 height 16
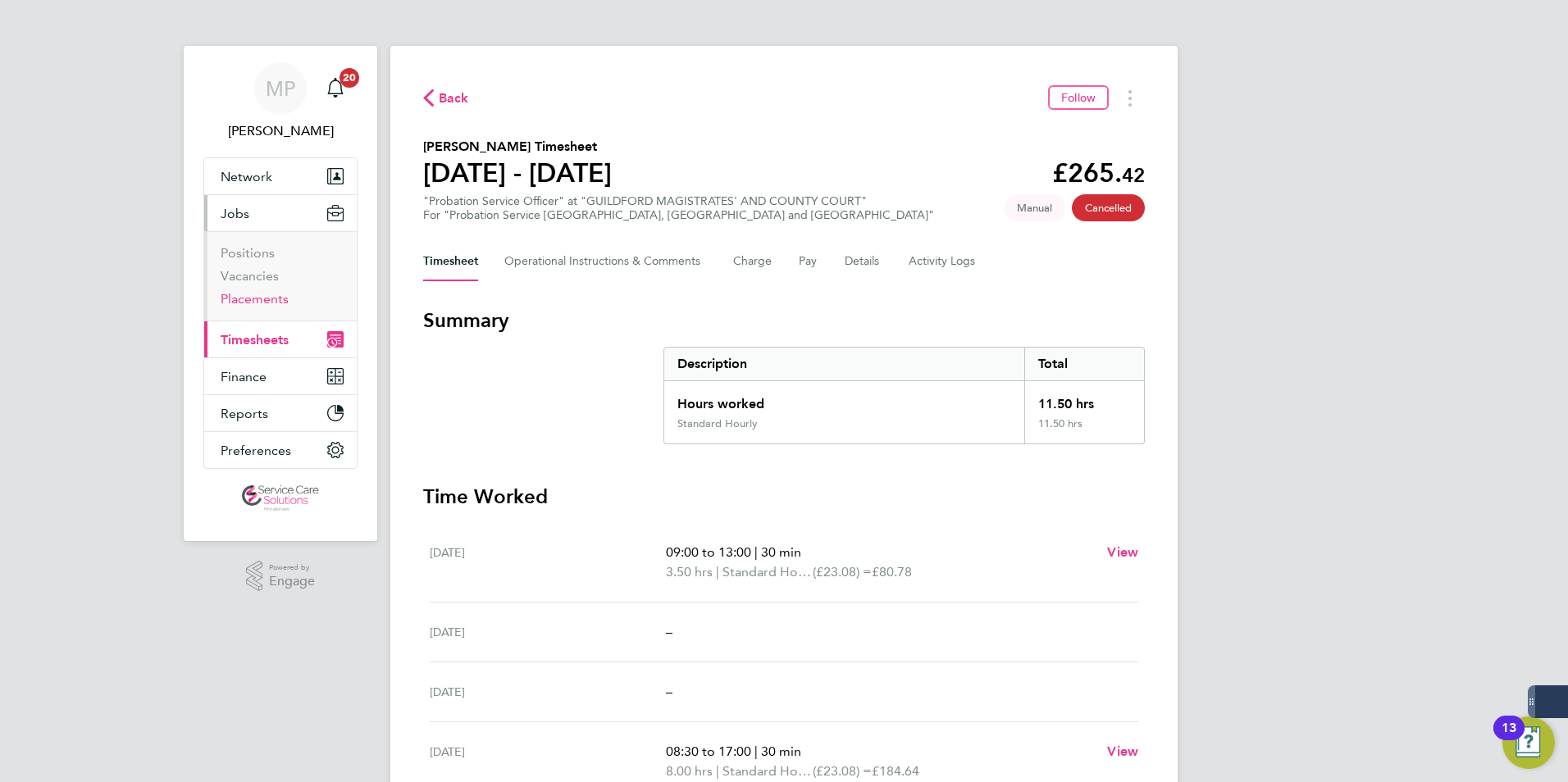
click at [251, 292] on link "Placements" at bounding box center [255, 298] width 68 height 16
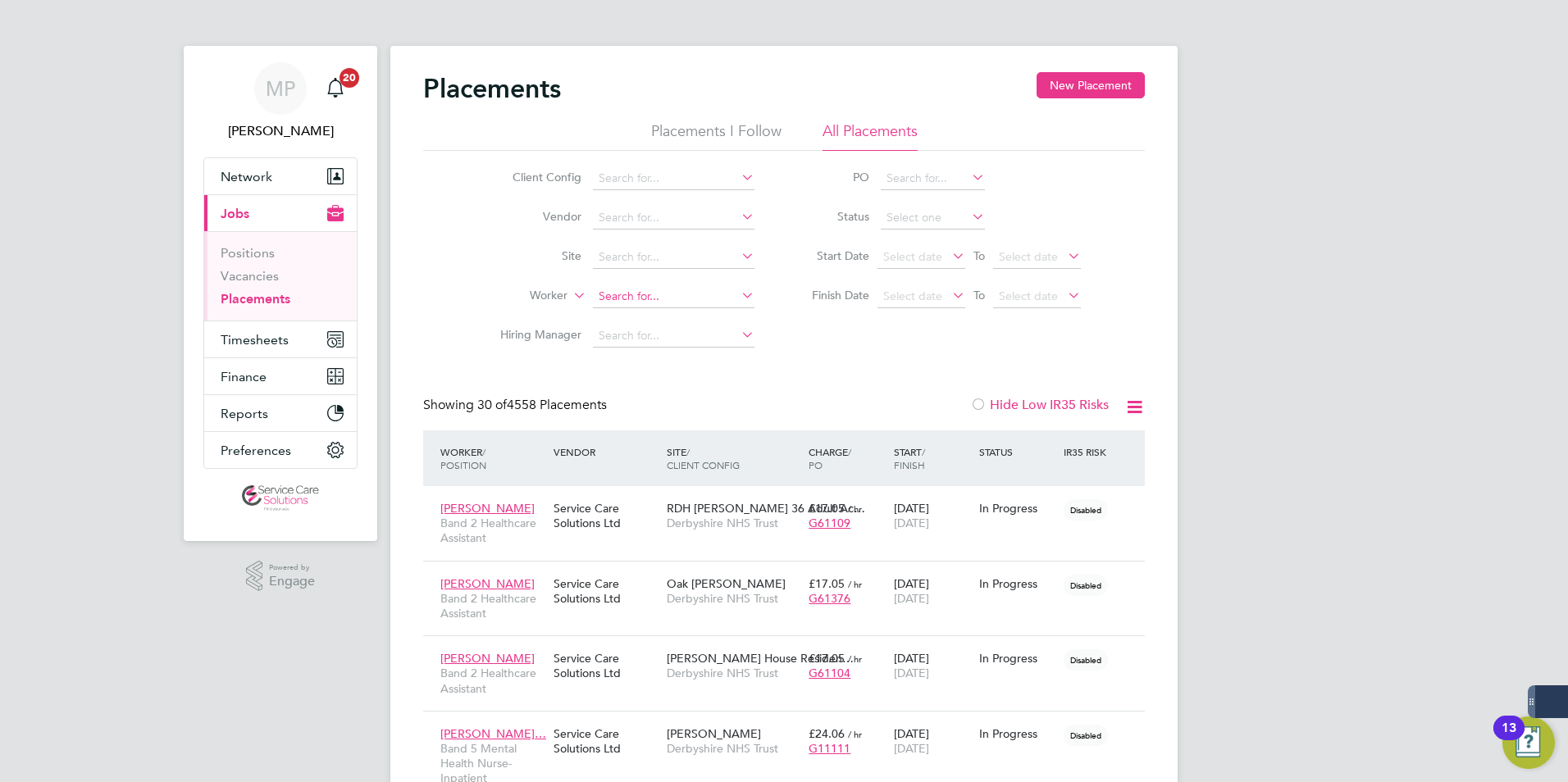
click at [642, 293] on input at bounding box center [674, 297] width 162 height 23
click at [593, 297] on input at bounding box center [674, 297] width 162 height 23
click at [634, 296] on input at bounding box center [674, 297] width 162 height 23
click at [647, 297] on input at bounding box center [674, 297] width 162 height 23
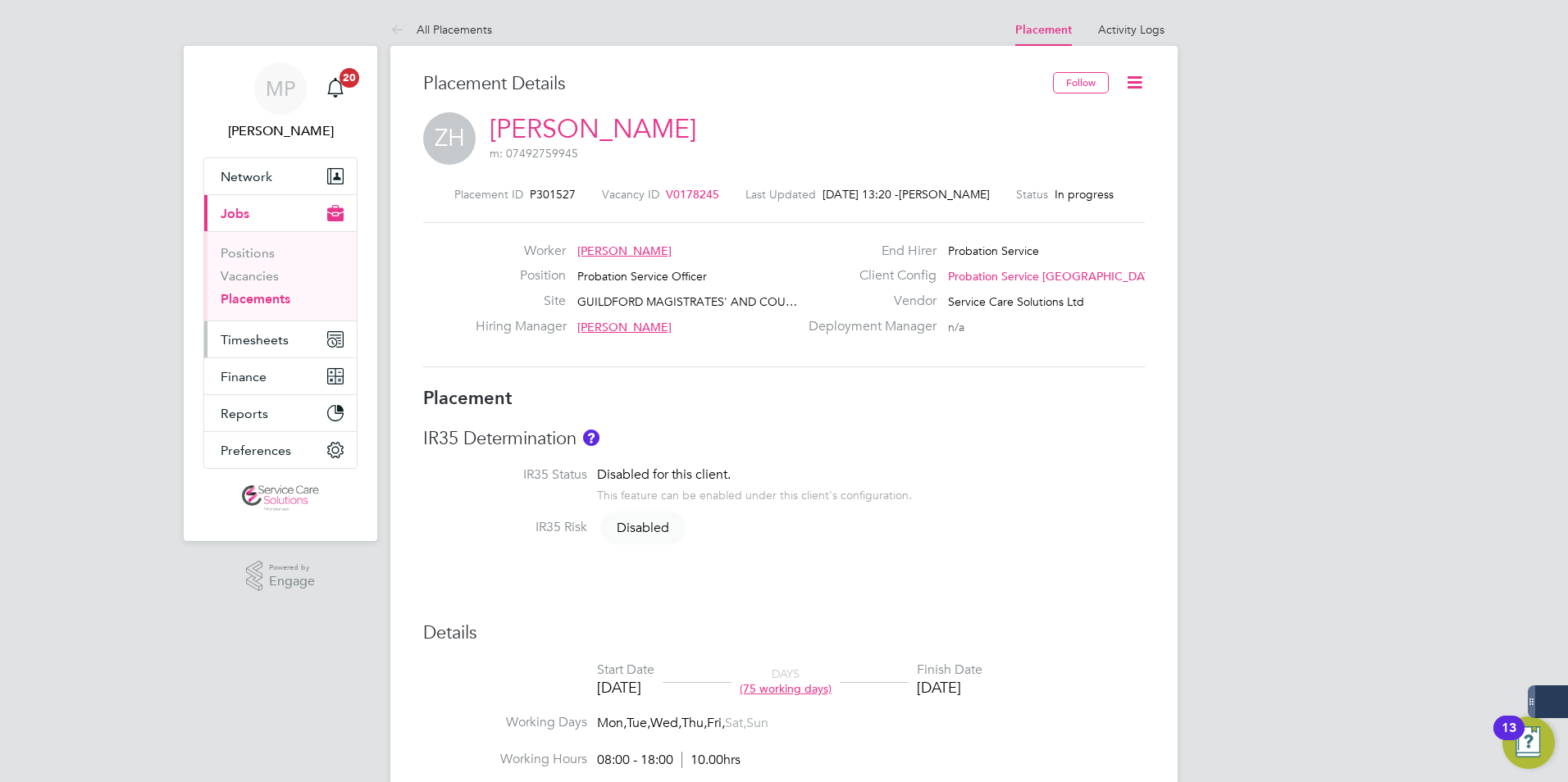
click at [281, 342] on span "Timesheets" at bounding box center [255, 340] width 68 height 16
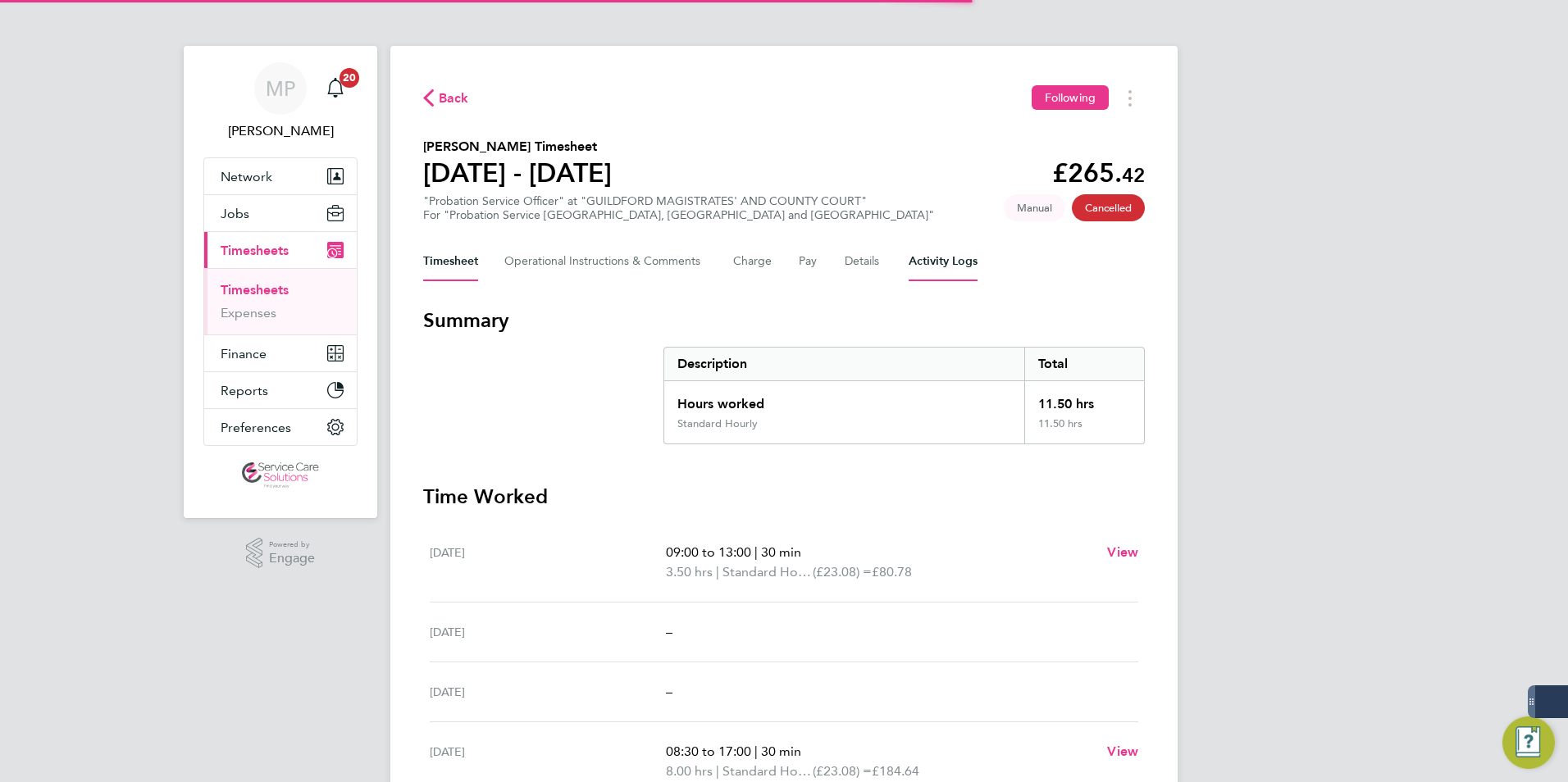
click at [932, 260] on Logs-tab "Activity Logs" at bounding box center [943, 261] width 69 height 39
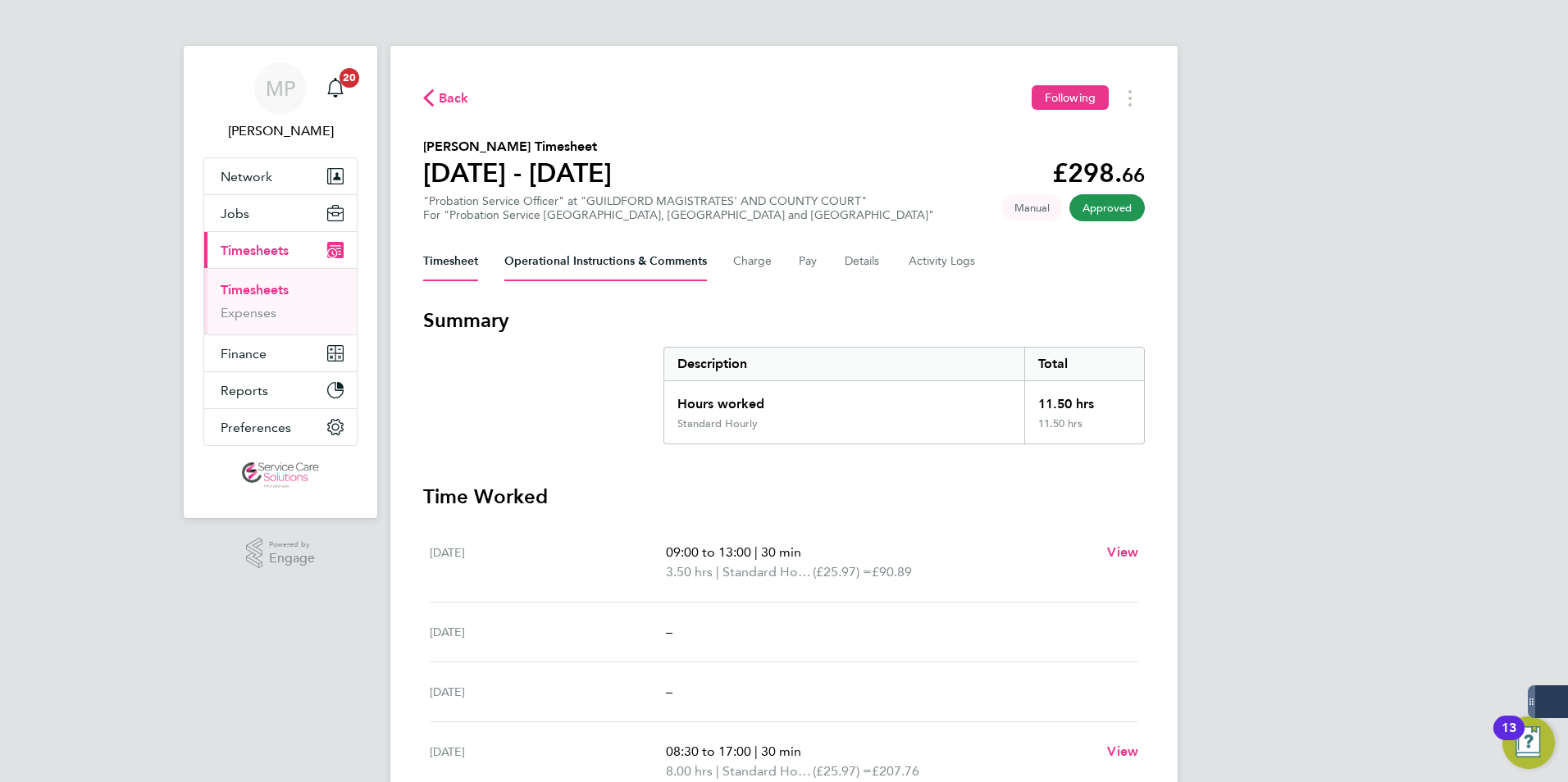
click at [608, 253] on Comments-tab "Operational Instructions & Comments" at bounding box center [606, 261] width 203 height 39
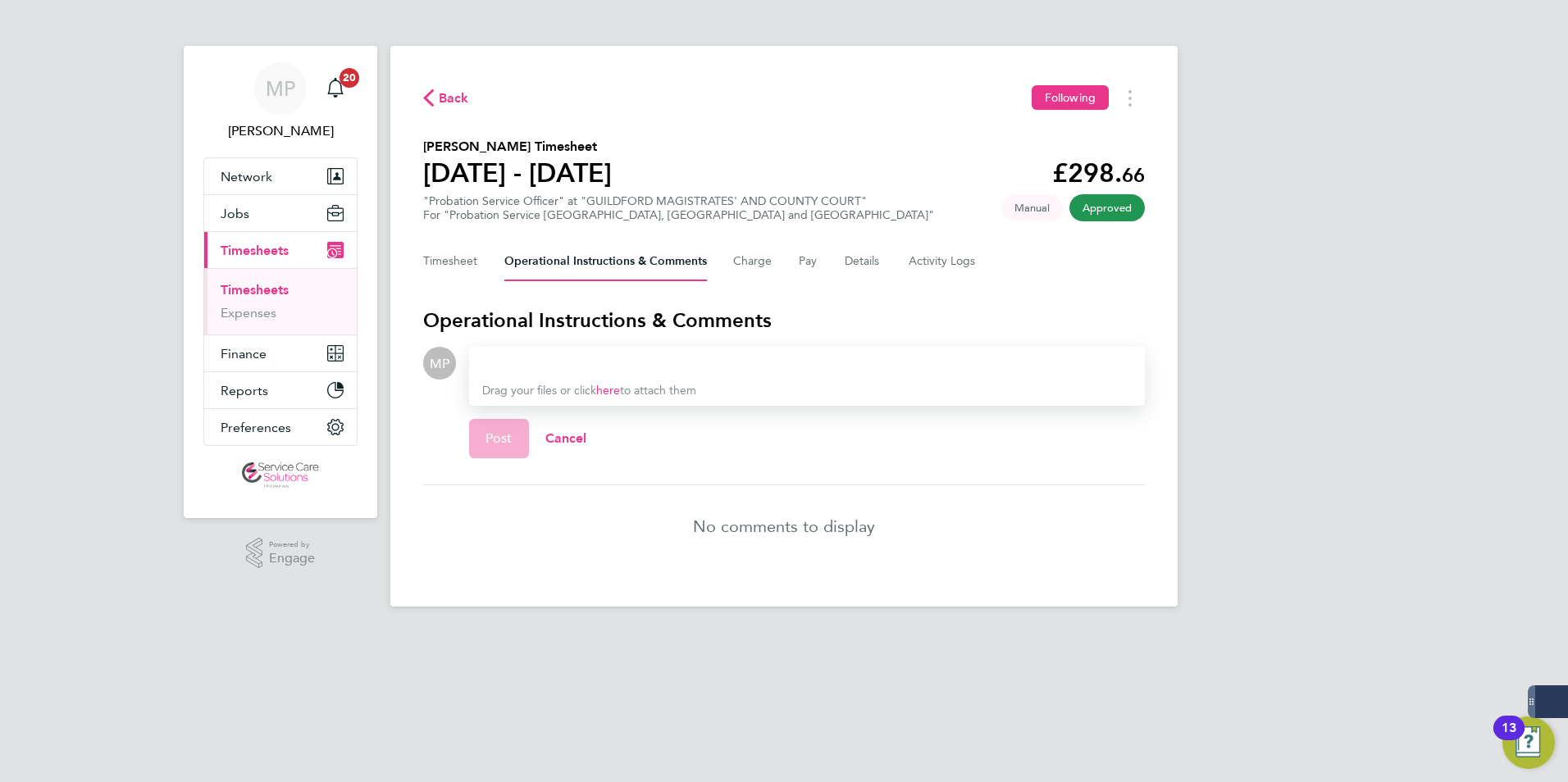
click at [608, 392] on link "here" at bounding box center [608, 390] width 23 height 14
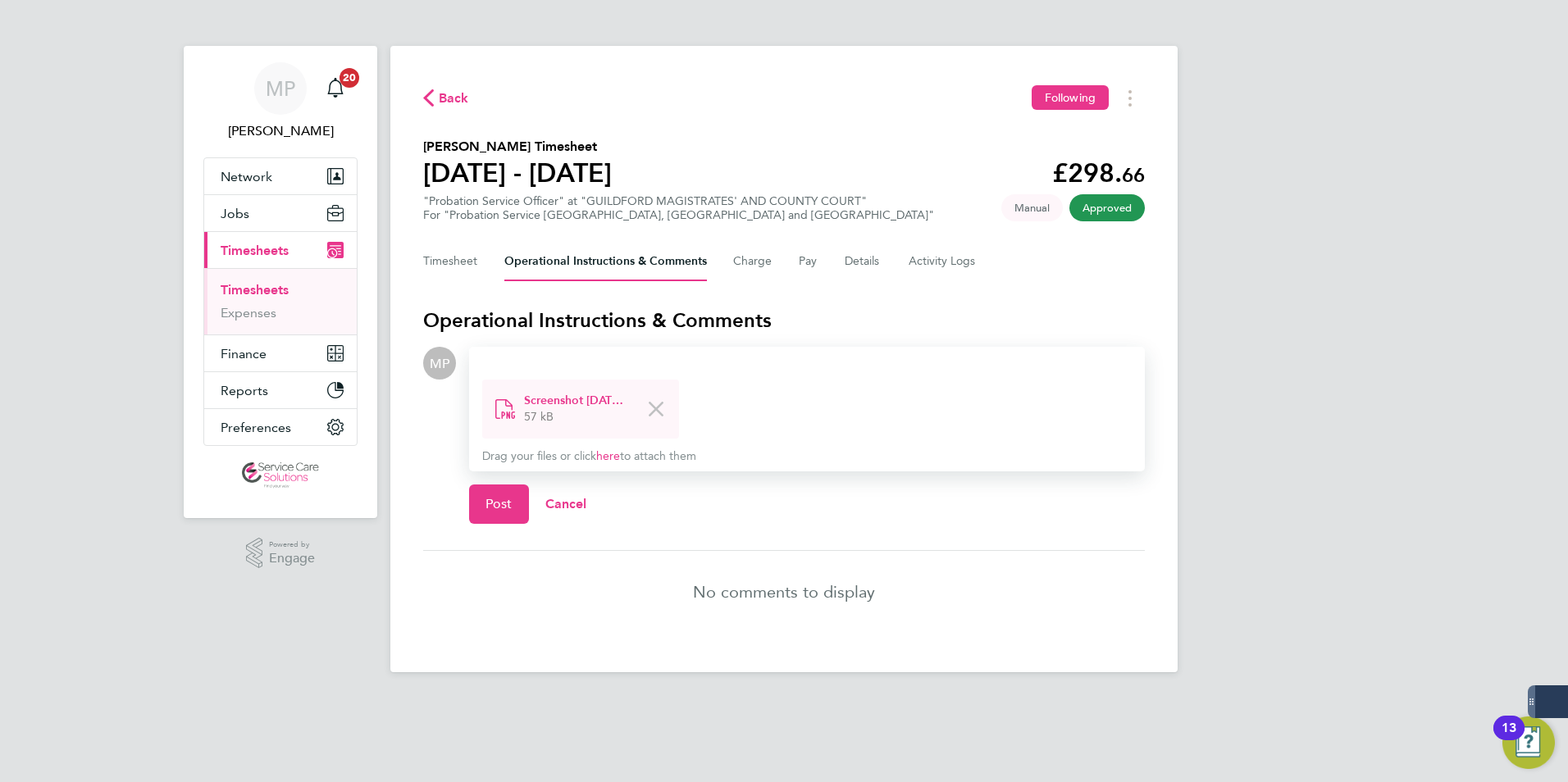
click at [527, 362] on div at bounding box center [806, 363] width 649 height 20
click at [519, 359] on div at bounding box center [806, 363] width 649 height 20
click at [491, 507] on span "Post" at bounding box center [499, 504] width 27 height 17
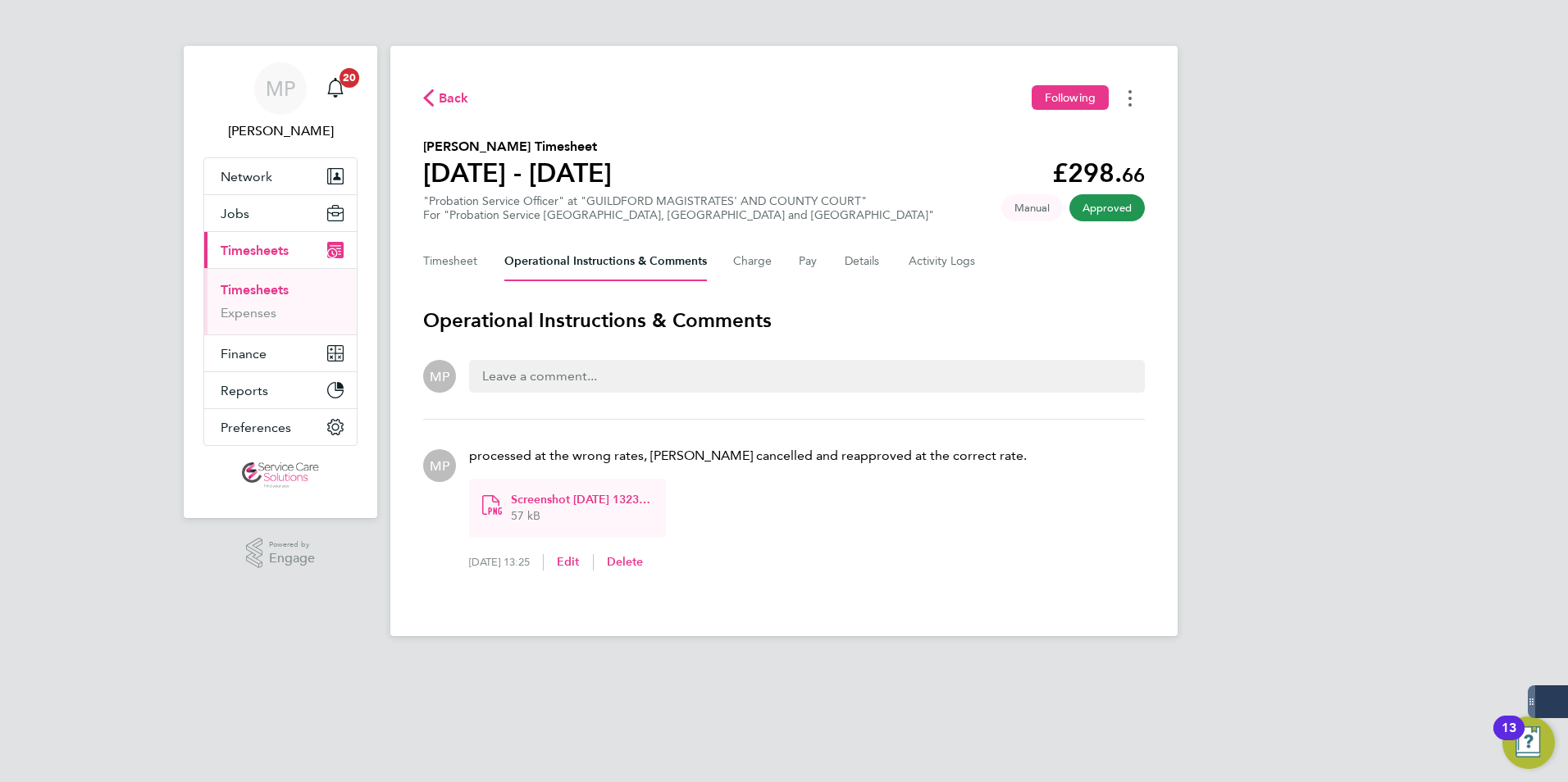
drag, startPoint x: 1128, startPoint y: 101, endPoint x: 1094, endPoint y: 163, distance: 70.7
click at [1128, 102] on icon "Timesheets Menu" at bounding box center [1129, 98] width 3 height 17
click at [1000, 135] on link "Download timesheet" at bounding box center [1046, 135] width 197 height 33
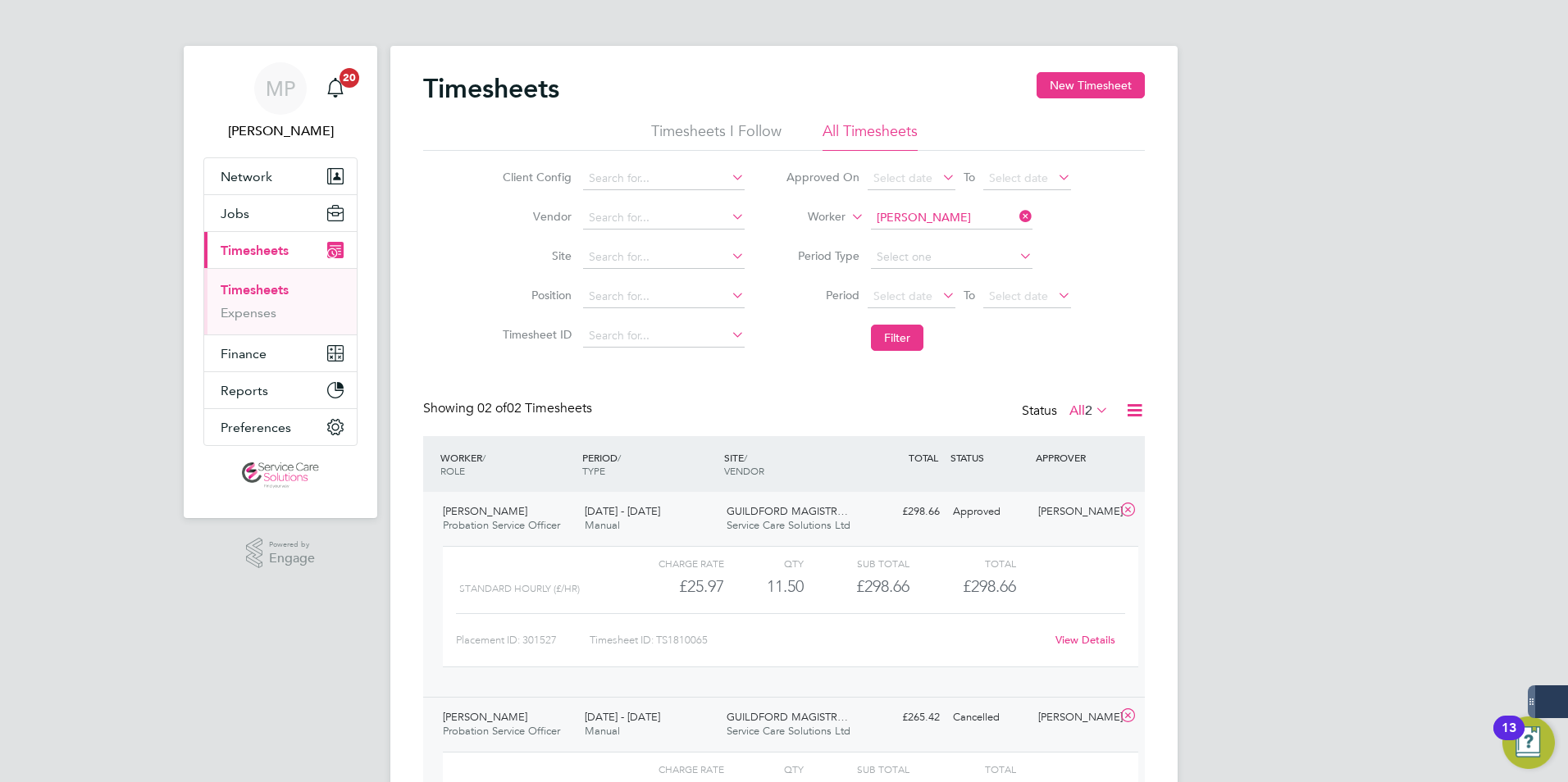
click at [784, 69] on div "Timesheets New Timesheet Timesheets I Follow All Timesheets Client Config Vendo…" at bounding box center [783, 490] width 787 height 890
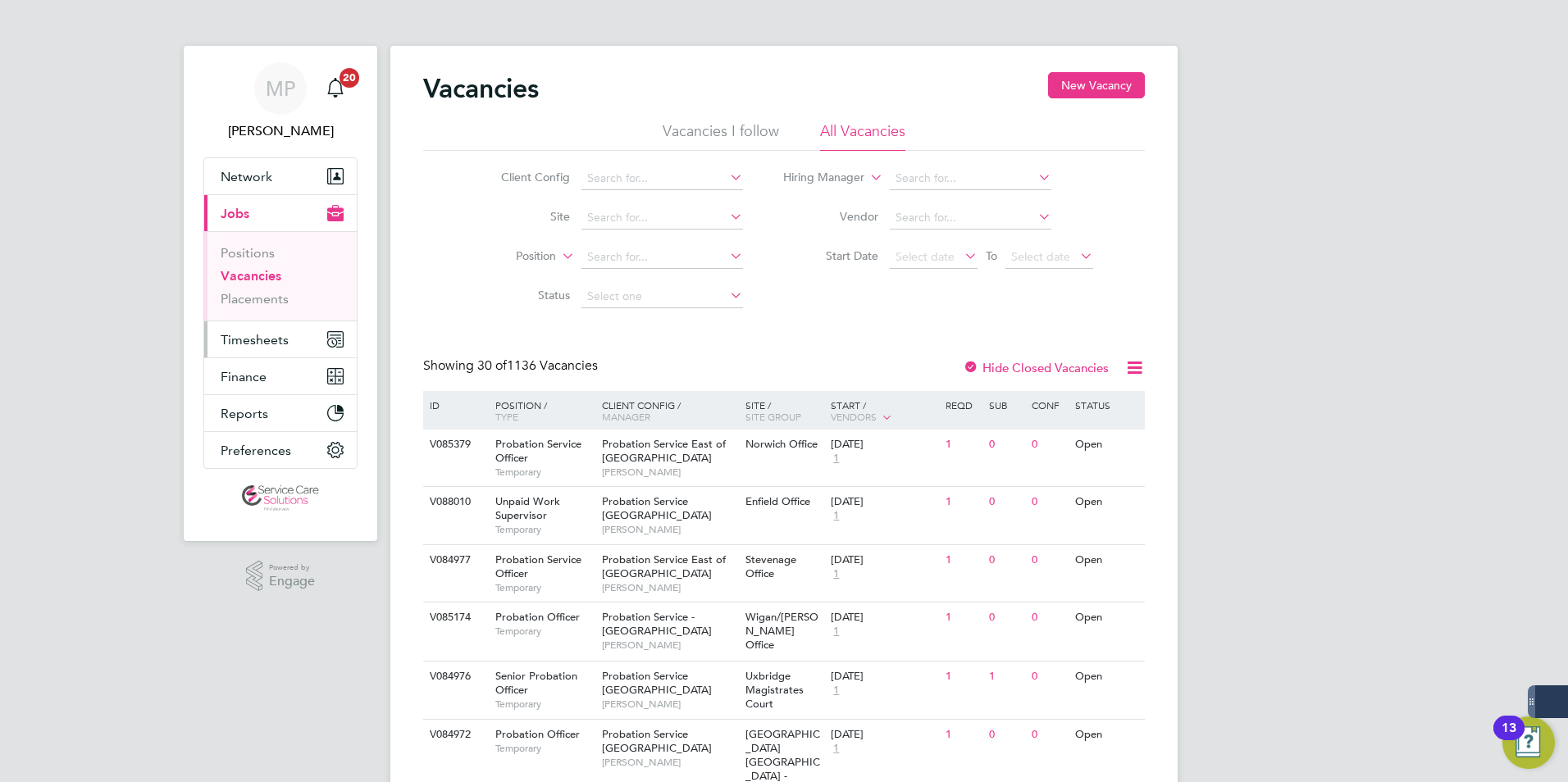
click at [242, 337] on span "Timesheets" at bounding box center [255, 340] width 68 height 16
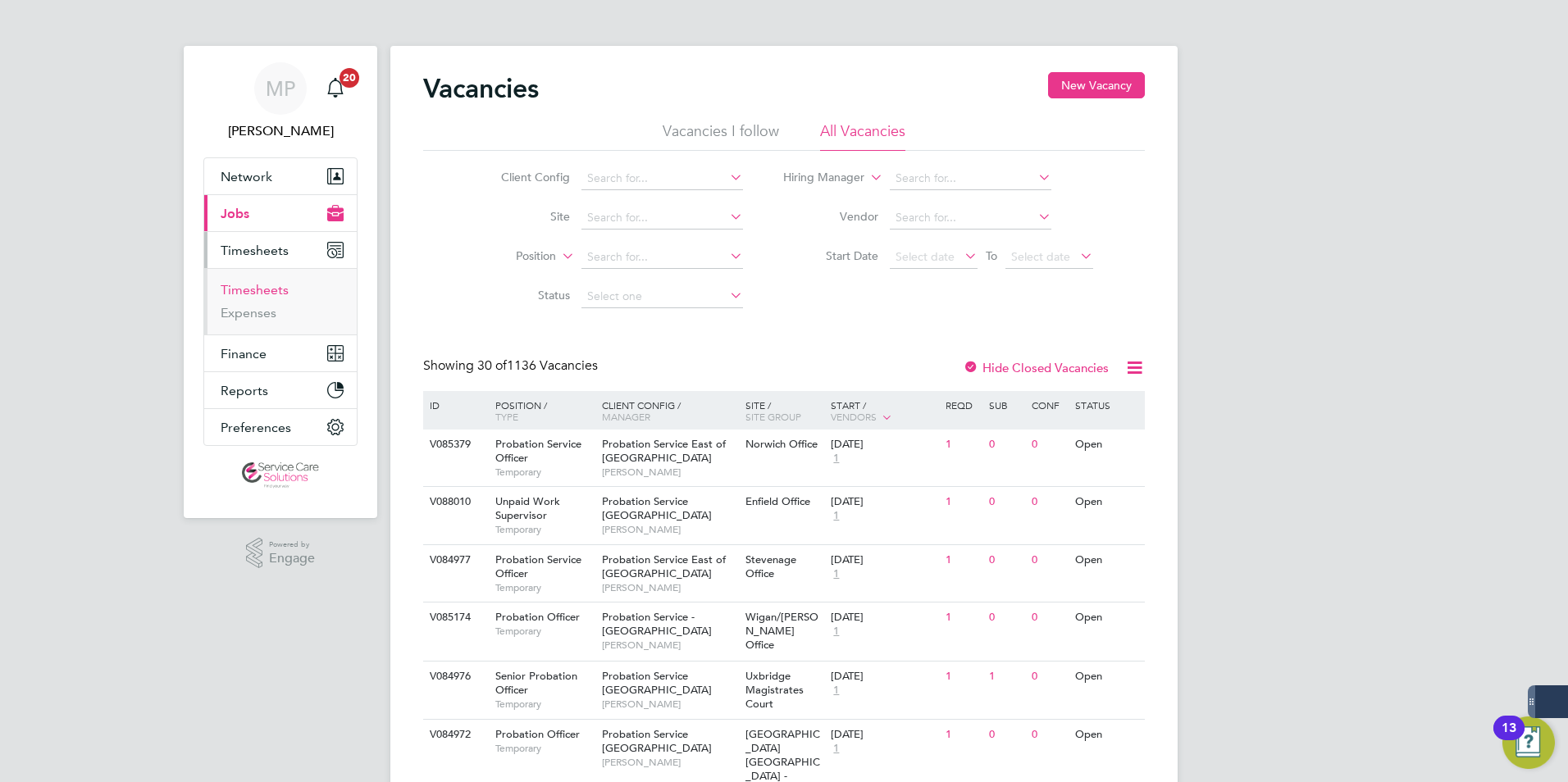
click at [259, 288] on link "Timesheets" at bounding box center [255, 290] width 68 height 16
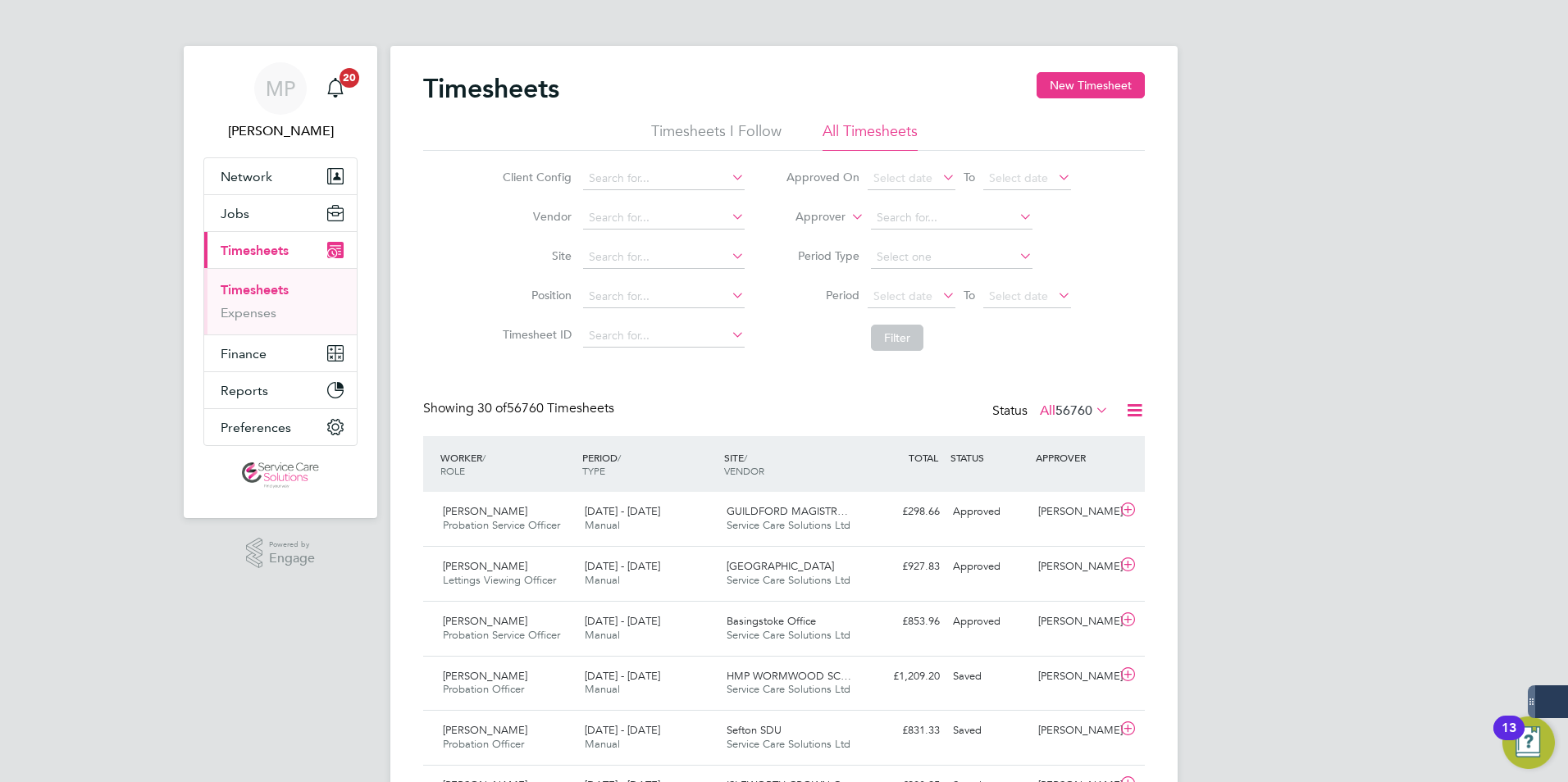
click at [847, 216] on icon at bounding box center [847, 212] width 0 height 15
drag, startPoint x: 779, startPoint y: 234, endPoint x: 866, endPoint y: 218, distance: 88.5
click at [781, 234] on li "Worker" at bounding box center [804, 236] width 81 height 21
click at [918, 214] on input at bounding box center [952, 218] width 162 height 23
click at [930, 259] on li "Valer ie Phillips" at bounding box center [950, 262] width 163 height 22
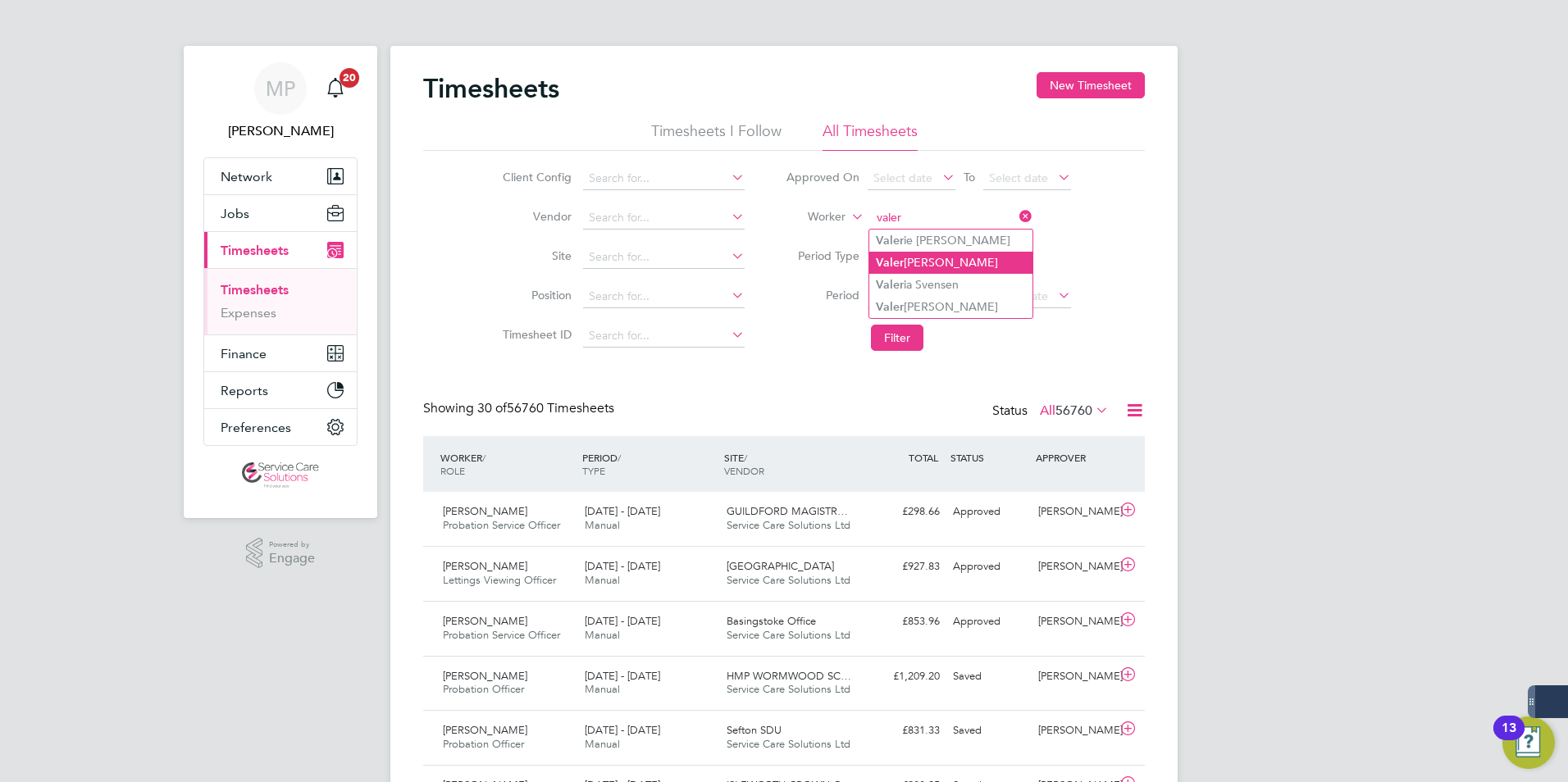
type input "Valerie Phillips"
click at [886, 347] on button "Filter" at bounding box center [897, 337] width 53 height 26
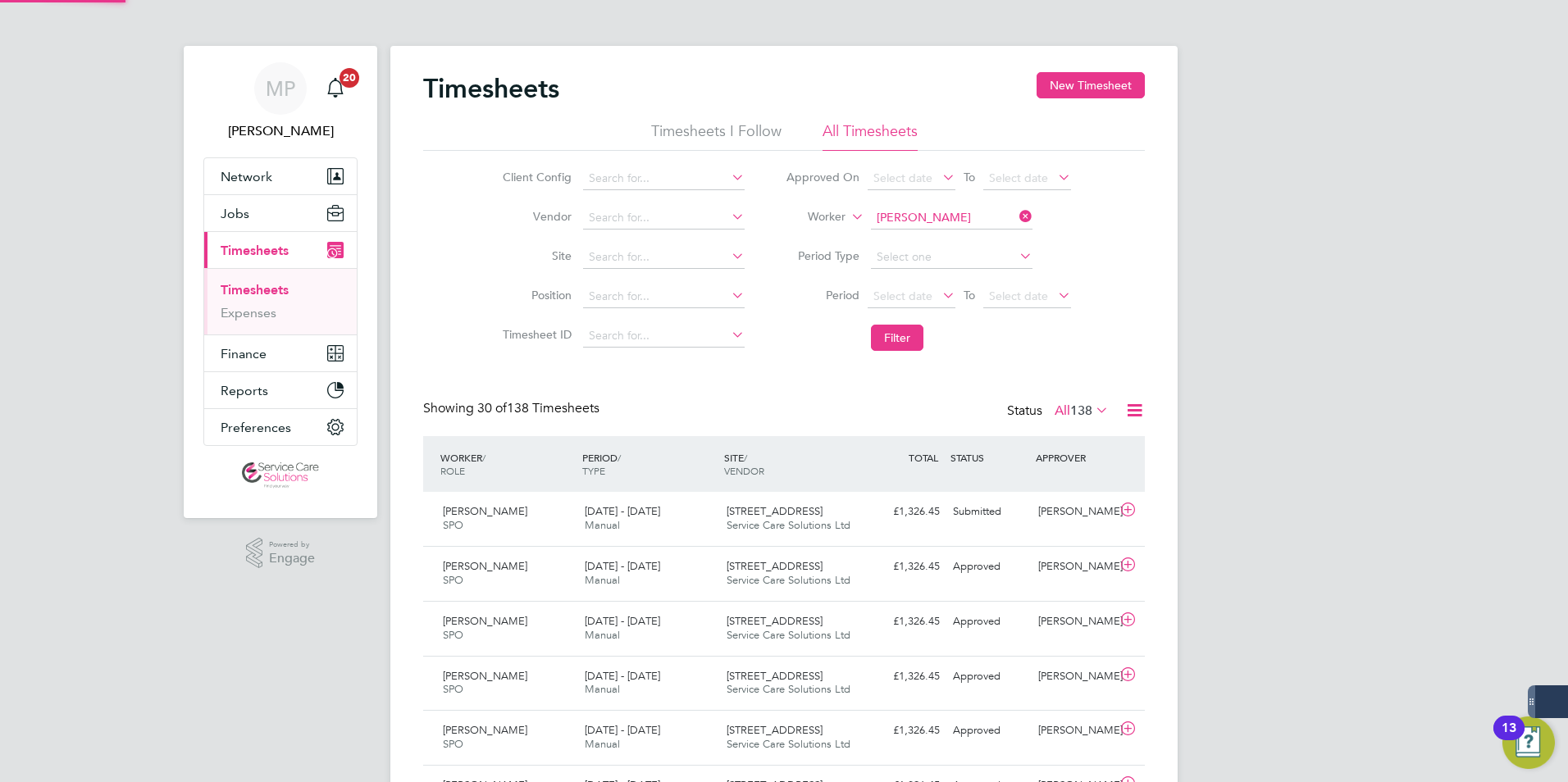
scroll to position [42, 142]
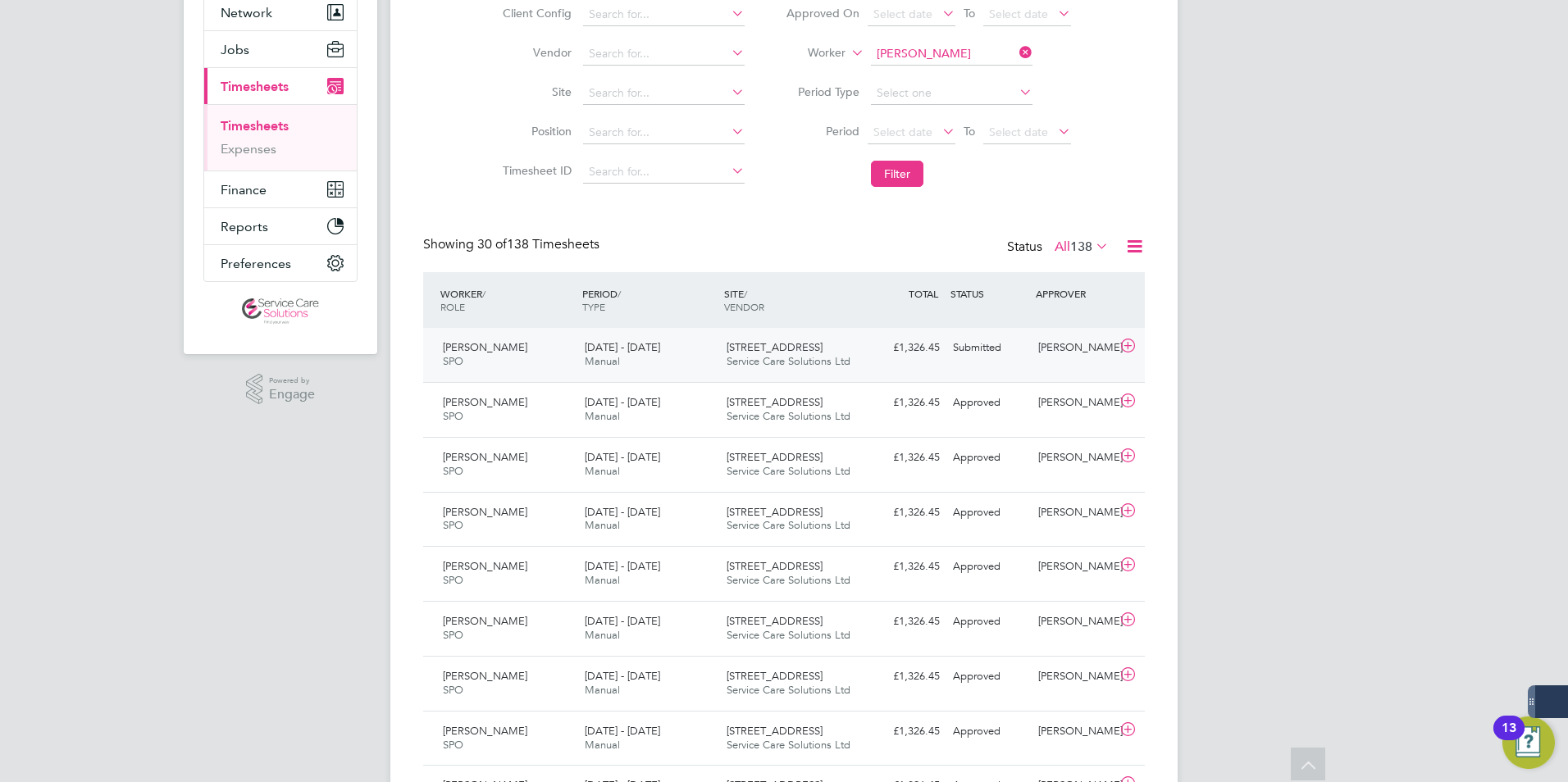
click at [961, 362] on div "Submitted" at bounding box center [988, 348] width 85 height 27
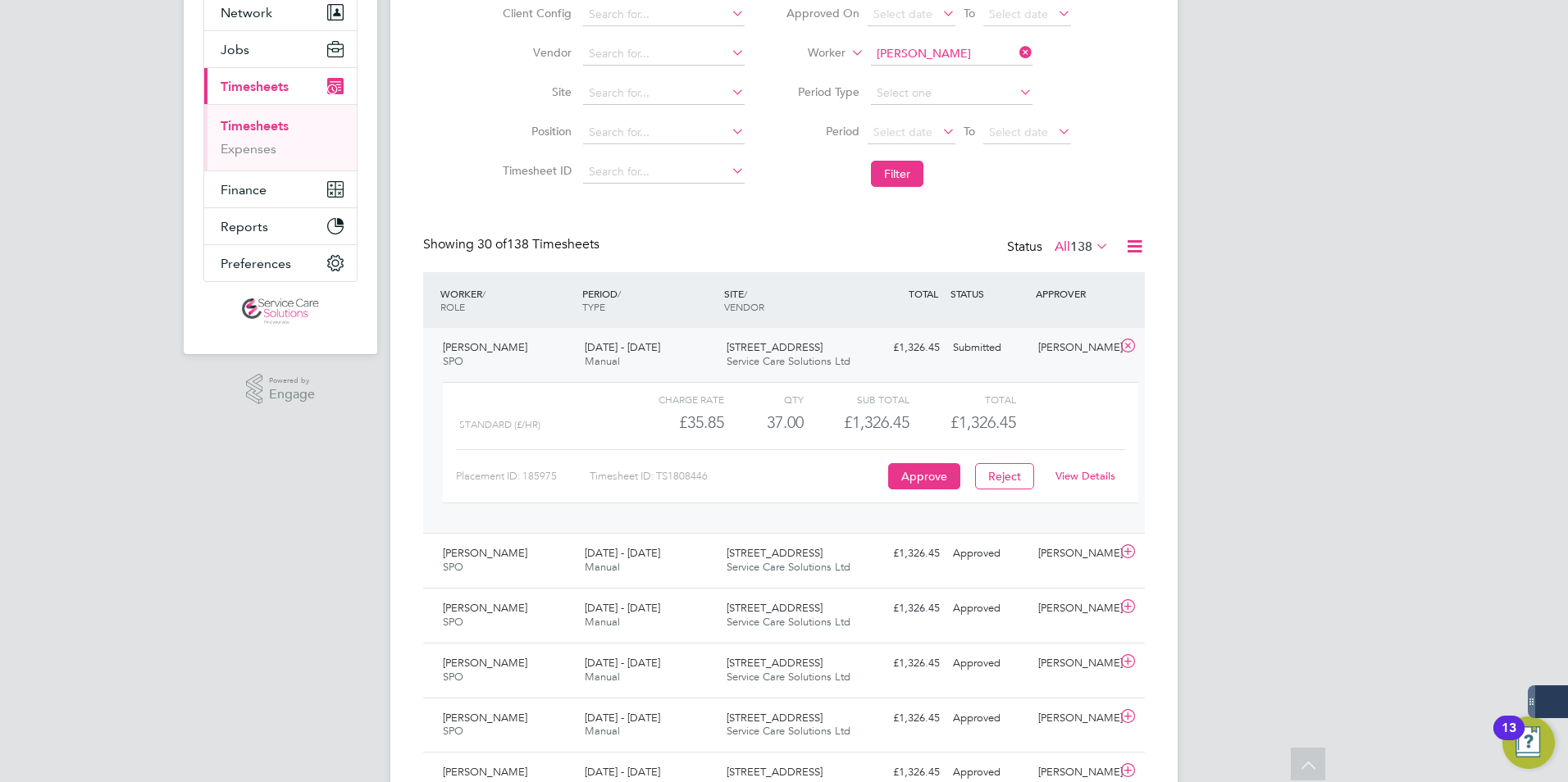
click at [1069, 476] on link "View Details" at bounding box center [1084, 476] width 59 height 14
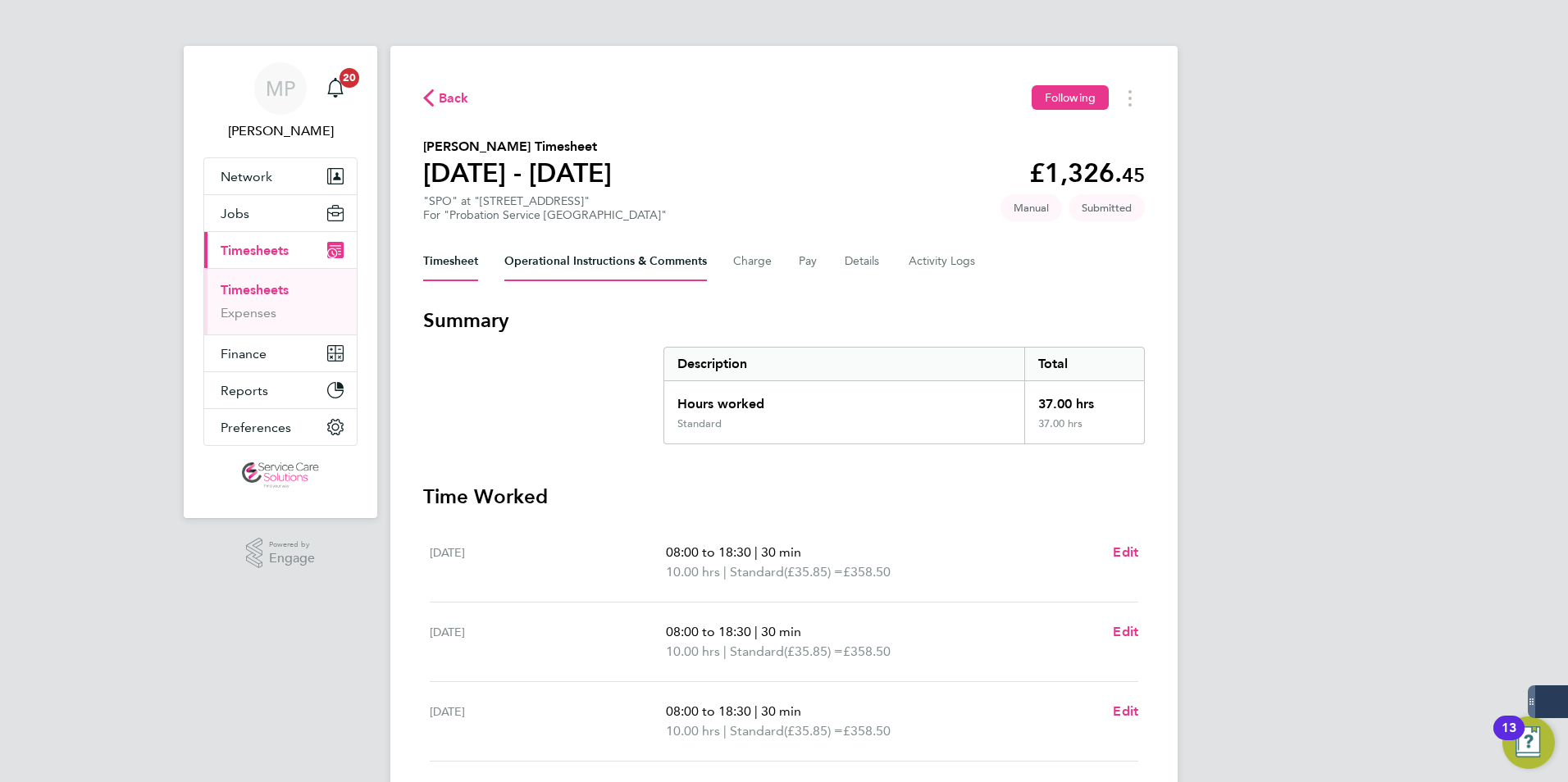
click at [612, 263] on Comments-tab "Operational Instructions & Comments" at bounding box center [606, 261] width 203 height 39
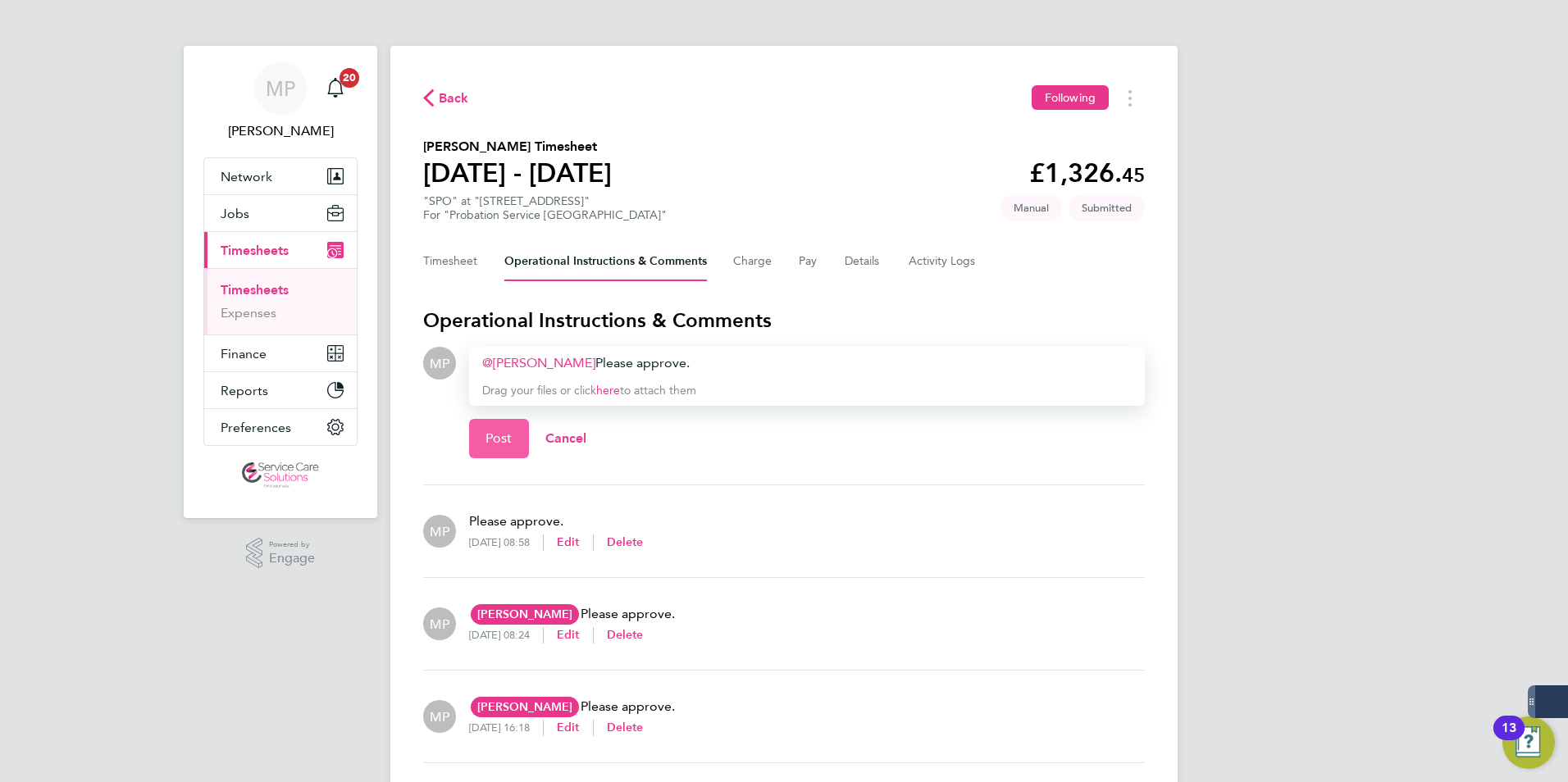
click at [489, 435] on span "Post" at bounding box center [499, 438] width 27 height 17
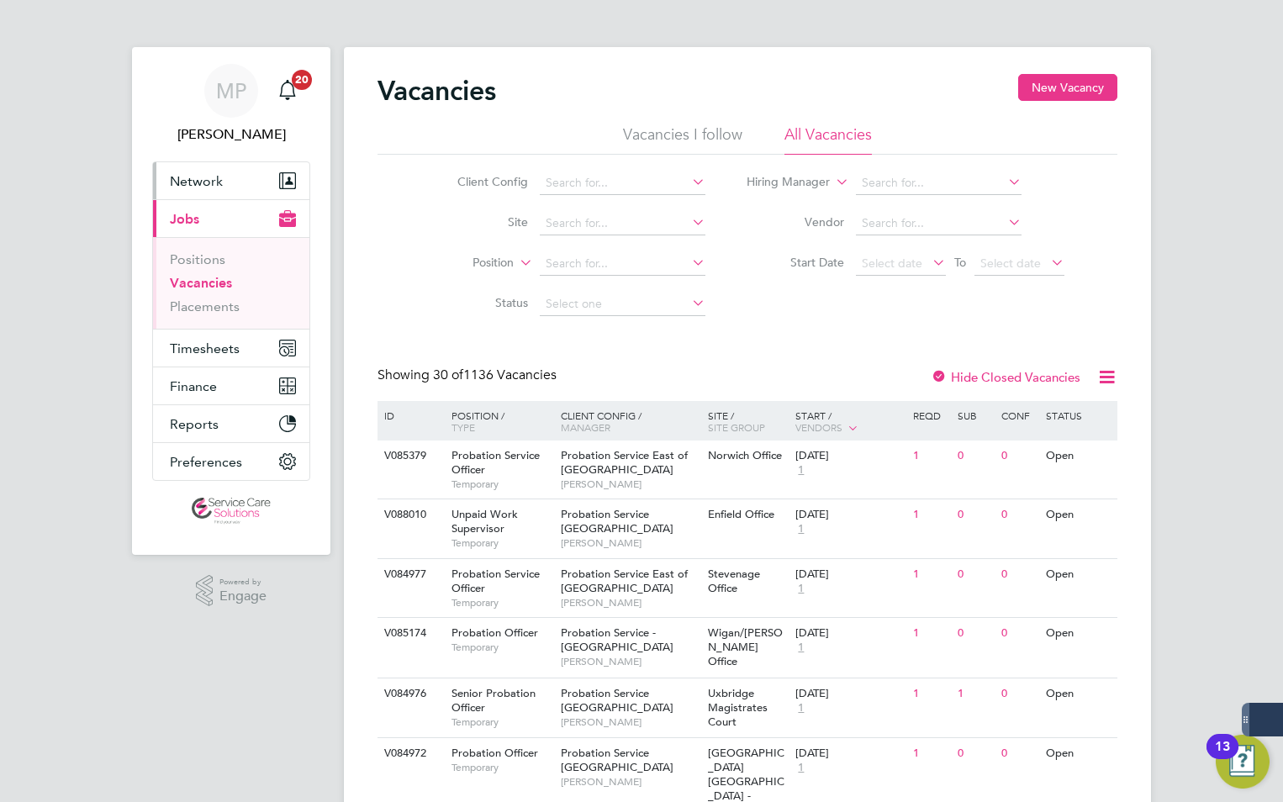
click at [194, 169] on button "Network" at bounding box center [231, 180] width 156 height 37
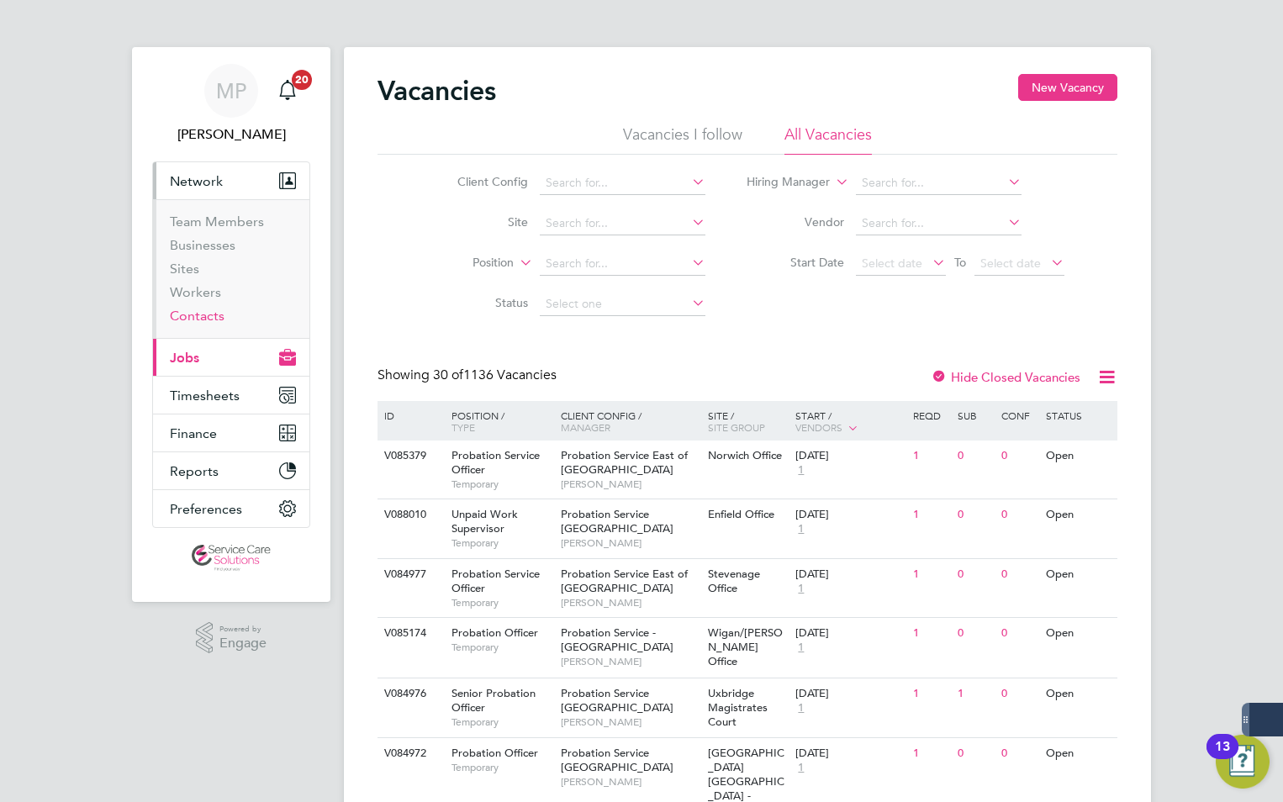
click at [200, 310] on link "Contacts" at bounding box center [197, 316] width 55 height 16
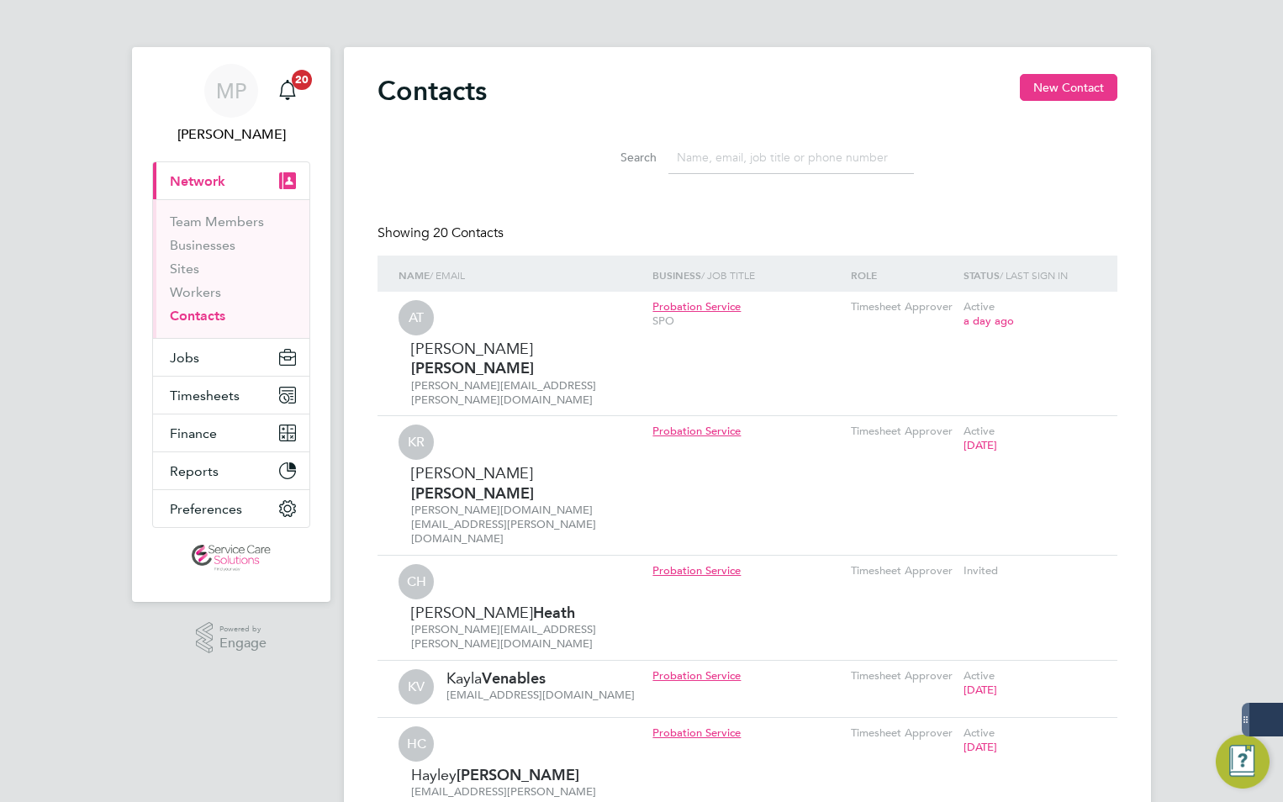
click at [721, 158] on input at bounding box center [790, 157] width 245 height 33
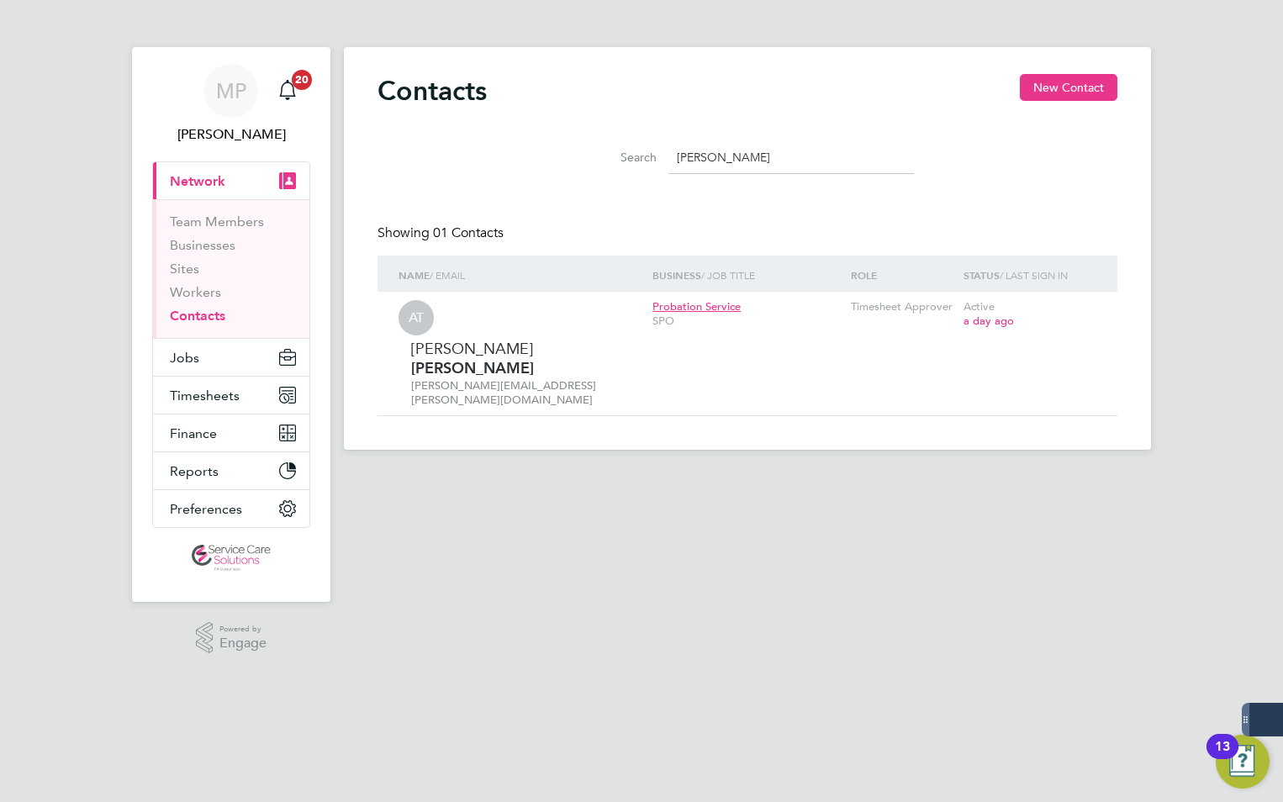
type input "[PERSON_NAME]"
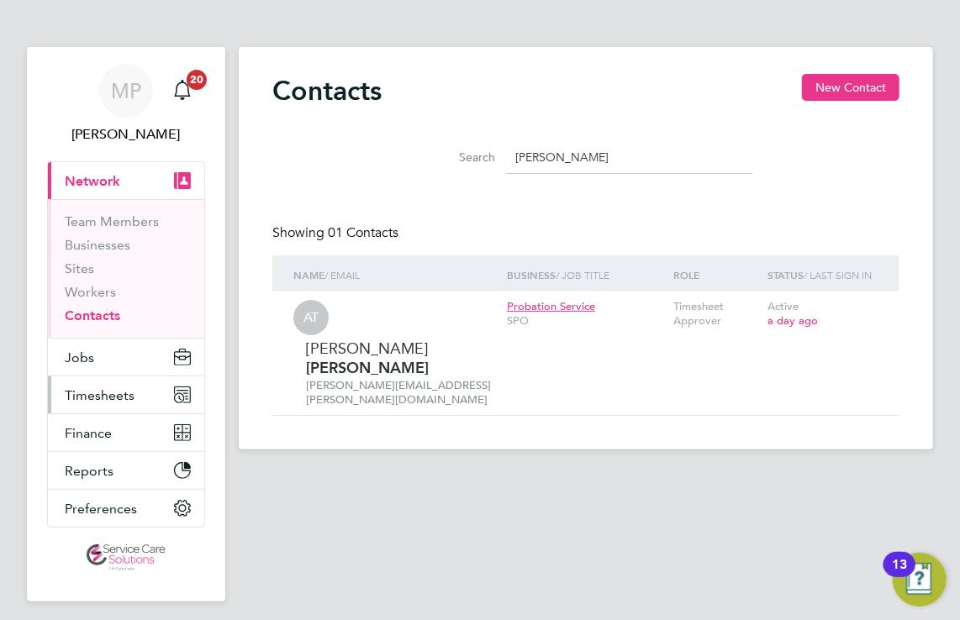
click at [135, 394] on span "Timesheets" at bounding box center [100, 396] width 70 height 16
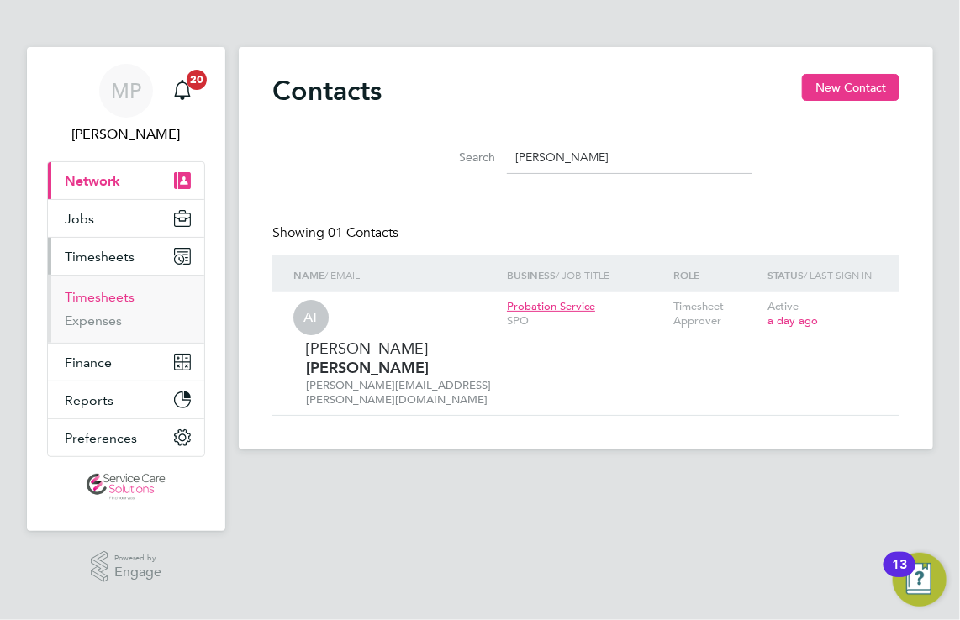
click at [135, 302] on link "Timesheets" at bounding box center [100, 297] width 70 height 16
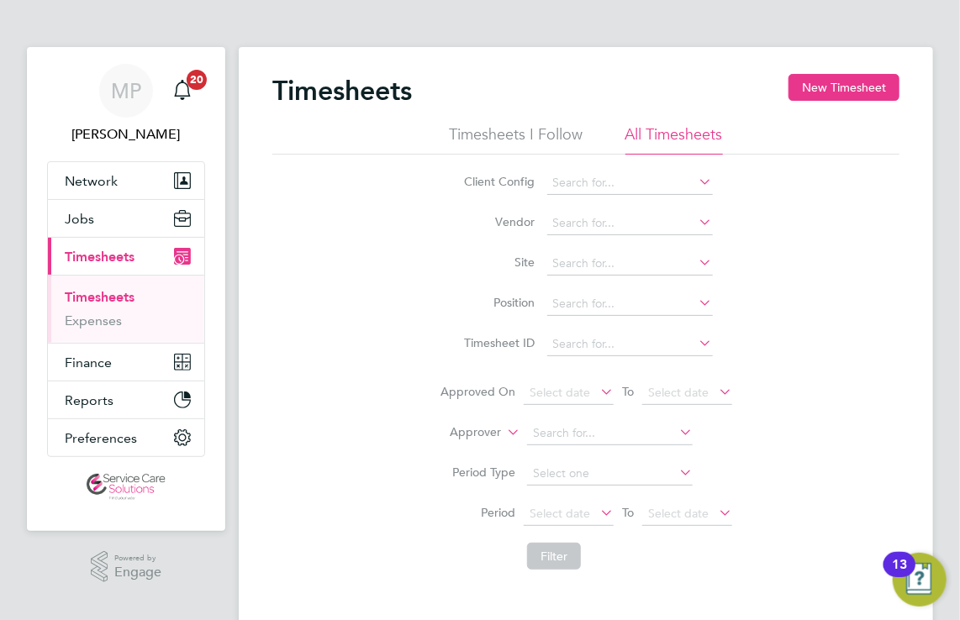
click at [504, 431] on icon at bounding box center [504, 427] width 0 height 15
click at [473, 447] on li "Worker" at bounding box center [461, 452] width 82 height 22
click at [565, 435] on input at bounding box center [610, 434] width 166 height 24
click at [581, 483] on li "[PERSON_NAME]" at bounding box center [610, 478] width 166 height 23
type input "[PERSON_NAME]"
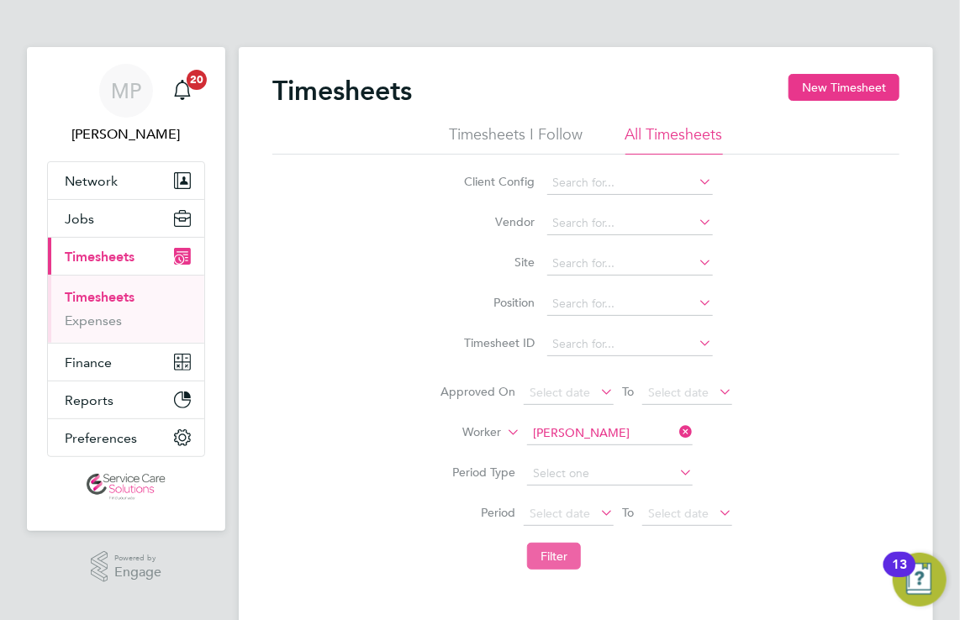
click at [557, 560] on button "Filter" at bounding box center [554, 556] width 54 height 27
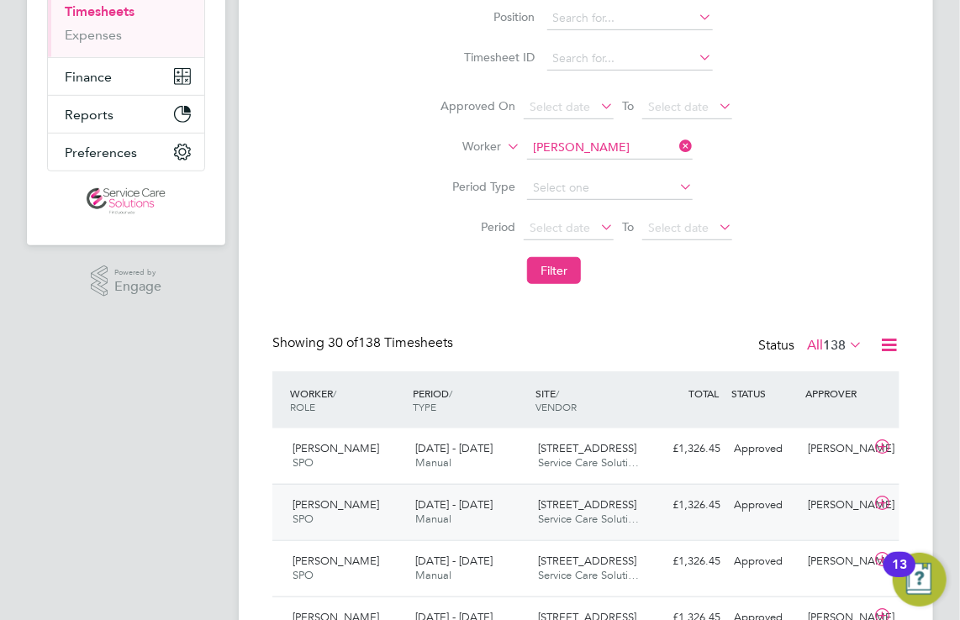
scroll to position [420, 0]
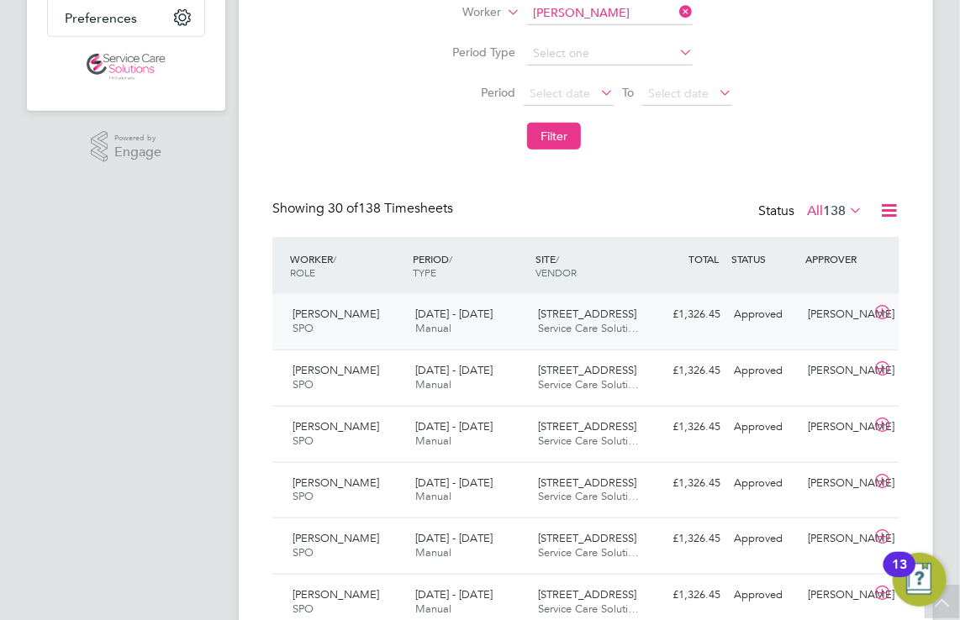
click at [528, 325] on div "[DATE] - [DATE] Manual" at bounding box center [470, 322] width 123 height 42
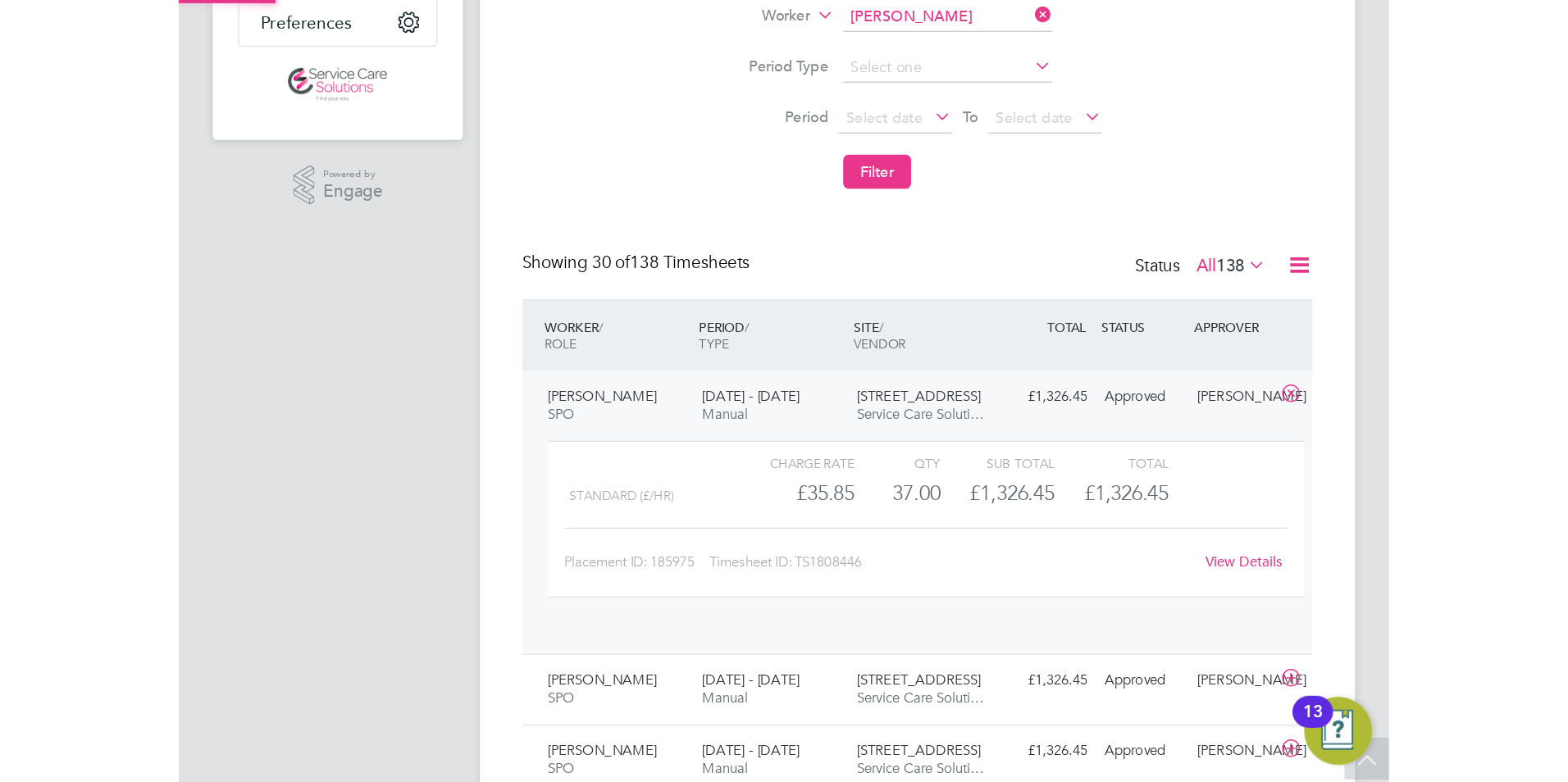
scroll to position [27, 133]
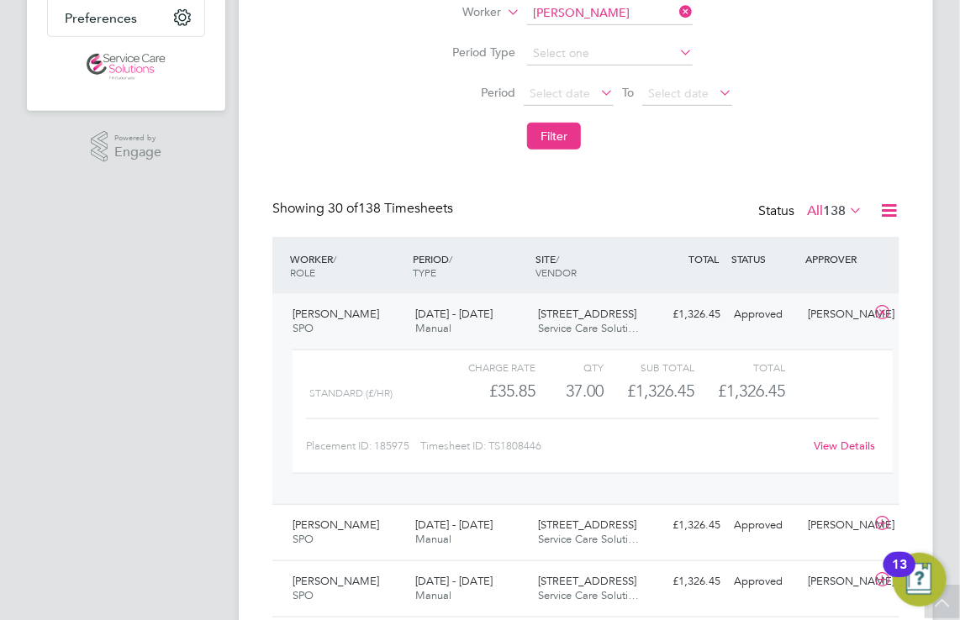
click at [834, 441] on link "View Details" at bounding box center [845, 446] width 61 height 14
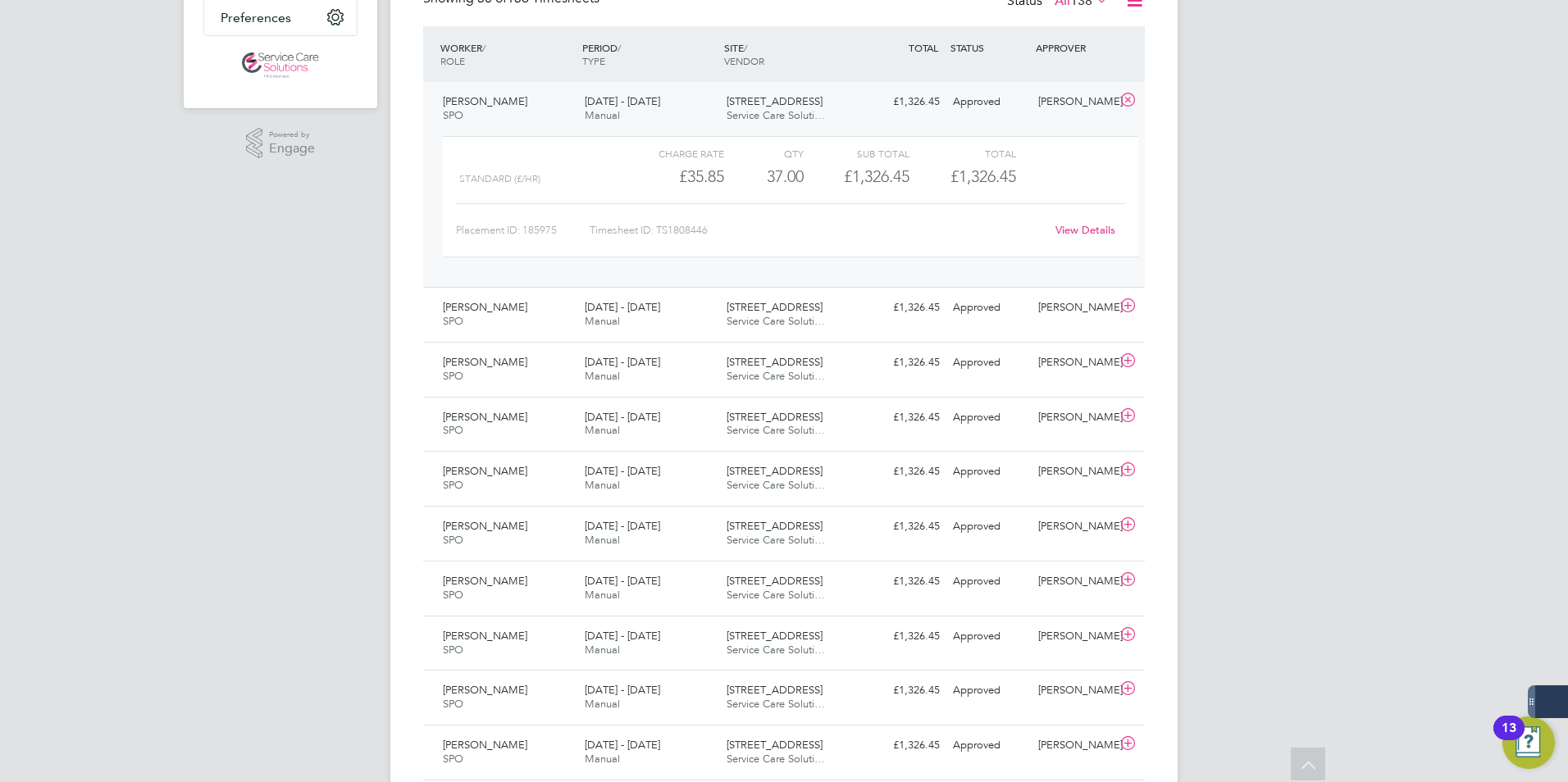
scroll to position [42, 142]
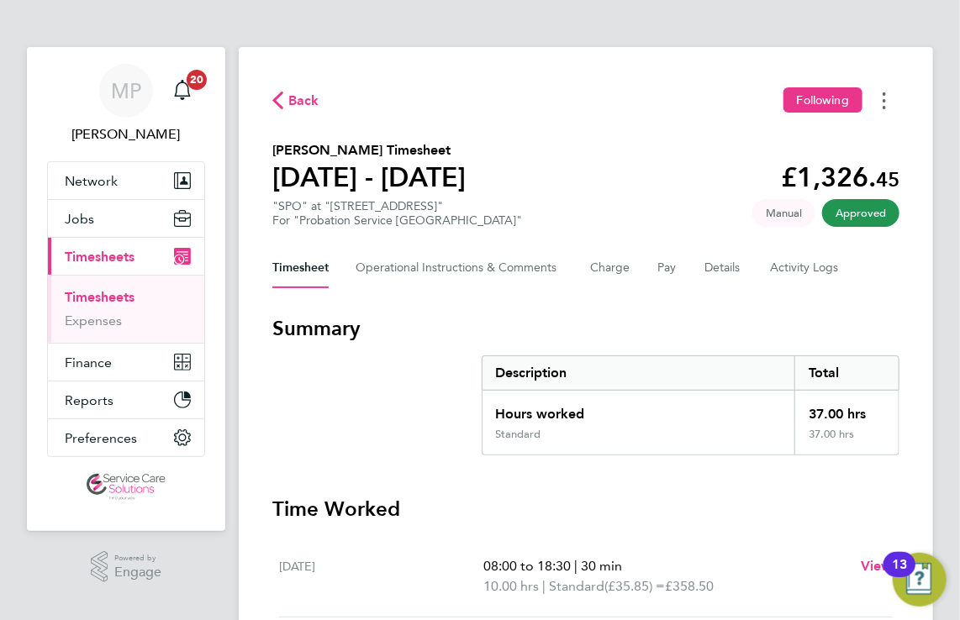
click at [882, 109] on button "Timesheets Menu" at bounding box center [884, 100] width 30 height 26
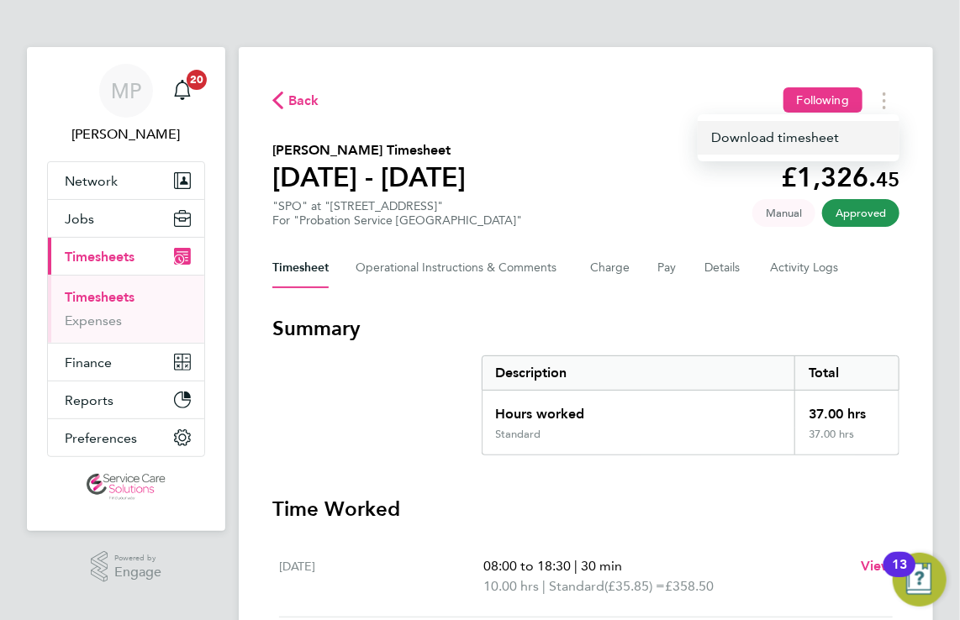
click at [806, 140] on link "Download timesheet" at bounding box center [799, 138] width 202 height 34
